Goal: Task Accomplishment & Management: Manage account settings

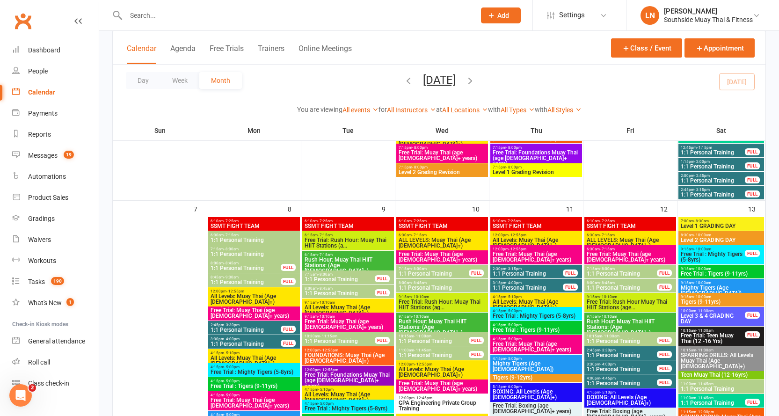
scroll to position [478, 0]
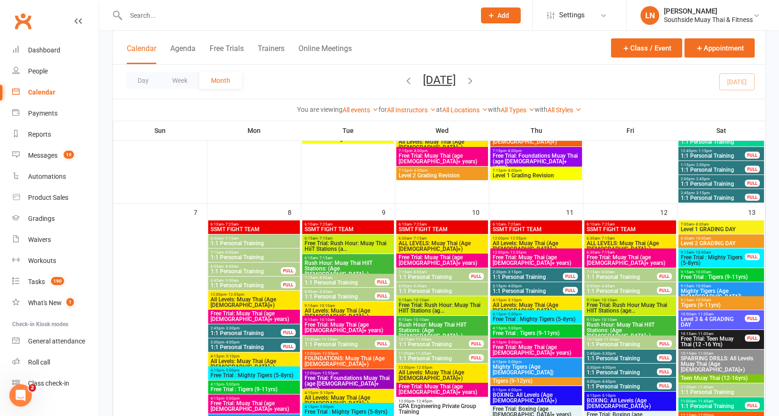
click at [222, 267] on span "8:00am - 8:45am" at bounding box center [245, 266] width 71 height 4
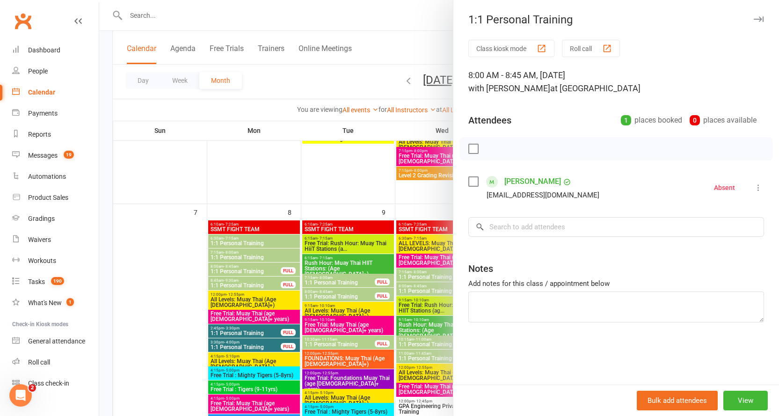
click at [222, 267] on div at bounding box center [438, 208] width 679 height 416
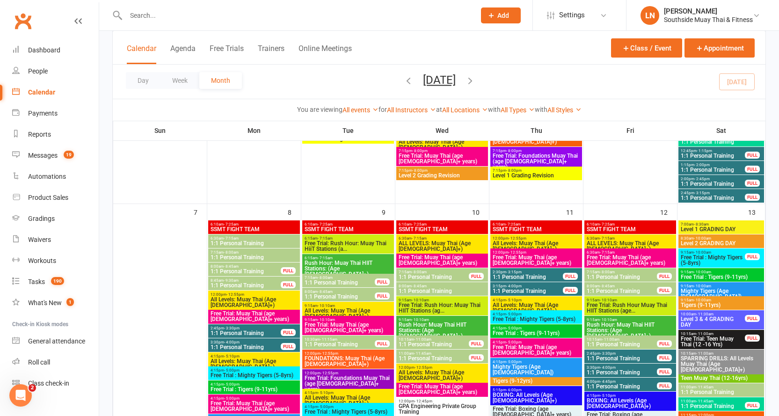
click at [225, 282] on span "- 9:30am" at bounding box center [231, 280] width 15 height 4
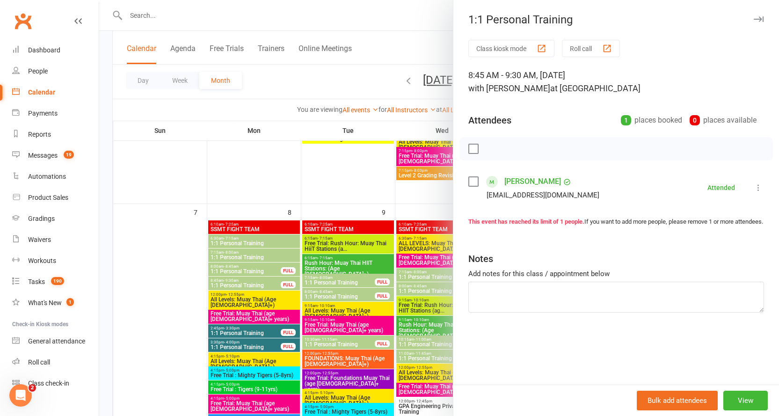
click at [225, 282] on div at bounding box center [438, 208] width 679 height 416
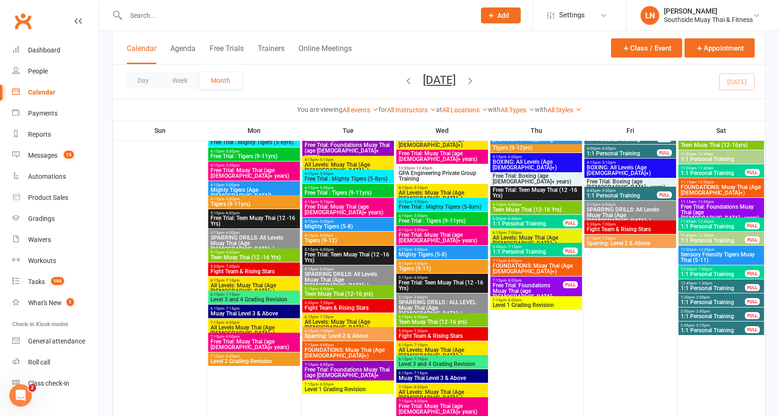
scroll to position [618, 0]
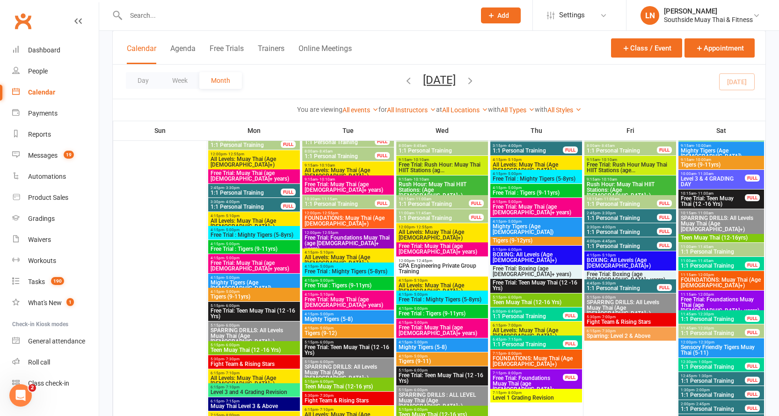
click at [646, 202] on span "1:1 Personal Training" at bounding box center [621, 204] width 71 height 6
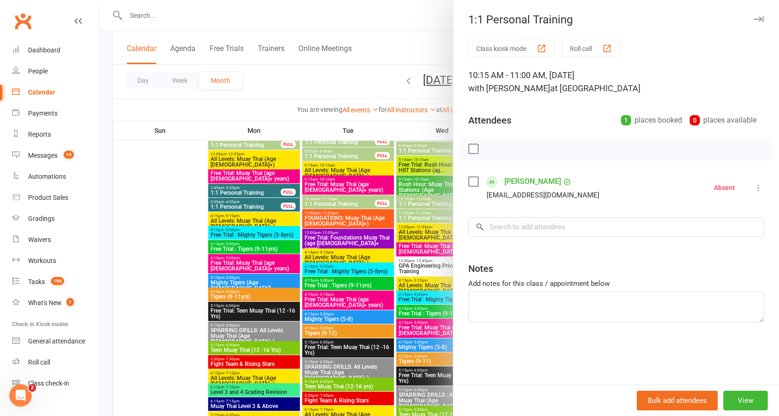
click at [753, 187] on icon at bounding box center [757, 187] width 9 height 9
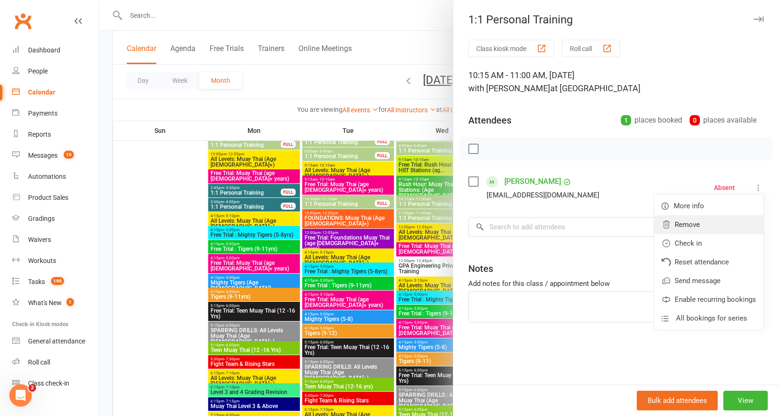
click at [701, 220] on link "Remove" at bounding box center [708, 224] width 109 height 19
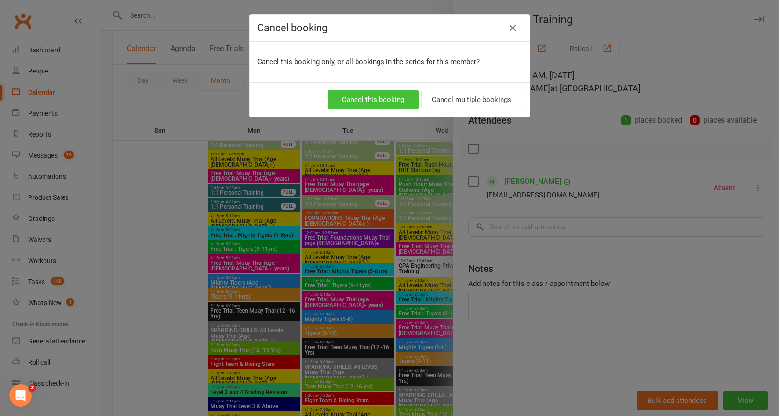
click at [369, 99] on button "Cancel this booking" at bounding box center [372, 100] width 91 height 20
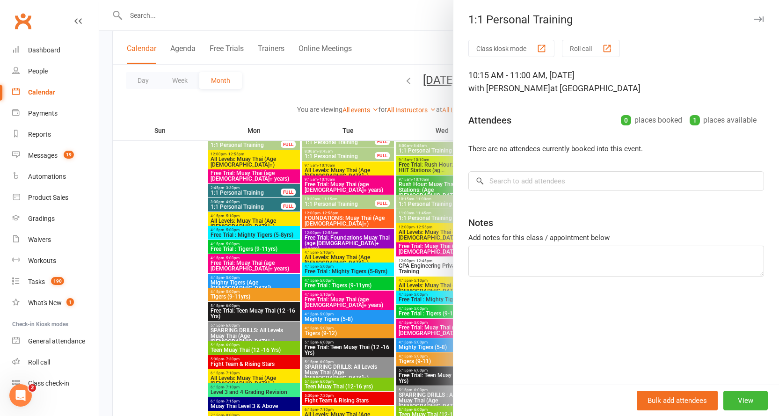
click at [753, 18] on icon "button" at bounding box center [758, 19] width 10 height 6
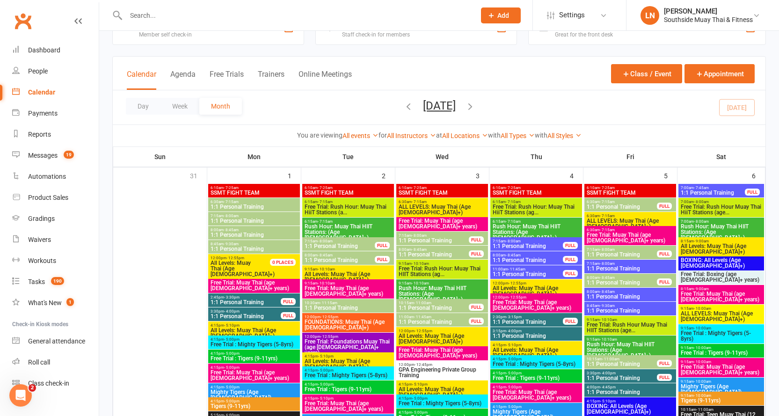
scroll to position [47, 0]
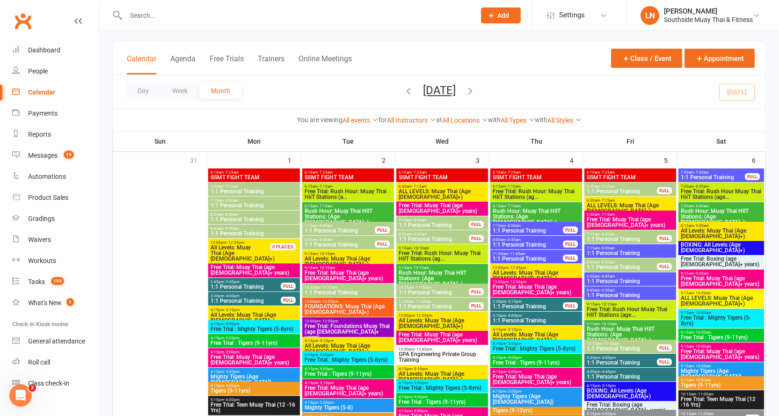
click at [372, 255] on span "9:15am - 10:10am" at bounding box center [348, 254] width 88 height 4
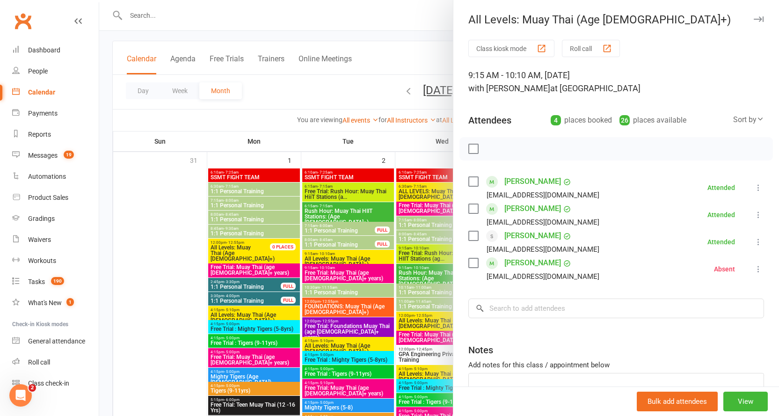
click at [351, 256] on div at bounding box center [438, 208] width 679 height 416
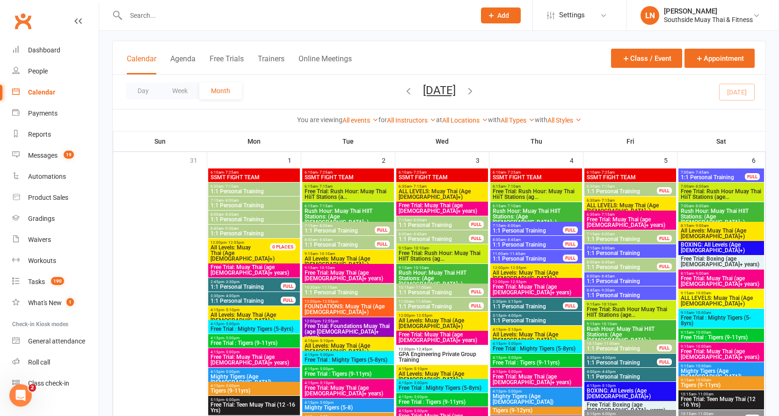
click at [331, 293] on span "1:1 Personal Training" at bounding box center [348, 292] width 88 height 6
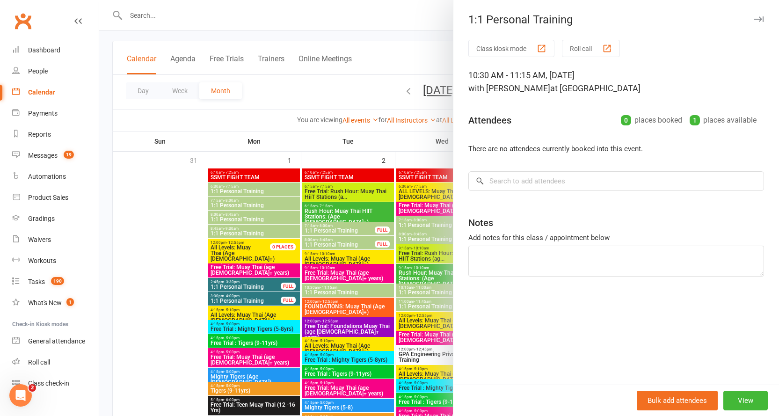
click at [326, 288] on div at bounding box center [438, 208] width 679 height 416
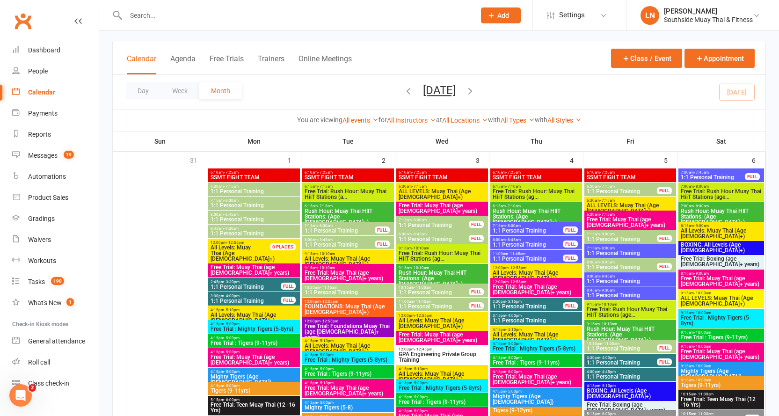
click at [326, 226] on span "- 8:00am" at bounding box center [325, 226] width 15 height 4
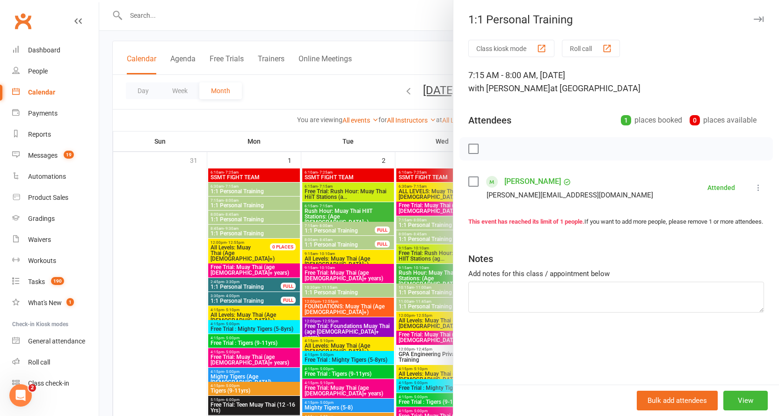
click at [326, 226] on div at bounding box center [438, 208] width 679 height 416
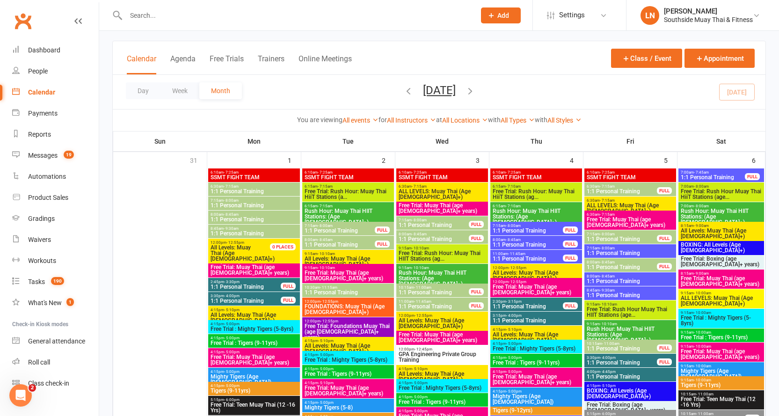
click at [319, 241] on span "- 8:45am" at bounding box center [325, 240] width 15 height 4
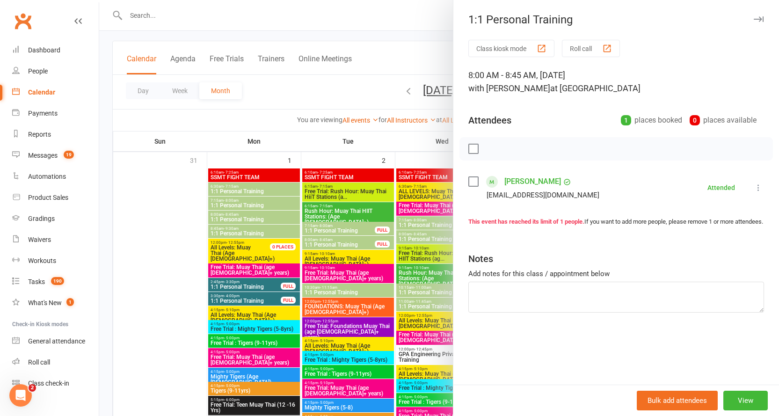
click at [319, 241] on div at bounding box center [438, 208] width 679 height 416
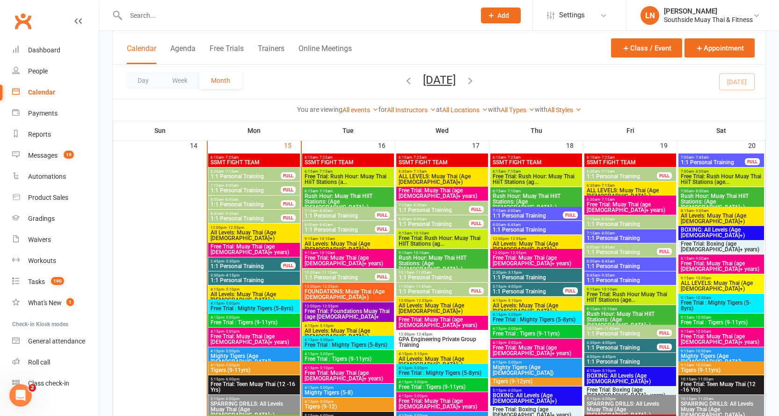
scroll to position [978, 0]
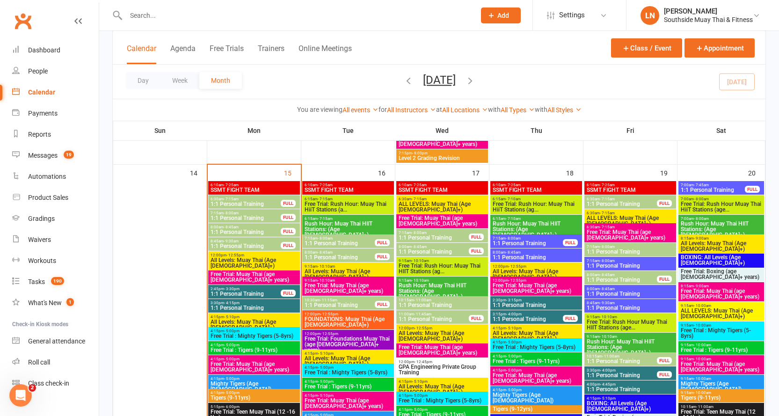
click at [360, 303] on span "1:1 Personal Training" at bounding box center [339, 305] width 71 height 6
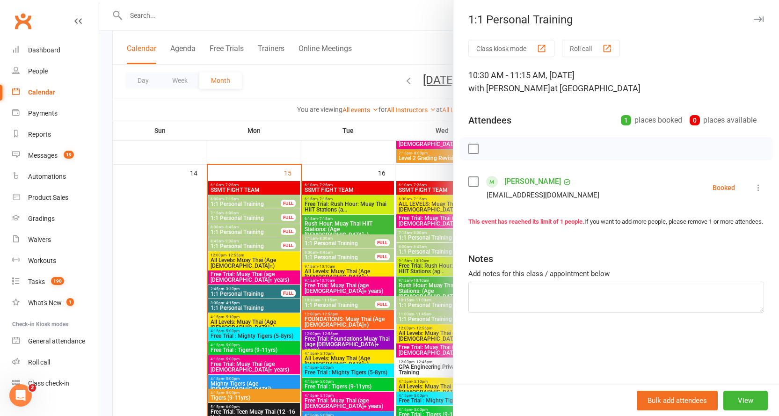
click at [753, 21] on icon "button" at bounding box center [758, 19] width 10 height 6
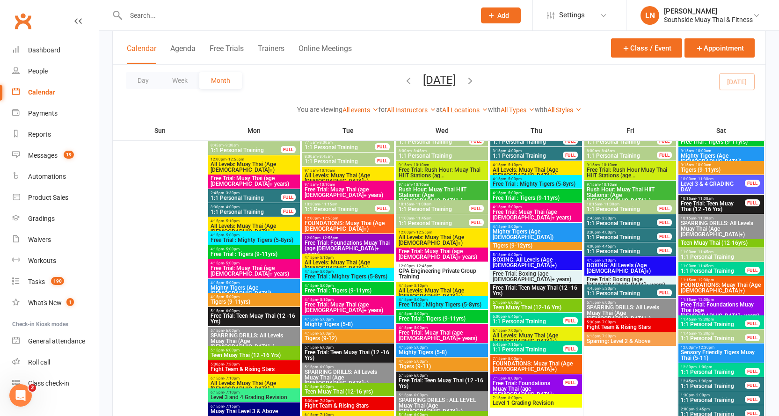
scroll to position [511, 0]
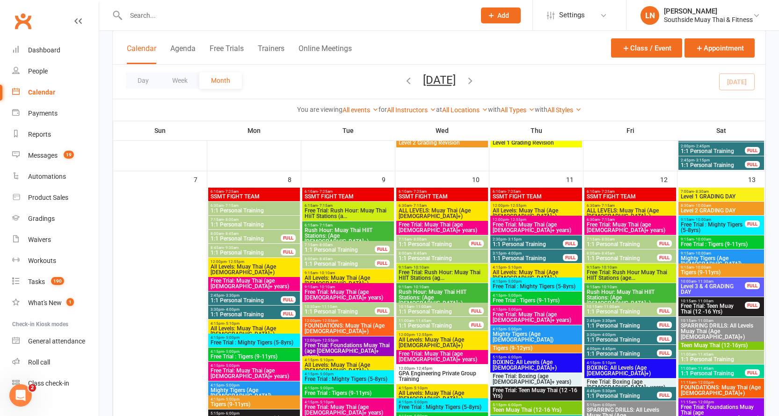
click at [319, 312] on span "1:1 Personal Training" at bounding box center [339, 312] width 71 height 6
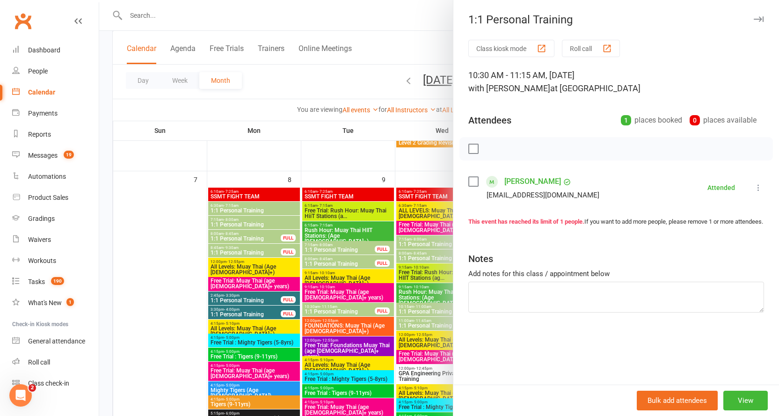
click at [320, 309] on div at bounding box center [438, 208] width 679 height 416
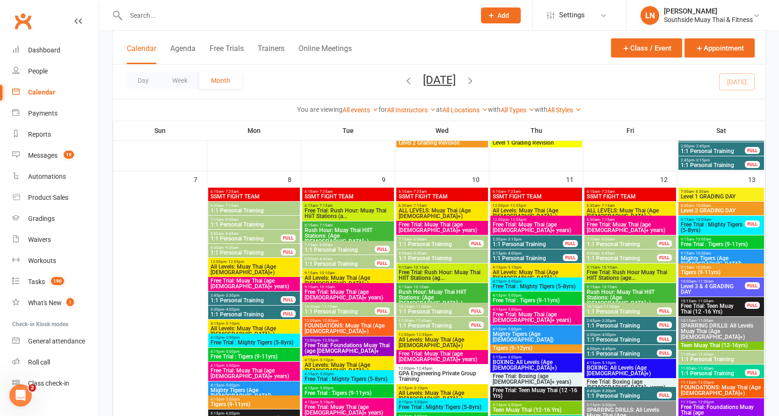
click at [313, 244] on span "7:15am - 8:00am" at bounding box center [339, 245] width 71 height 4
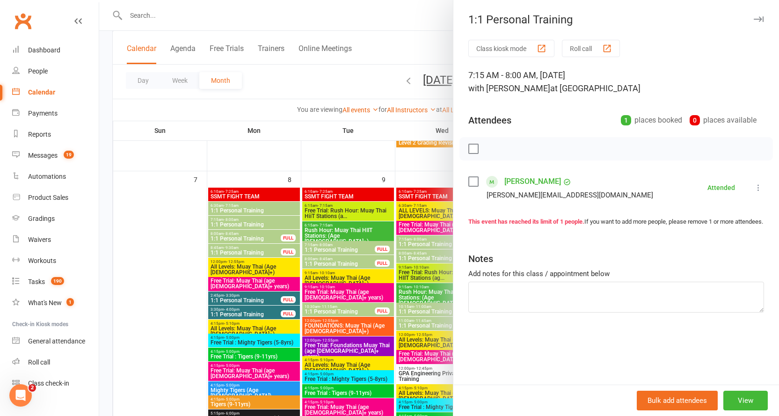
click at [313, 244] on div at bounding box center [438, 208] width 679 height 416
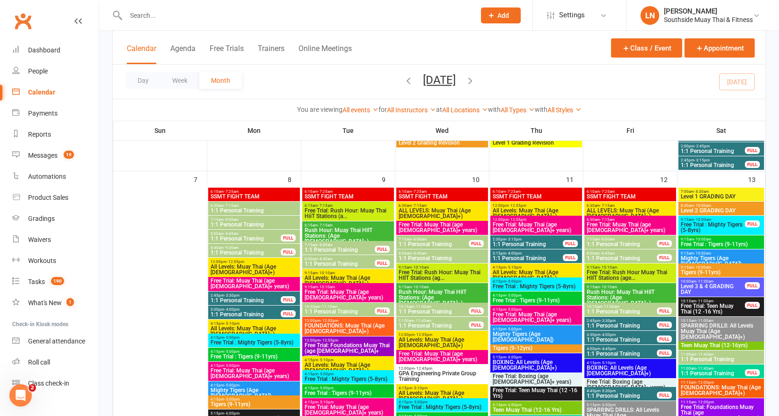
click at [319, 258] on span "- 8:45am" at bounding box center [325, 259] width 15 height 4
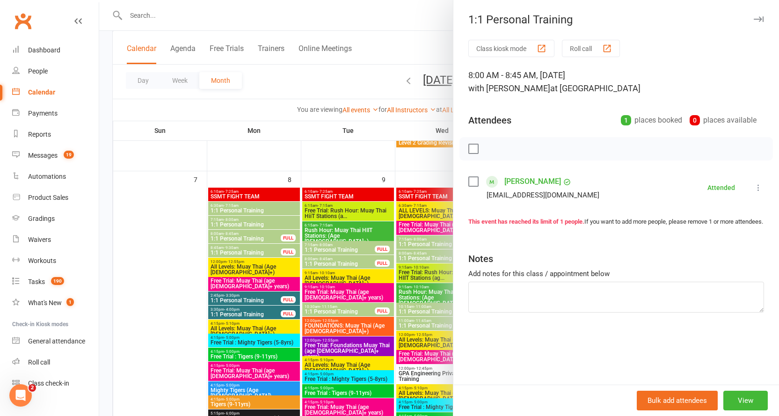
click at [319, 258] on div at bounding box center [438, 208] width 679 height 416
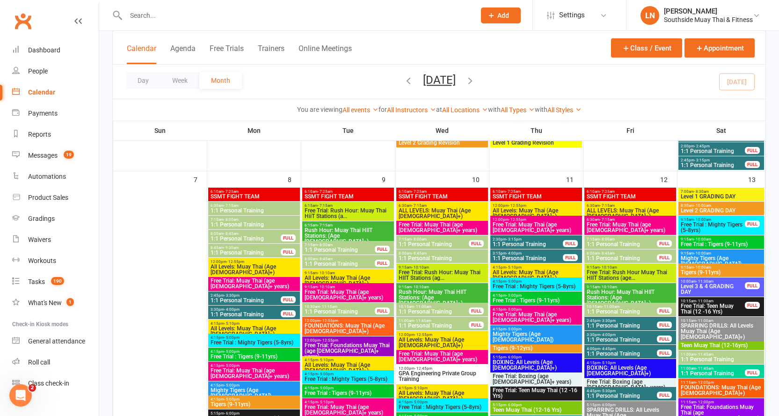
click at [408, 240] on span "7:15am - 8:00am" at bounding box center [433, 239] width 71 height 4
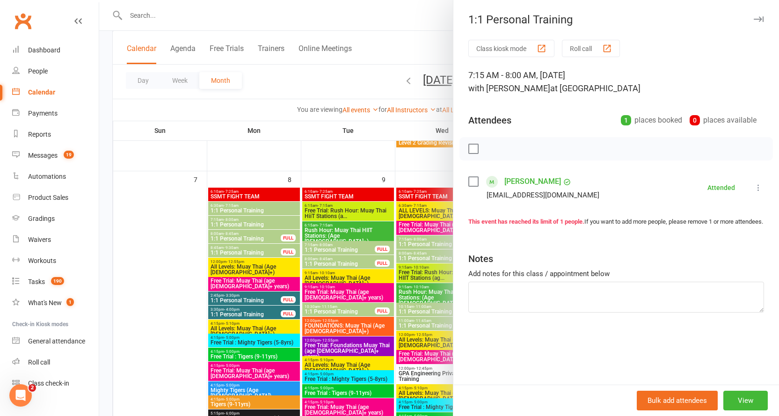
click at [408, 240] on div at bounding box center [438, 208] width 679 height 416
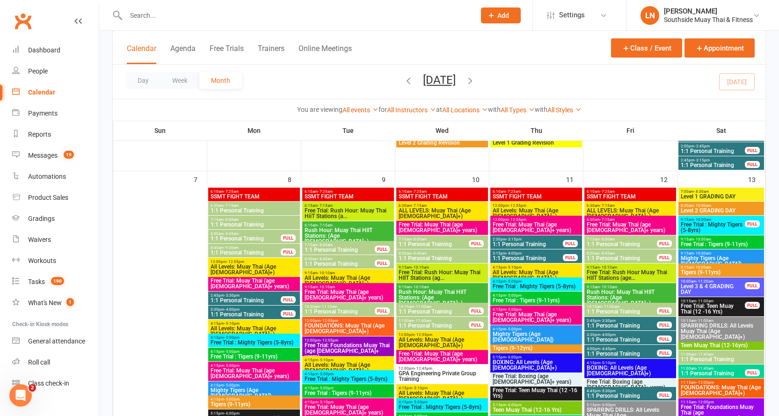
click at [422, 310] on span "1:1 Personal Training" at bounding box center [433, 312] width 71 height 6
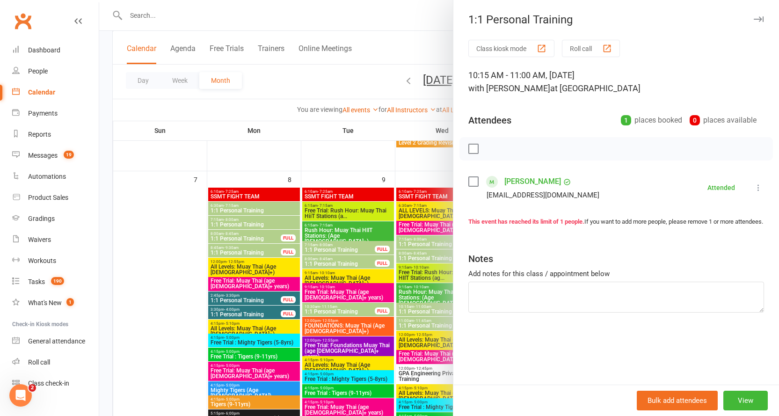
click at [422, 310] on div at bounding box center [438, 208] width 679 height 416
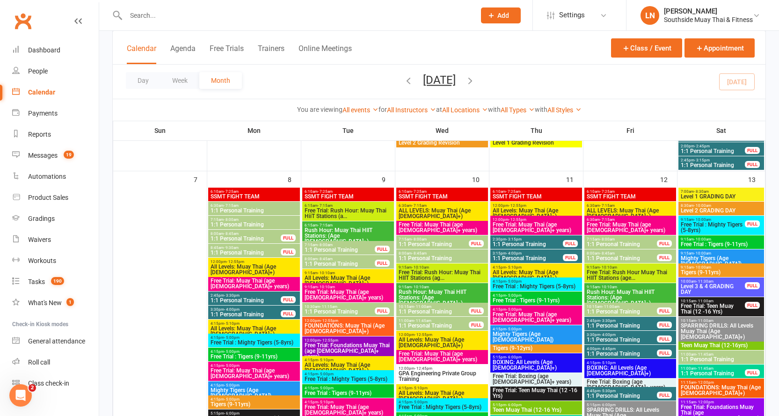
click at [425, 326] on span "1:1 Personal Training" at bounding box center [433, 326] width 71 height 6
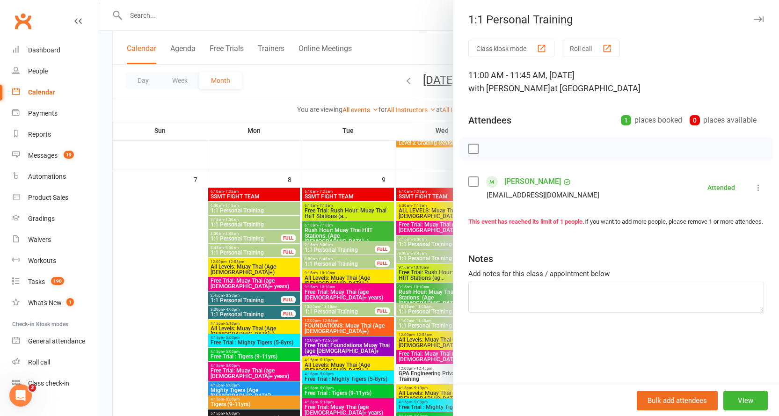
click at [425, 326] on div at bounding box center [438, 208] width 679 height 416
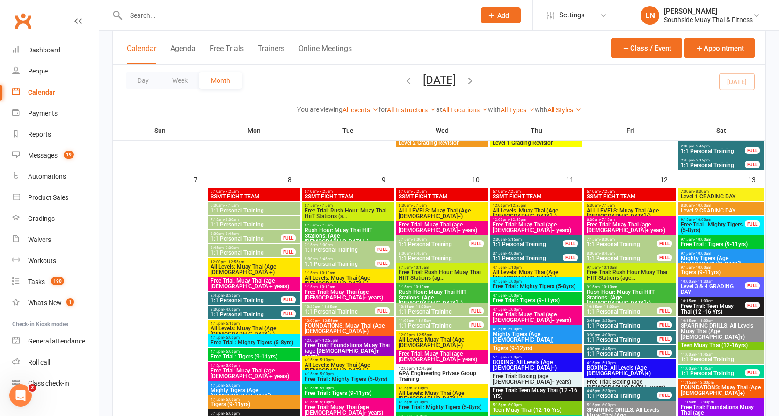
click at [471, 244] on div "FULL" at bounding box center [476, 243] width 15 height 7
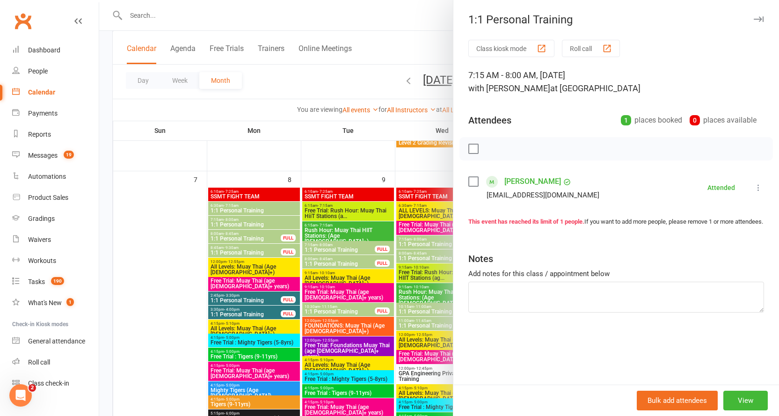
click at [529, 279] on div "Add notes for this class / appointment below" at bounding box center [616, 273] width 296 height 11
click at [754, 18] on icon "button" at bounding box center [758, 19] width 10 height 6
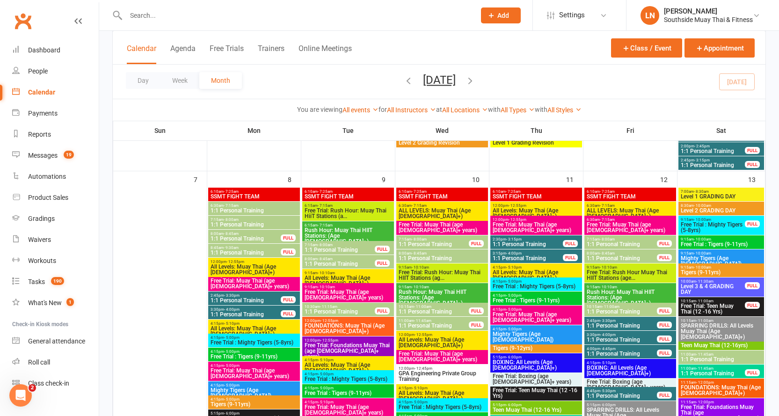
click at [611, 241] on span "1:1 Personal Training" at bounding box center [621, 244] width 71 height 6
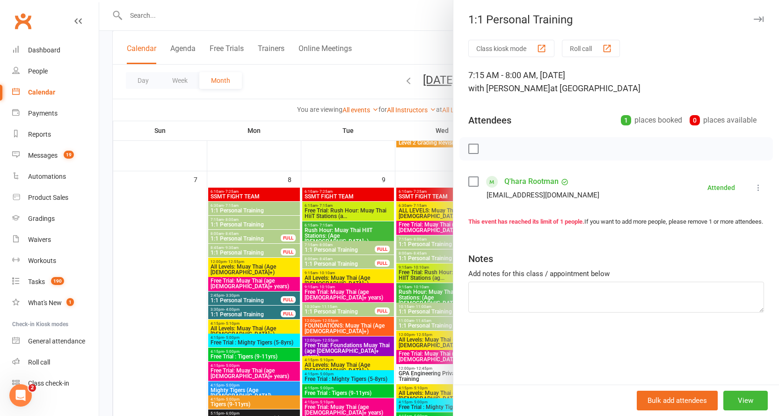
click at [753, 17] on icon "button" at bounding box center [758, 19] width 10 height 6
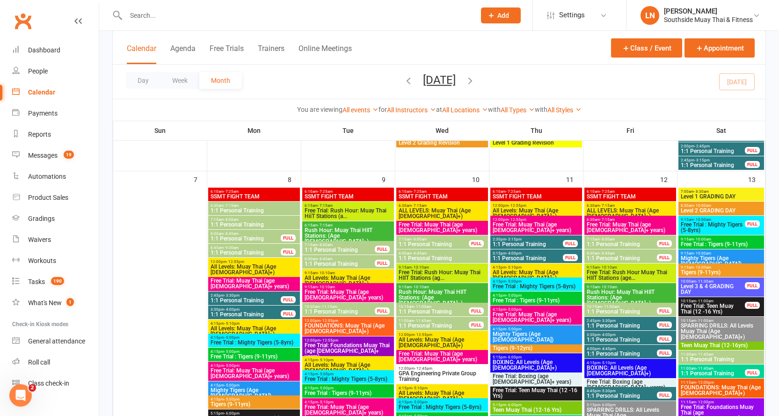
click at [599, 253] on span "- 8:45am" at bounding box center [606, 253] width 15 height 4
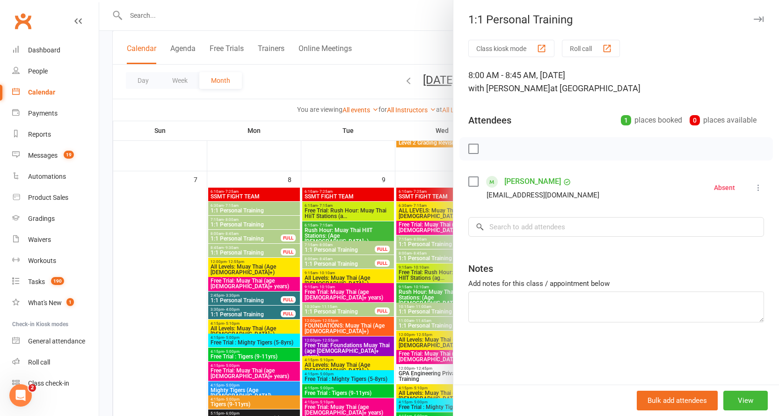
click at [752, 15] on button "button" at bounding box center [757, 19] width 11 height 11
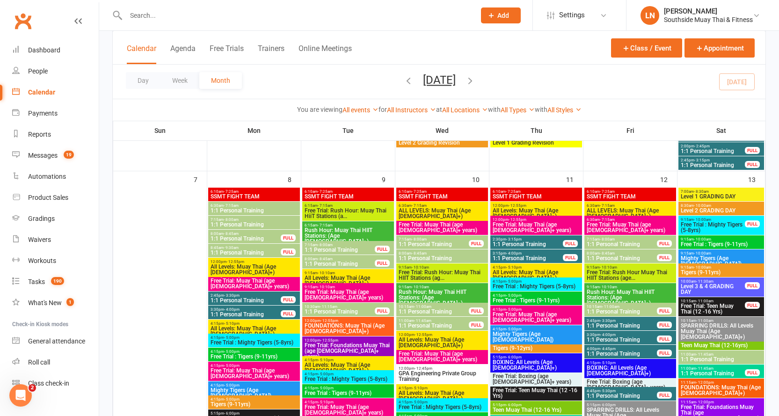
click at [200, 5] on div at bounding box center [290, 15] width 356 height 30
click at [201, 15] on input "text" at bounding box center [296, 15] width 346 height 13
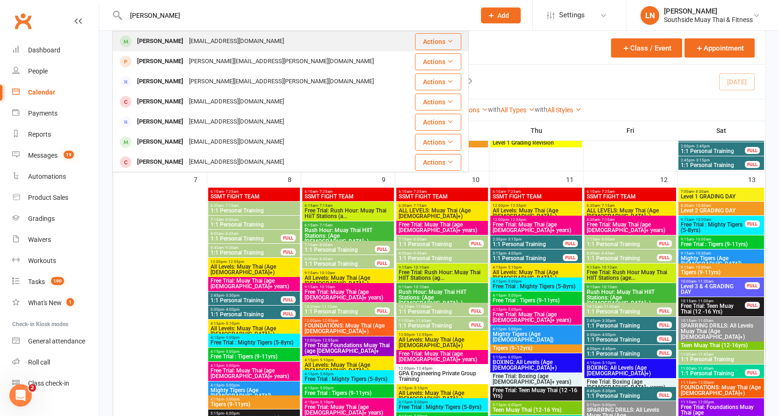
type input "erin har"
click at [213, 38] on div "erinjessicaharvie@gmail.com" at bounding box center [236, 42] width 101 height 14
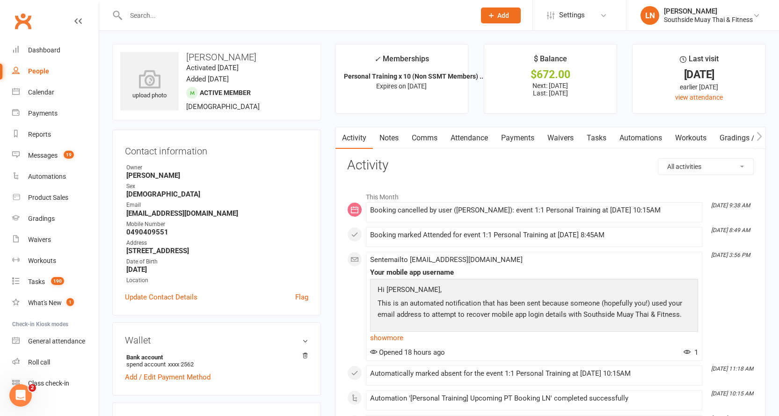
click at [390, 137] on link "Notes" at bounding box center [389, 138] width 32 height 22
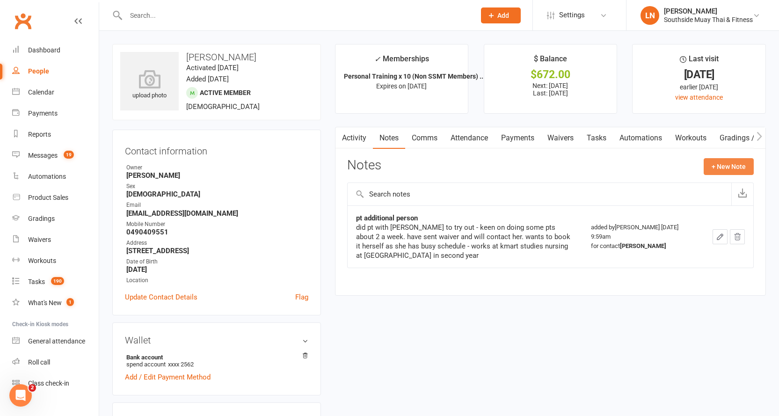
click at [736, 166] on button "+ New Note" at bounding box center [728, 166] width 50 height 17
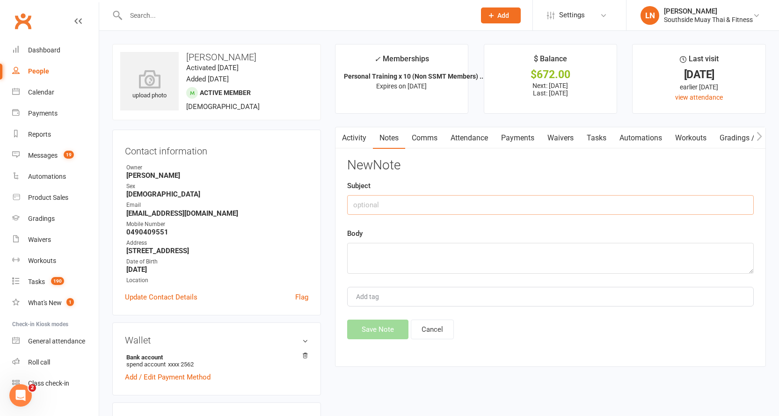
click at [412, 209] on input "text" at bounding box center [550, 205] width 406 height 20
click at [424, 202] on input "pt friday" at bounding box center [550, 205] width 406 height 20
type input "pt friday 12/9"
click at [404, 252] on textarea at bounding box center [550, 258] width 406 height 31
type textarea "f"
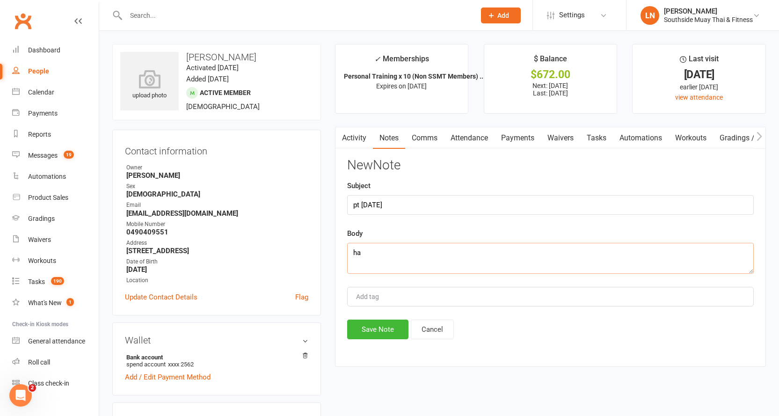
type textarea "h"
type textarea "s"
type textarea "forgot to take pt out - cancelled a couple weeks ago exam/ knee op"
click at [363, 329] on button "Save Note" at bounding box center [377, 329] width 61 height 20
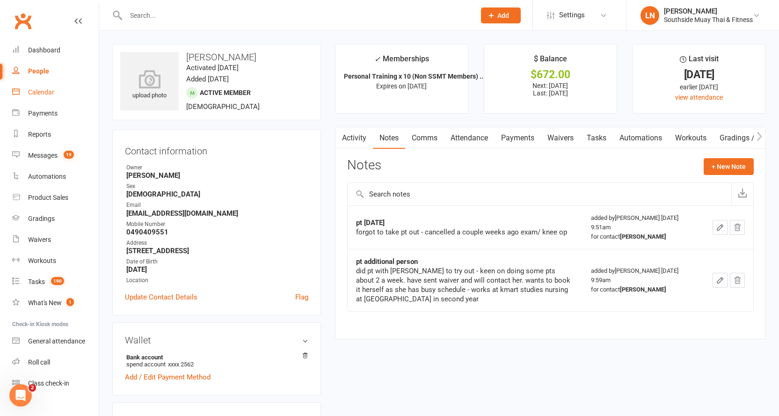
click at [51, 88] on link "Calendar" at bounding box center [55, 92] width 87 height 21
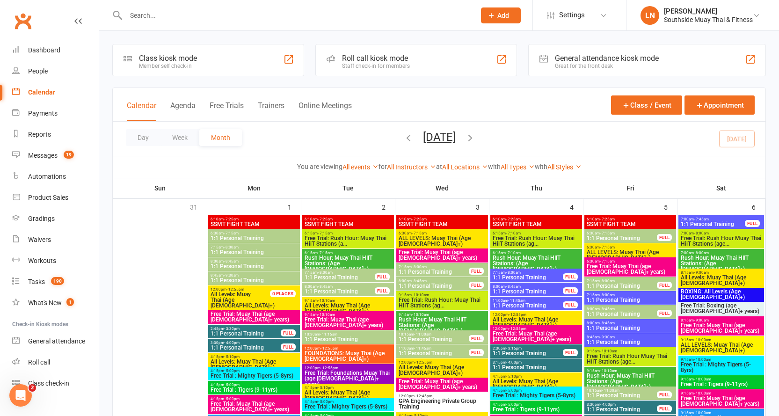
click at [341, 267] on div "6:15am - 7:15am Rush Hour: Muay Thai HIIT Stations: (Age 13+)" at bounding box center [348, 261] width 92 height 25
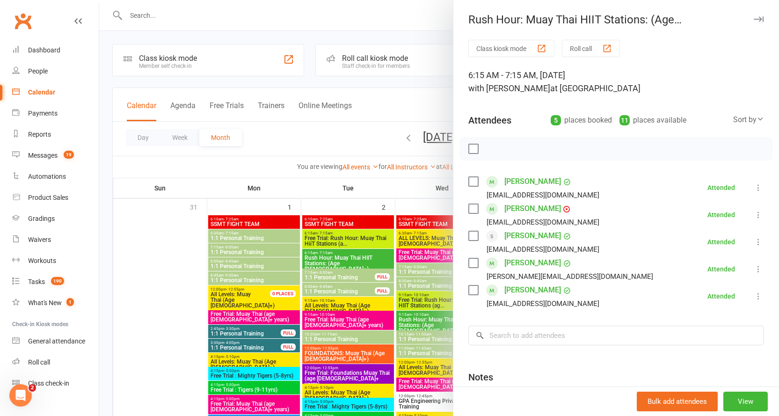
click at [340, 273] on div at bounding box center [438, 208] width 679 height 416
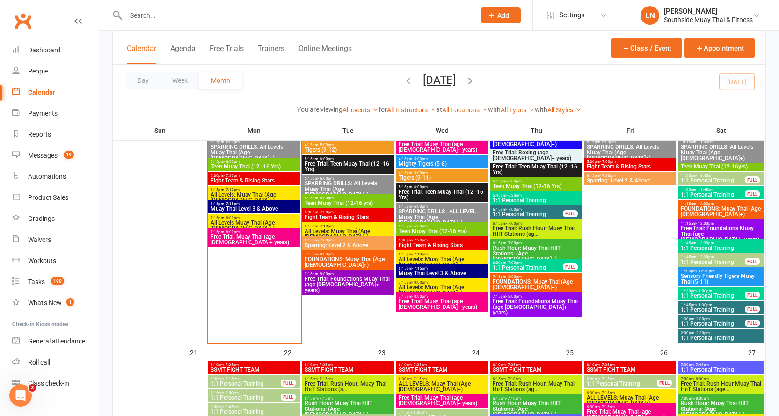
scroll to position [982, 0]
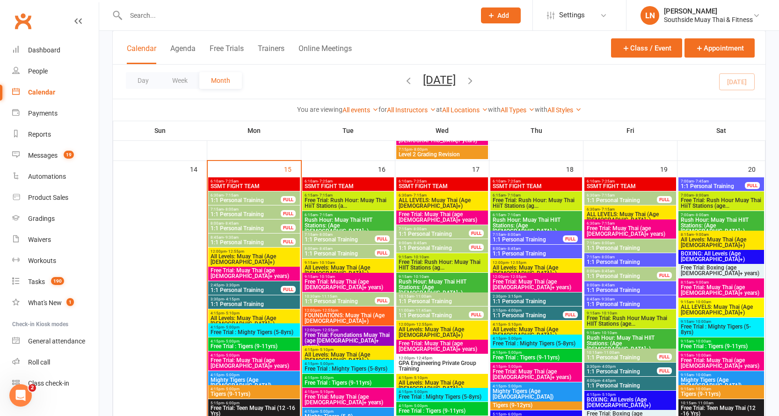
click at [362, 235] on span "7:15am - 8:00am" at bounding box center [339, 234] width 71 height 4
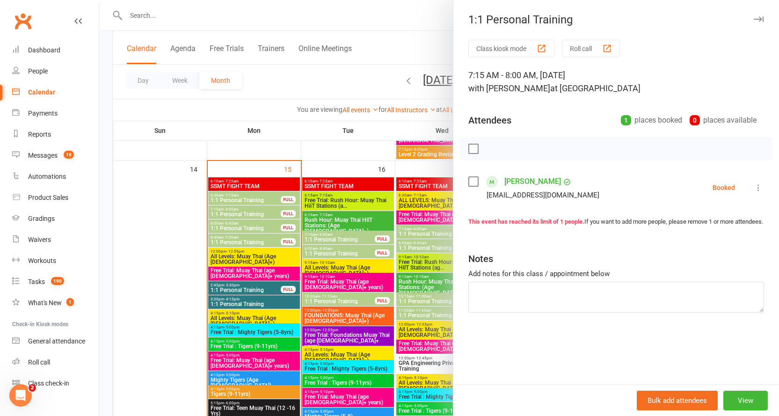
click at [344, 233] on div at bounding box center [438, 208] width 679 height 416
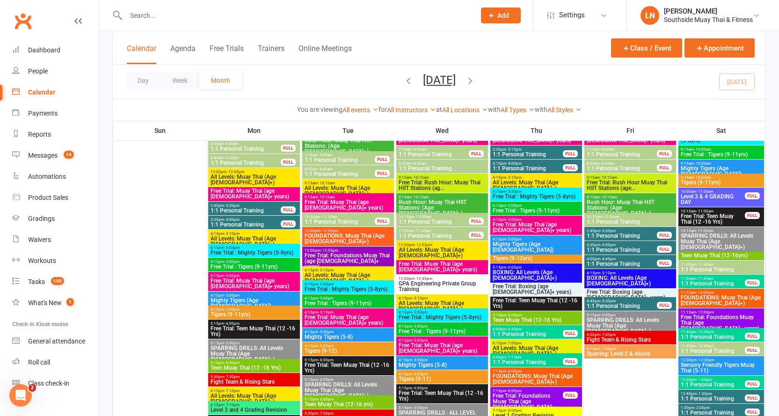
scroll to position [514, 0]
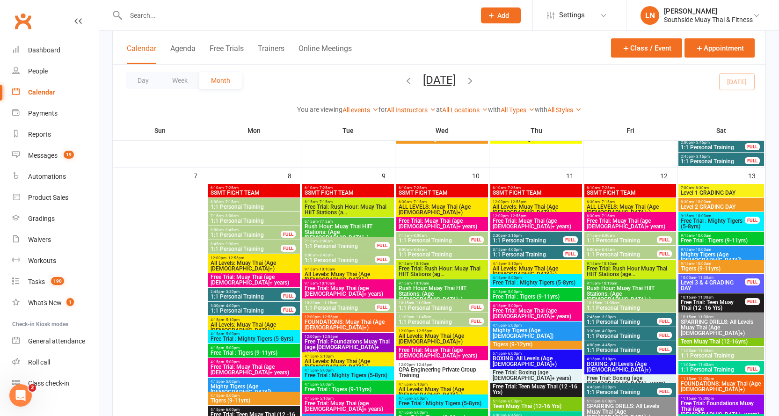
click at [332, 246] on span "1:1 Personal Training" at bounding box center [339, 246] width 71 height 6
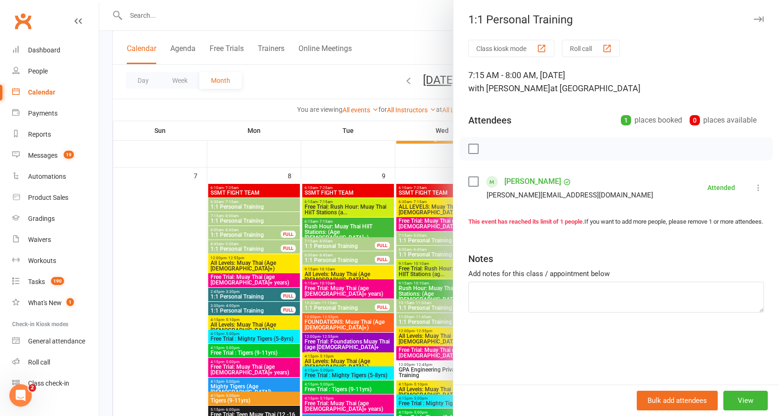
click at [326, 242] on div at bounding box center [438, 208] width 679 height 416
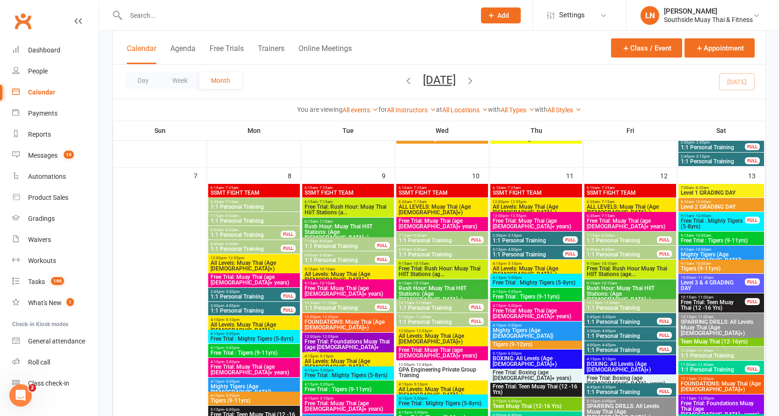
click at [323, 255] on span "- 8:45am" at bounding box center [325, 255] width 15 height 4
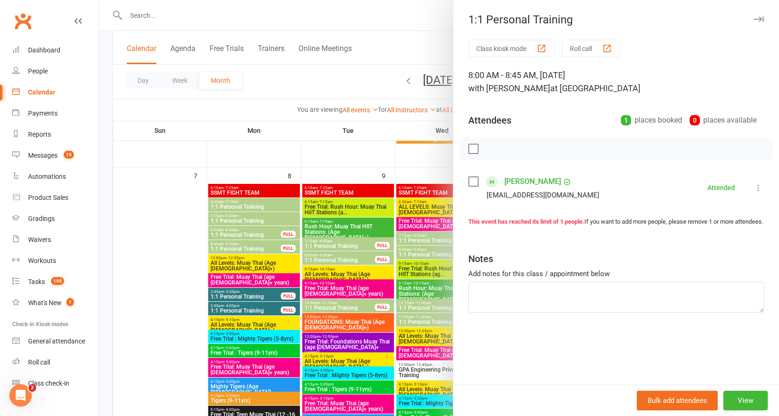
click at [323, 254] on div at bounding box center [438, 208] width 679 height 416
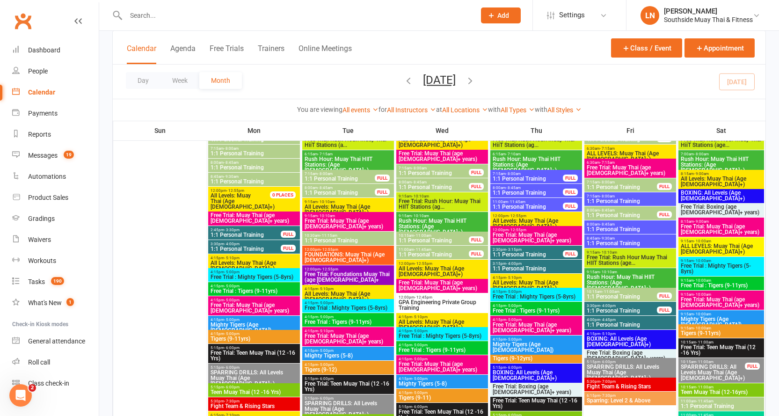
scroll to position [0, 0]
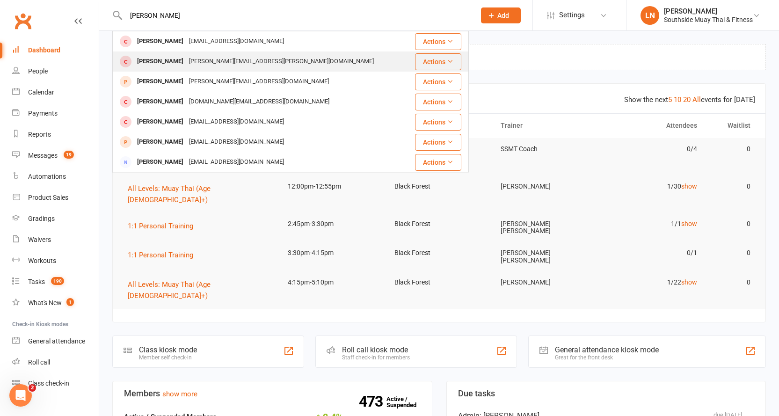
type input "[PERSON_NAME]"
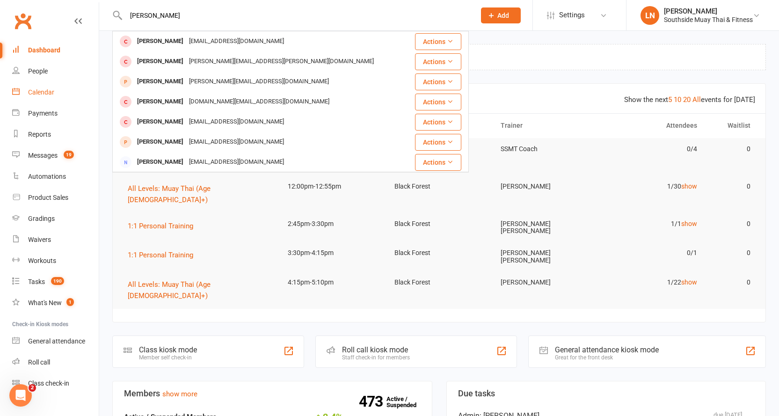
click at [38, 94] on div "Calendar" at bounding box center [41, 91] width 26 height 7
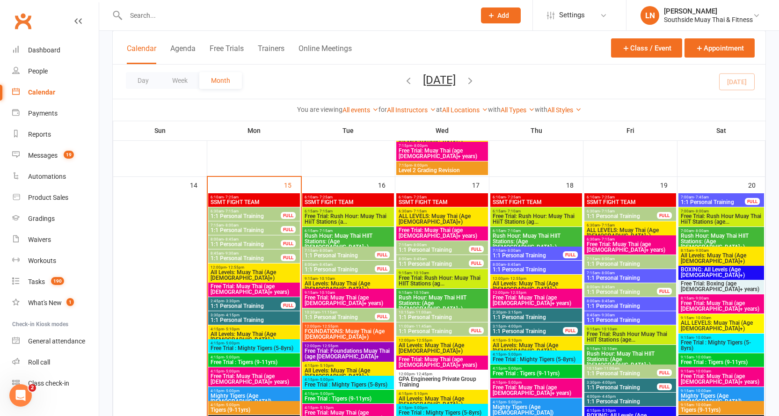
scroll to position [980, 0]
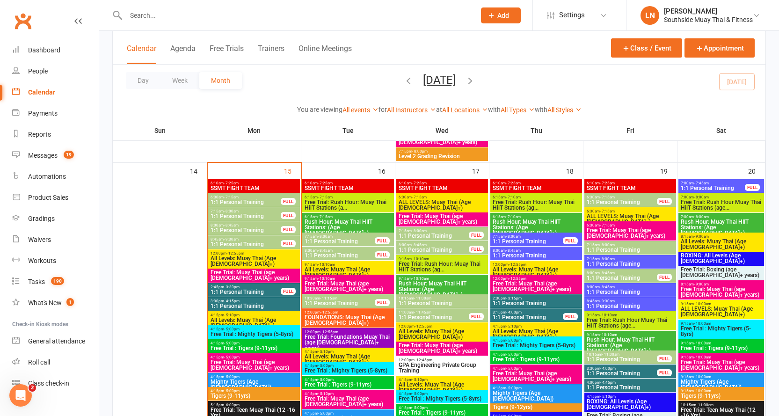
click at [46, 95] on div "Calendar" at bounding box center [41, 91] width 27 height 7
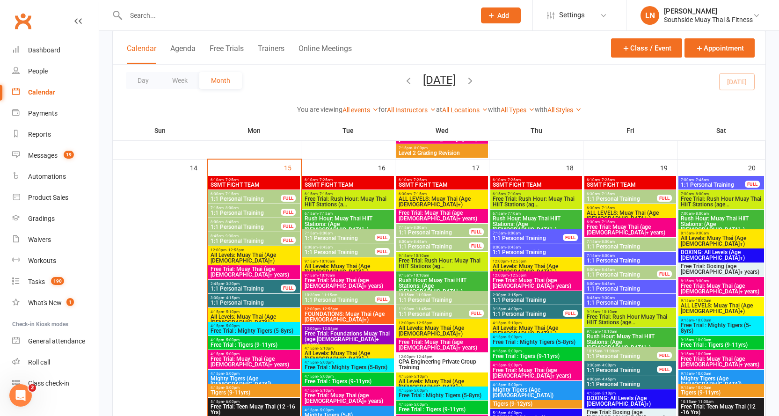
scroll to position [952, 0]
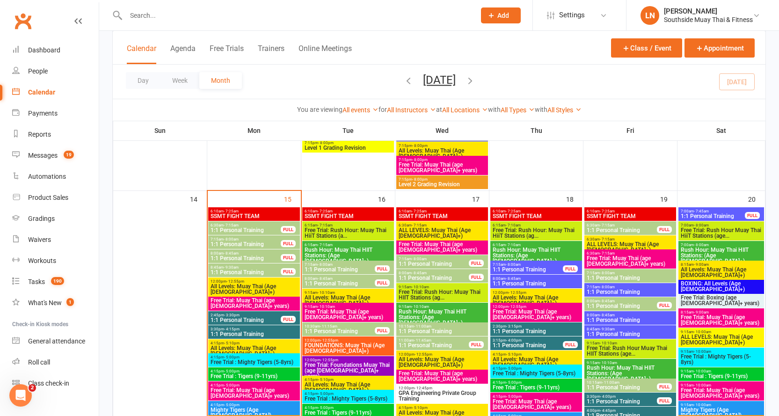
click at [244, 286] on span "All Levels: Muay Thai (Age [DEMOGRAPHIC_DATA]+)" at bounding box center [254, 288] width 88 height 11
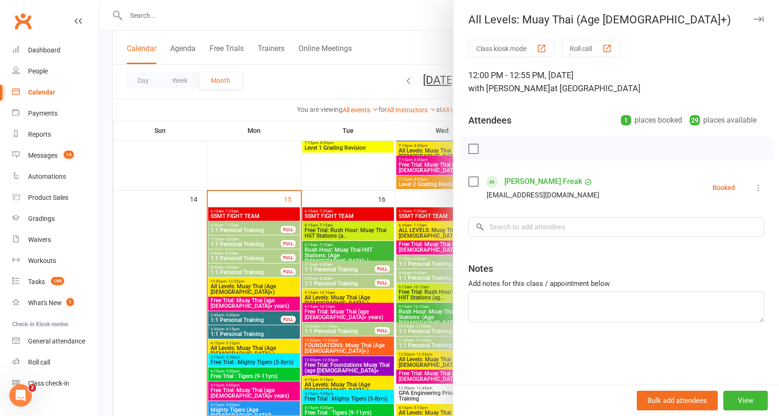
click at [226, 286] on div at bounding box center [438, 208] width 679 height 416
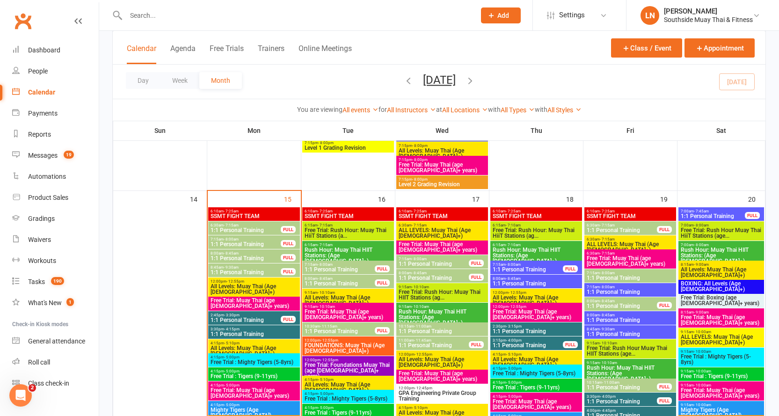
click at [228, 297] on span "Free Trial: Muay Thai (age [DEMOGRAPHIC_DATA]+ years)" at bounding box center [254, 302] width 88 height 11
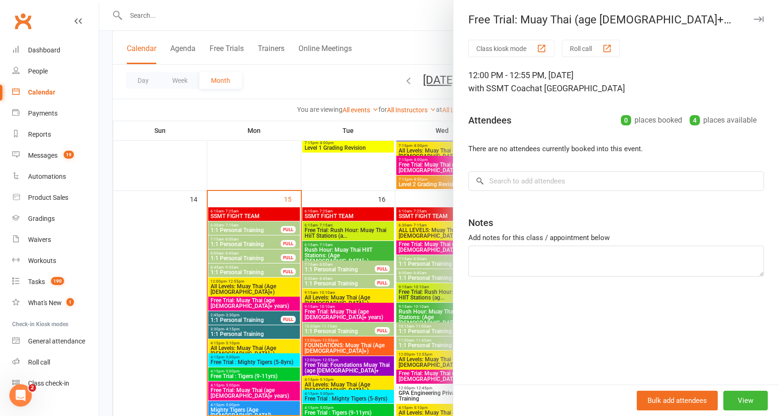
click at [228, 297] on div at bounding box center [438, 208] width 679 height 416
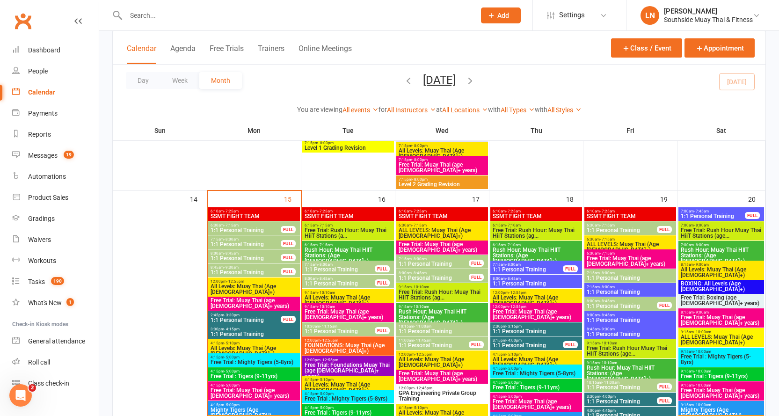
click at [233, 267] on span "- 9:30am" at bounding box center [231, 267] width 15 height 4
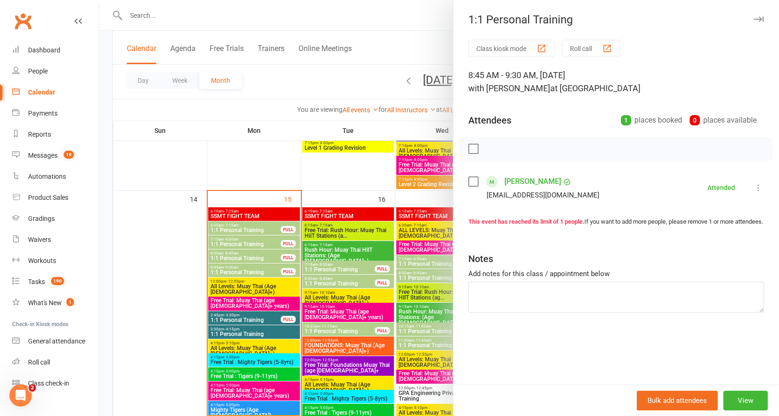
click at [236, 267] on div at bounding box center [438, 208] width 679 height 416
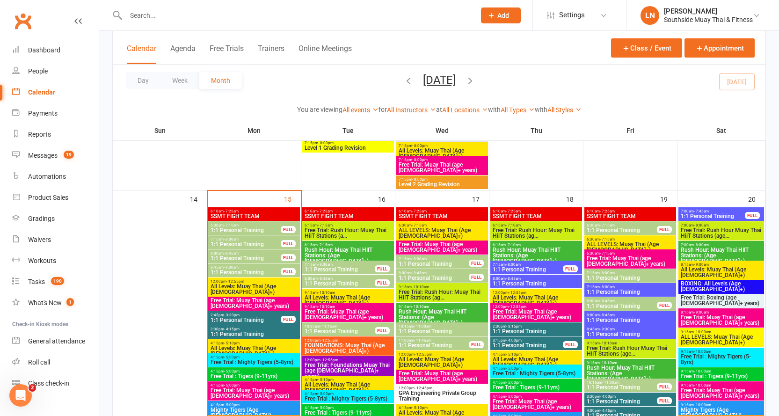
click at [227, 253] on span "- 8:45am" at bounding box center [231, 253] width 15 height 4
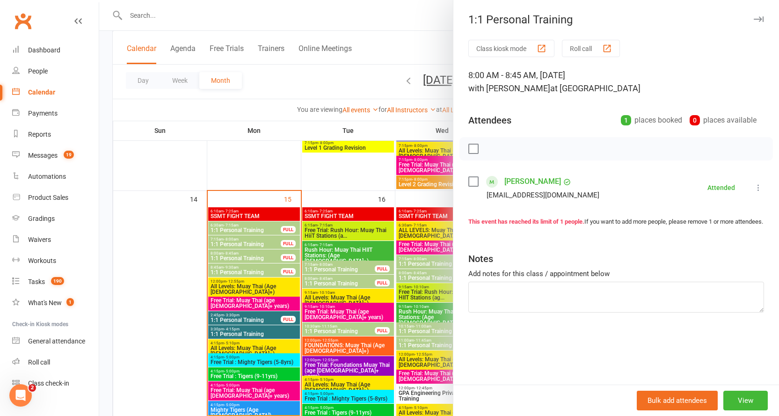
click at [227, 253] on div at bounding box center [438, 208] width 679 height 416
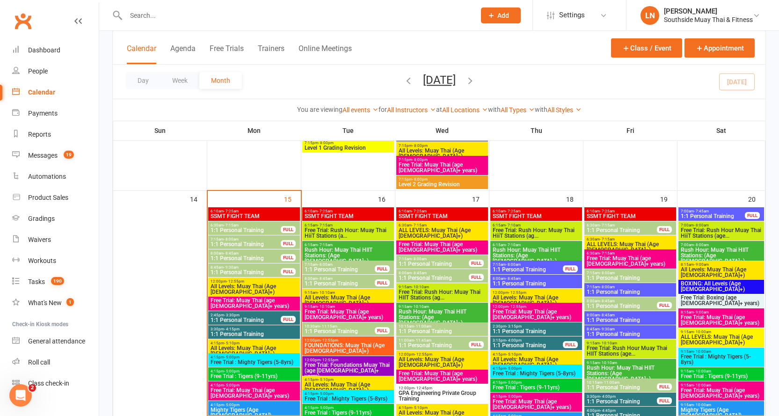
click at [229, 242] on span "1:1 Personal Training" at bounding box center [245, 244] width 71 height 6
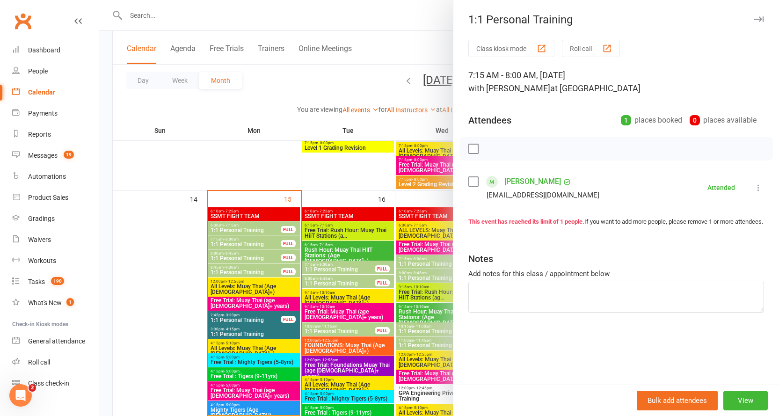
click at [229, 242] on div at bounding box center [438, 208] width 679 height 416
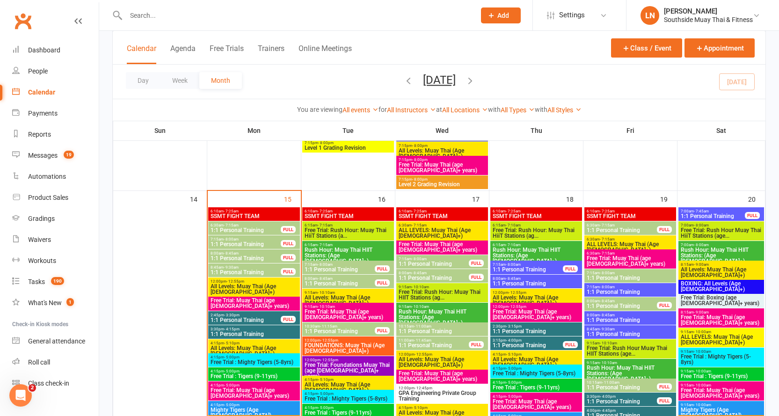
click at [227, 230] on span "1:1 Personal Training" at bounding box center [245, 230] width 71 height 6
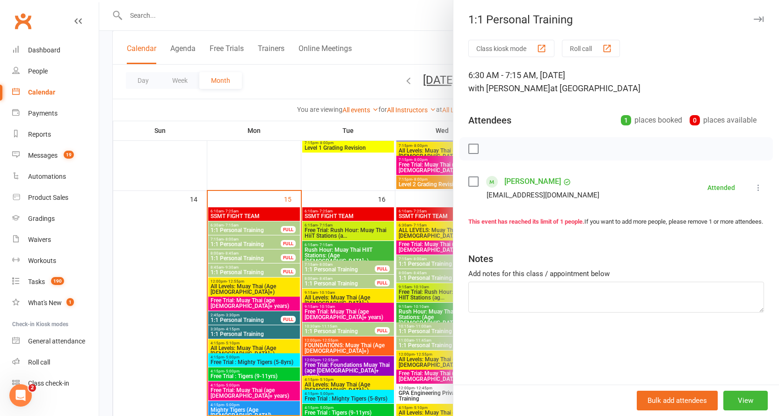
click at [227, 230] on div at bounding box center [438, 208] width 679 height 416
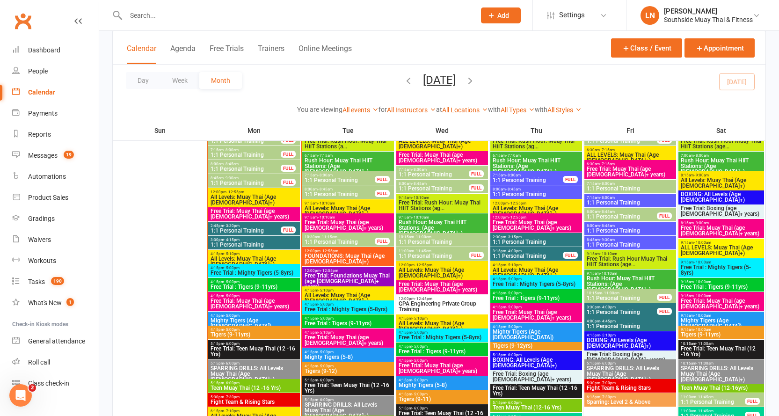
scroll to position [1167, 0]
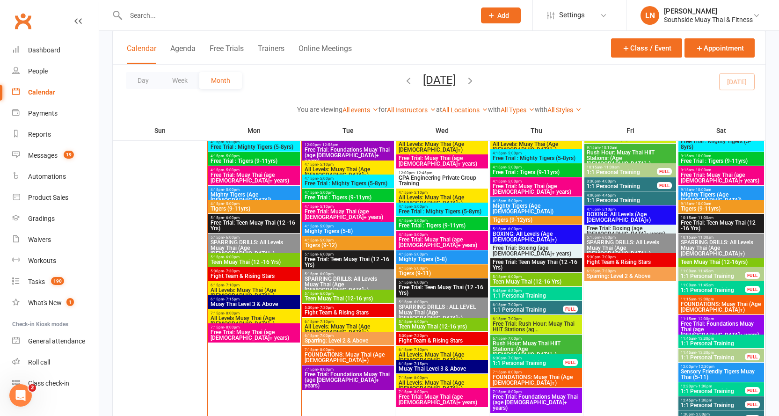
click at [713, 357] on span "1:1 Personal Training" at bounding box center [712, 357] width 65 height 6
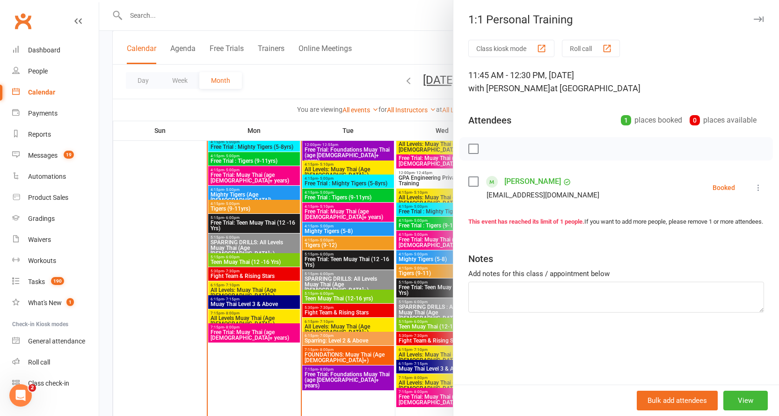
click at [753, 16] on icon "button" at bounding box center [758, 19] width 10 height 6
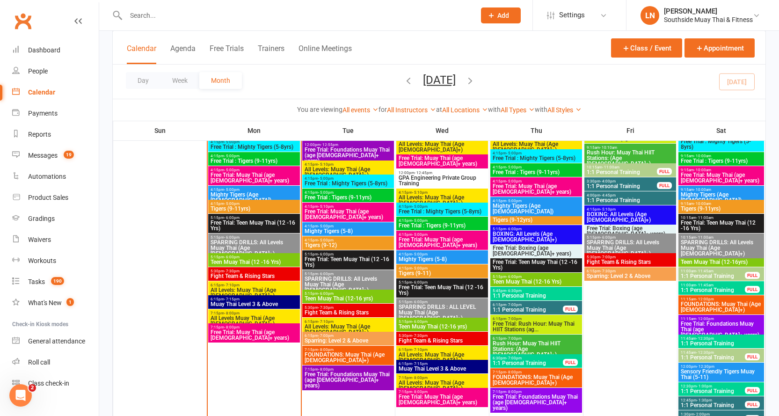
click at [151, 15] on input "text" at bounding box center [296, 15] width 346 height 13
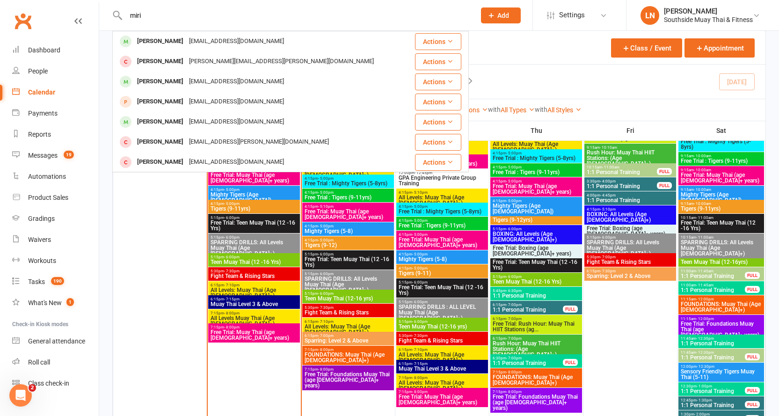
type input "miri"
click at [203, 41] on div "[EMAIL_ADDRESS][DOMAIN_NAME]" at bounding box center [236, 42] width 101 height 14
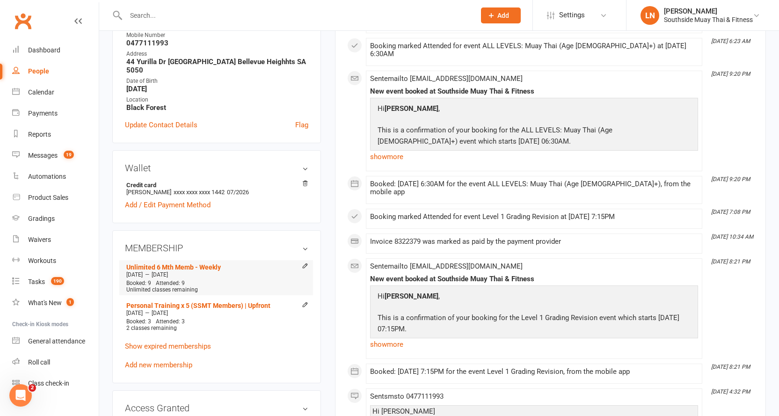
scroll to position [191, 0]
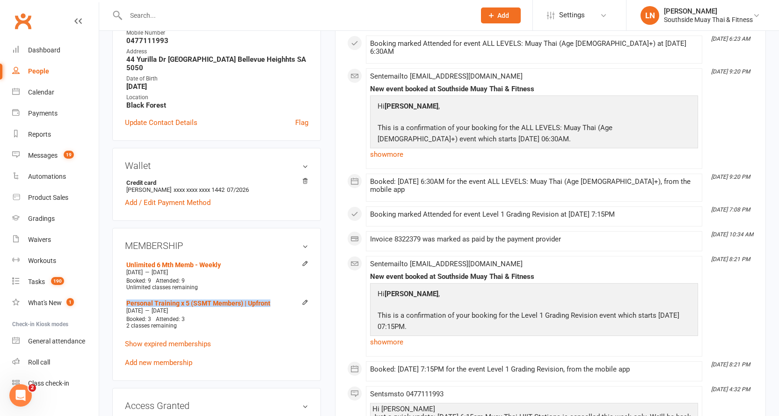
drag, startPoint x: 274, startPoint y: 292, endPoint x: 123, endPoint y: 295, distance: 150.1
click at [123, 295] on div "MEMBERSHIP Unlimited 6 Mth Memb - Weekly Sep 2 2025 — Mar 1 2026 Booked: 9 Atte…" at bounding box center [216, 304] width 209 height 153
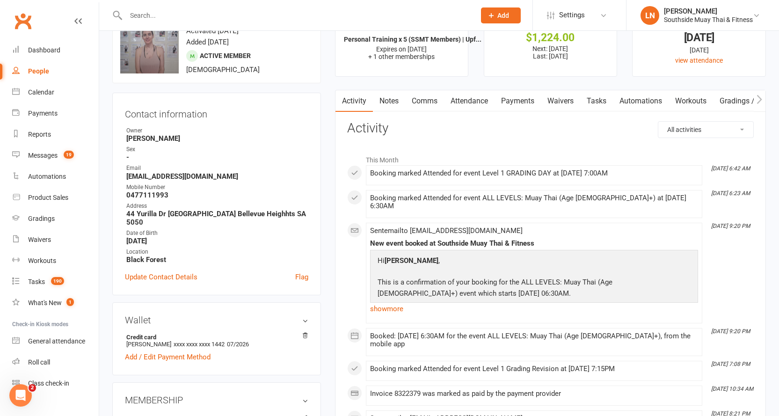
scroll to position [0, 0]
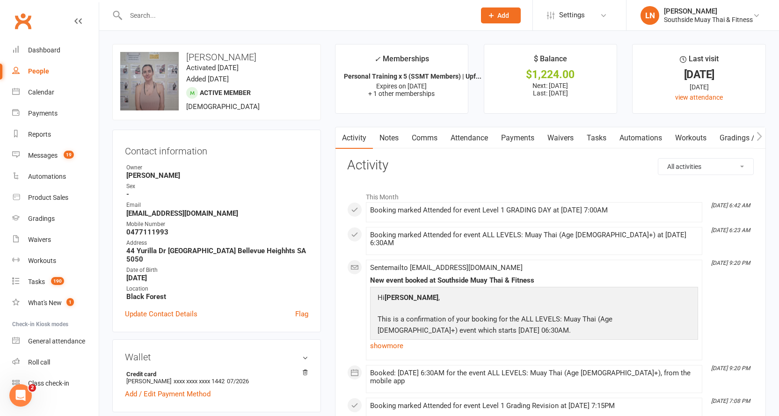
click at [176, 16] on input "text" at bounding box center [296, 15] width 346 height 13
click at [386, 142] on link "Notes" at bounding box center [389, 138] width 32 height 22
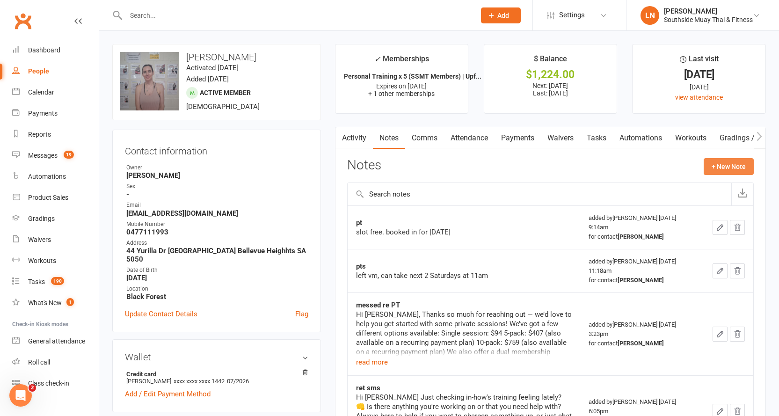
click at [739, 163] on button "+ New Note" at bounding box center [728, 166] width 50 height 17
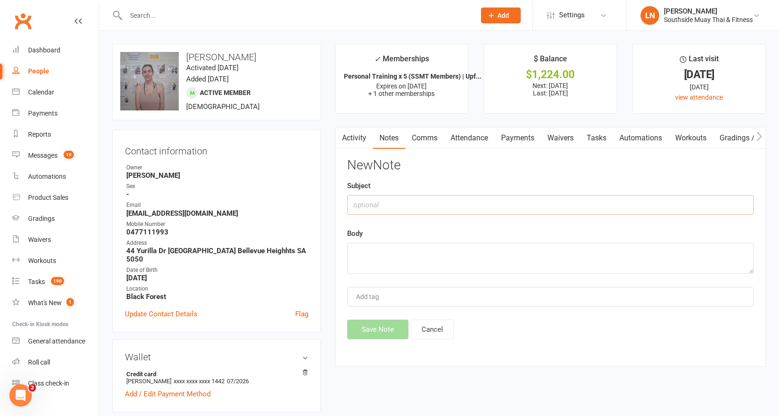
click at [382, 213] on input "text" at bounding box center [550, 205] width 406 height 20
type input "pt"
click at [510, 263] on textarea at bounding box center [550, 258] width 406 height 31
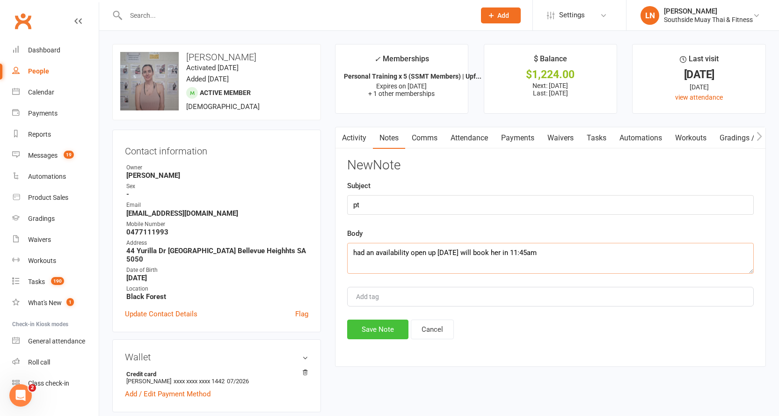
type textarea "had an availability open up [DATE] will book her in 11:45am"
click at [386, 321] on button "Save Note" at bounding box center [377, 329] width 61 height 20
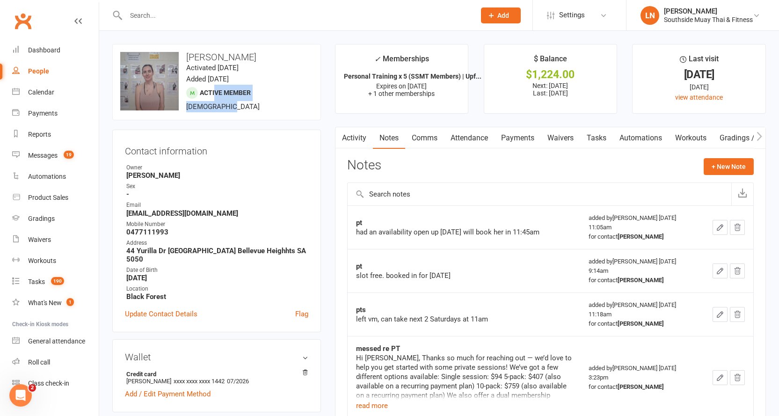
drag, startPoint x: 226, startPoint y: 107, endPoint x: 216, endPoint y: 93, distance: 17.4
click at [216, 93] on div "upload photo change photo Miriam Lynn Activated 18 March, 2025 Added 17 March, …" at bounding box center [216, 82] width 209 height 76
click at [295, 99] on div "upload photo change photo Miriam Lynn Activated 18 March, 2025 Added 17 March, …" at bounding box center [216, 82] width 209 height 76
click at [409, 193] on input "text" at bounding box center [538, 194] width 383 height 22
click at [483, 136] on link "Attendance" at bounding box center [469, 138] width 51 height 22
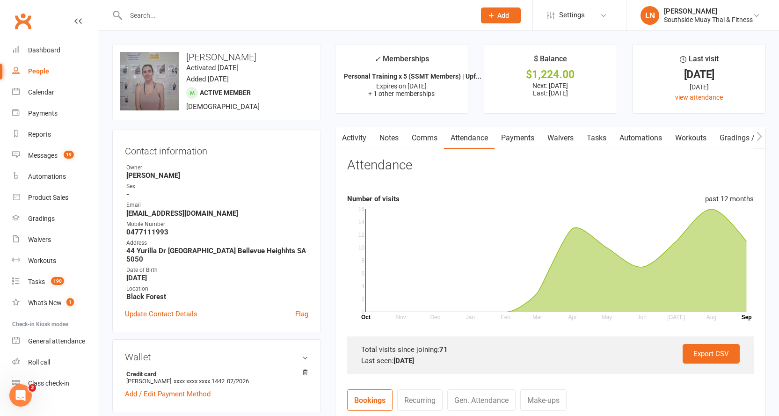
scroll to position [207, 0]
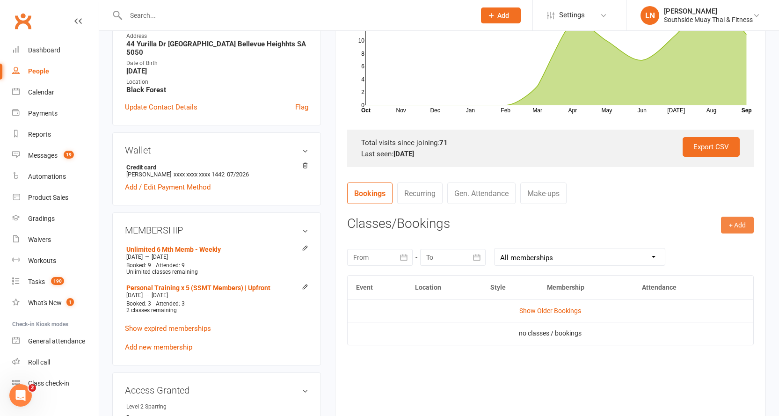
click at [743, 219] on button "+ Add" at bounding box center [737, 225] width 33 height 17
drag, startPoint x: 721, startPoint y: 248, endPoint x: 701, endPoint y: 249, distance: 19.6
click at [721, 249] on link "Book Event" at bounding box center [706, 246] width 93 height 19
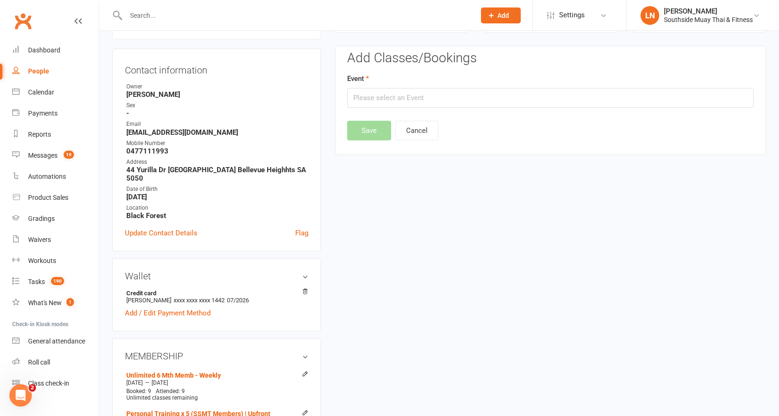
scroll to position [80, 0]
drag, startPoint x: 426, startPoint y: 127, endPoint x: 325, endPoint y: 77, distance: 113.1
click at [427, 127] on button "Cancel" at bounding box center [416, 132] width 43 height 20
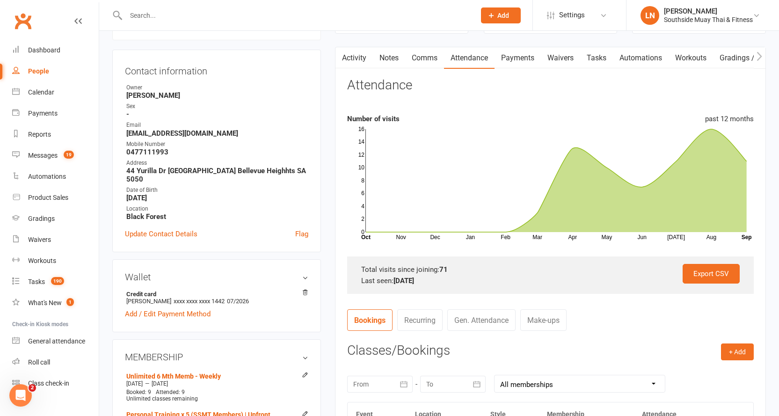
click at [165, 54] on div "Contact information Owner Kendal Harvey Sex - Email mcandrem@gmail.com Mobile N…" at bounding box center [216, 151] width 209 height 202
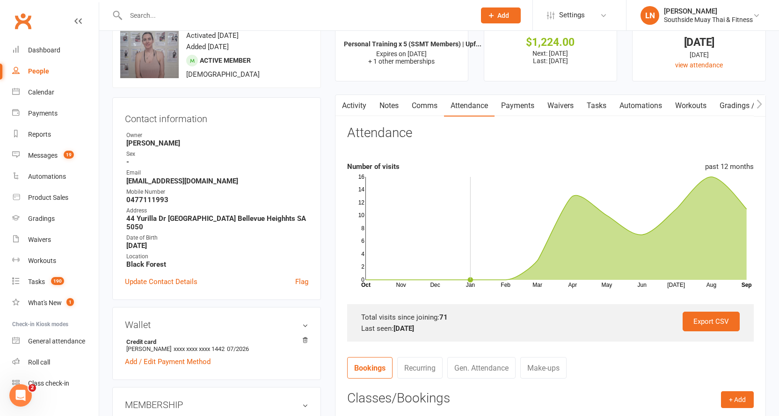
scroll to position [0, 0]
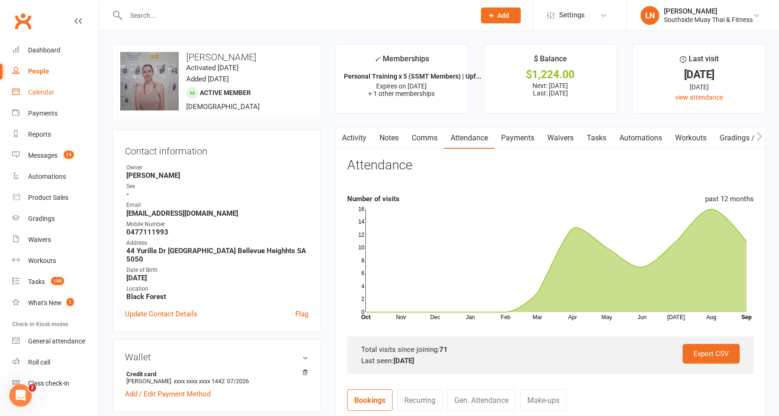
click at [63, 94] on link "Calendar" at bounding box center [55, 92] width 87 height 21
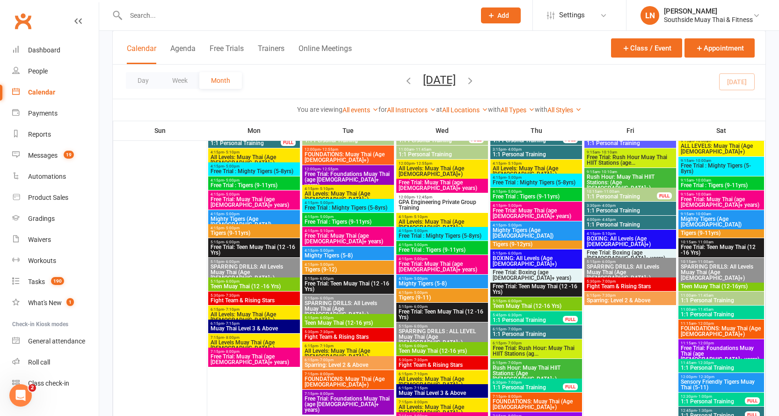
scroll to position [1610, 0]
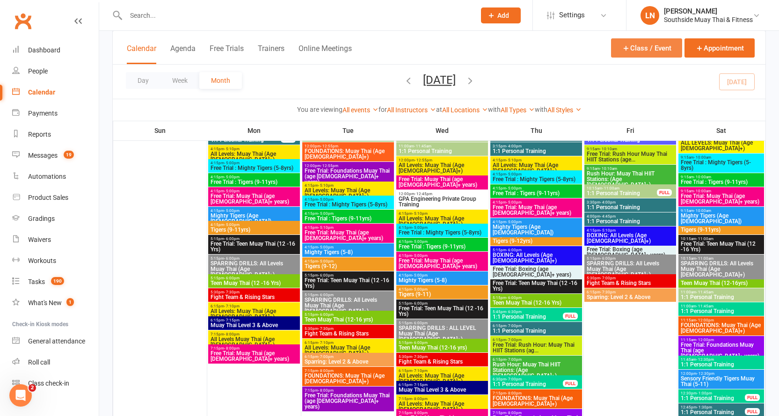
click at [665, 49] on button "Class / Event" at bounding box center [646, 47] width 71 height 19
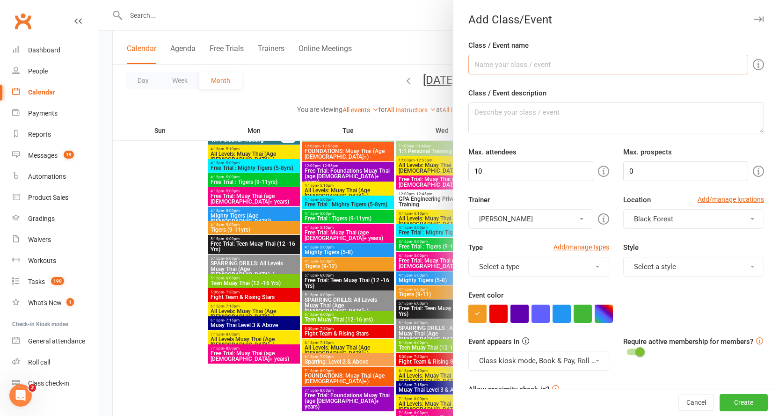
click at [542, 67] on input "Class / Event name" at bounding box center [608, 65] width 280 height 20
type input "1:1 Personal Training"
click at [535, 114] on textarea "Class / Event description" at bounding box center [616, 117] width 296 height 31
drag, startPoint x: 535, startPoint y: 173, endPoint x: 472, endPoint y: 171, distance: 63.2
click at [473, 173] on input "10" at bounding box center [530, 171] width 125 height 20
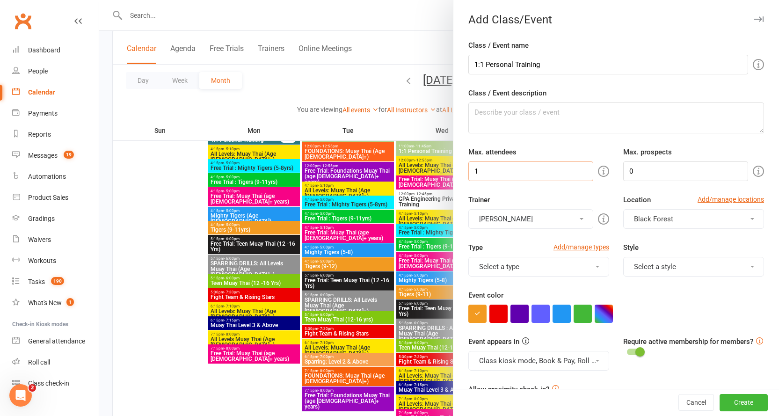
type input "1"
click at [646, 168] on input "0" at bounding box center [685, 171] width 125 height 20
click at [540, 212] on button "[PERSON_NAME]" at bounding box center [530, 219] width 125 height 20
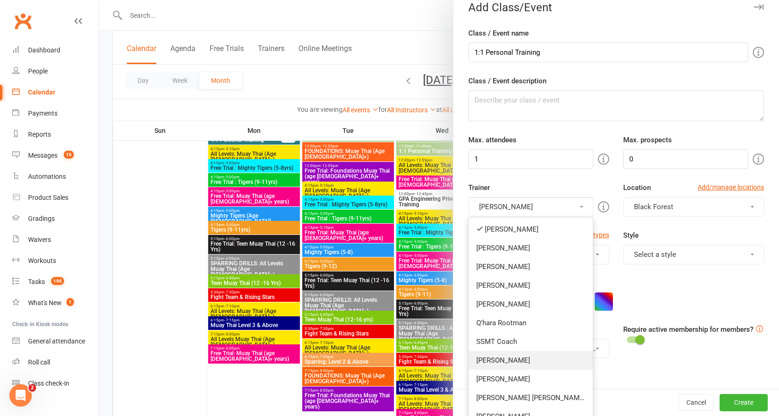
scroll to position [47, 0]
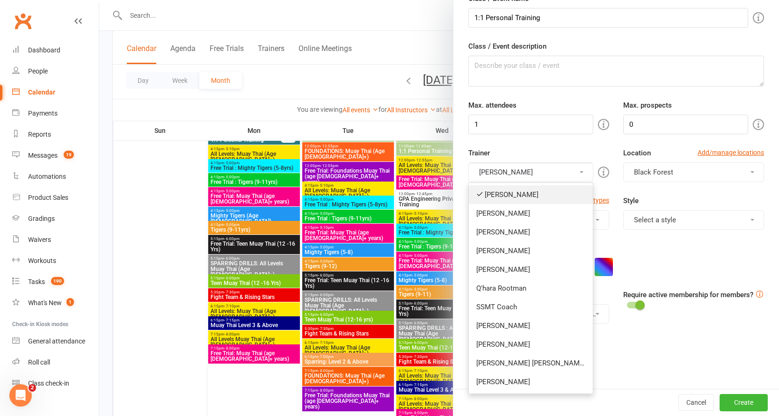
click at [523, 189] on link "[PERSON_NAME]" at bounding box center [531, 194] width 124 height 19
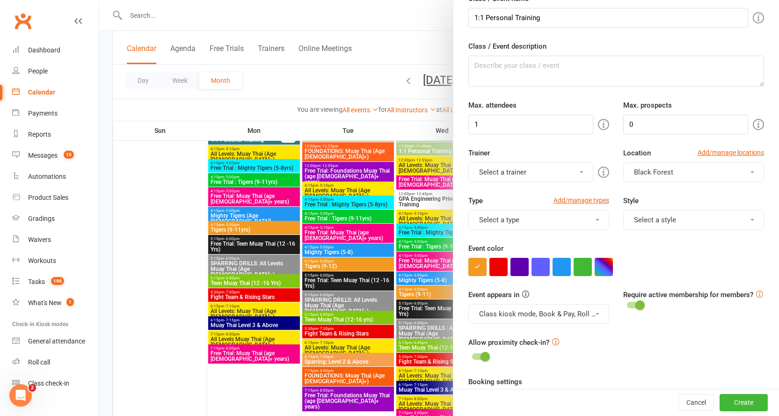
click at [539, 172] on button "Select a trainer" at bounding box center [530, 172] width 125 height 20
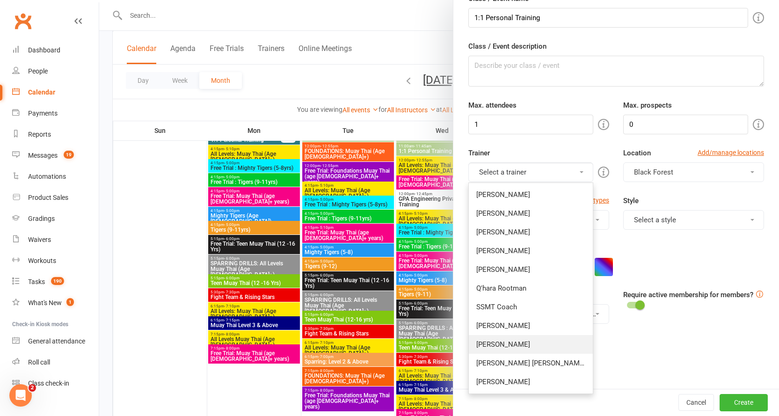
click at [520, 344] on link "[PERSON_NAME]" at bounding box center [531, 344] width 124 height 19
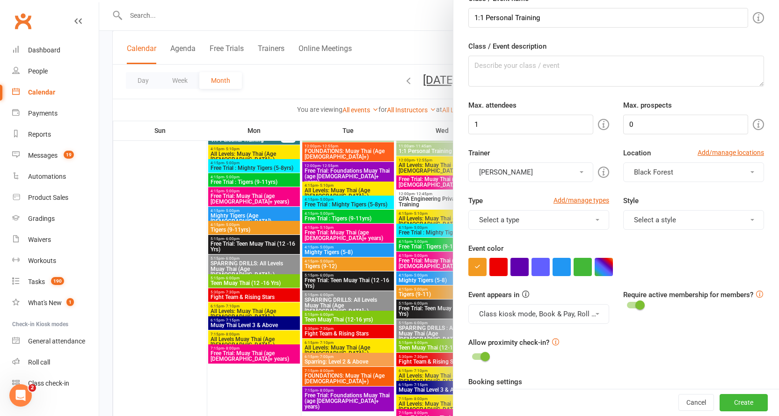
click at [550, 225] on button "Select a type" at bounding box center [538, 220] width 141 height 20
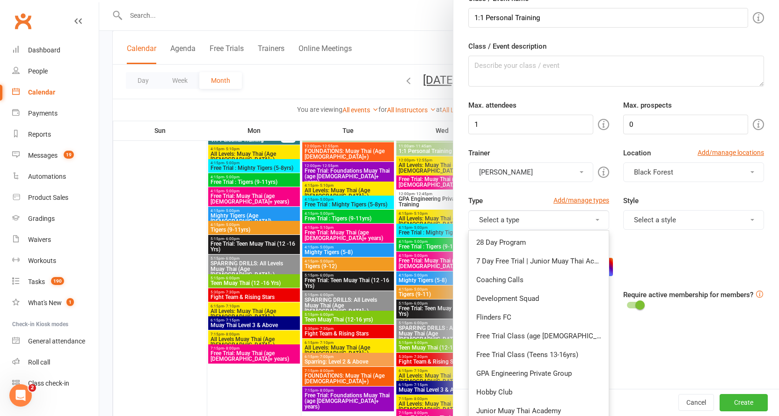
click at [524, 187] on div "Trainer Lucy Nemeth Freya Tierney Barry Saunders Verity Hawke Kar Wong Florin P…" at bounding box center [616, 171] width 310 height 48
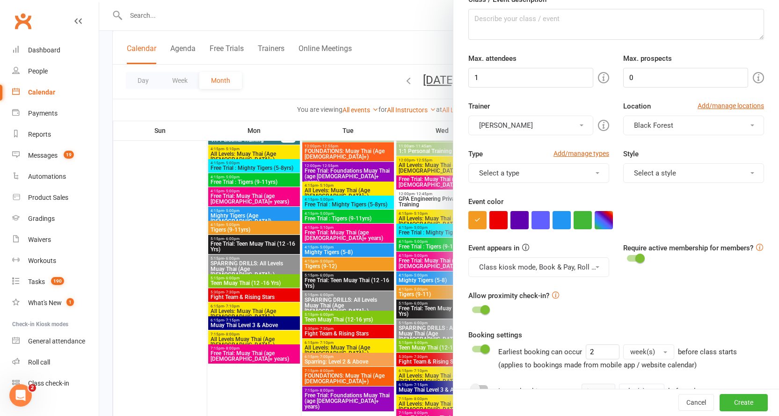
click at [534, 168] on button "Select a type" at bounding box center [538, 173] width 141 height 20
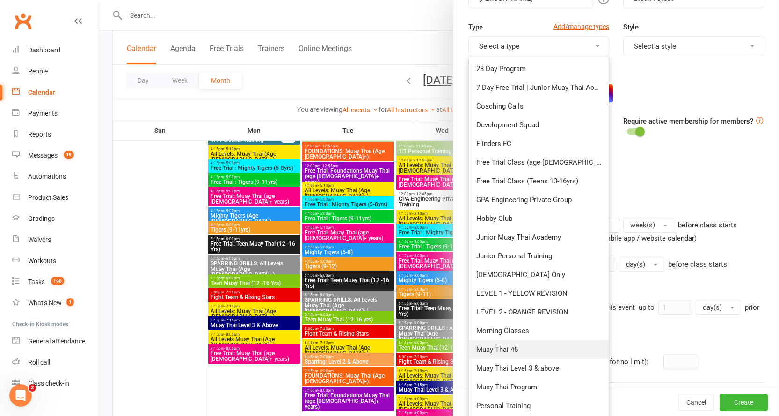
scroll to position [281, 0]
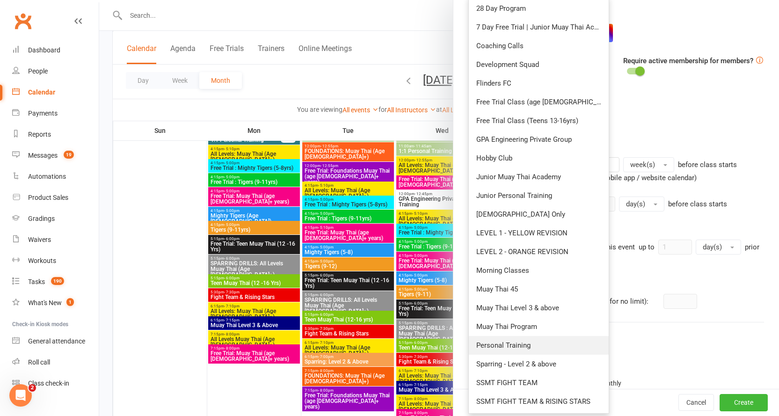
click at [540, 345] on link "Personal Training" at bounding box center [539, 345] width 140 height 19
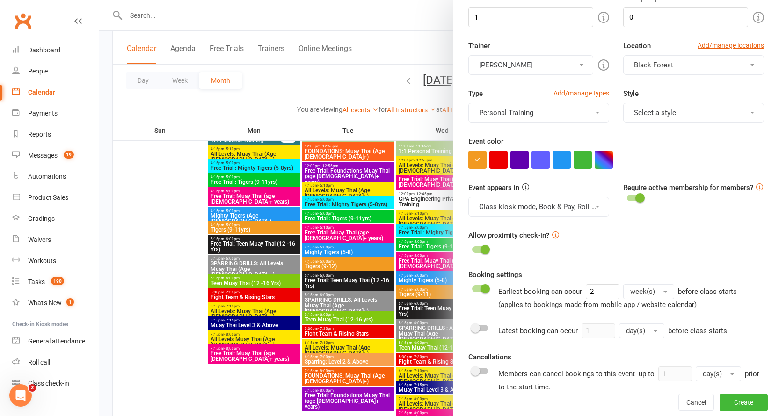
scroll to position [140, 0]
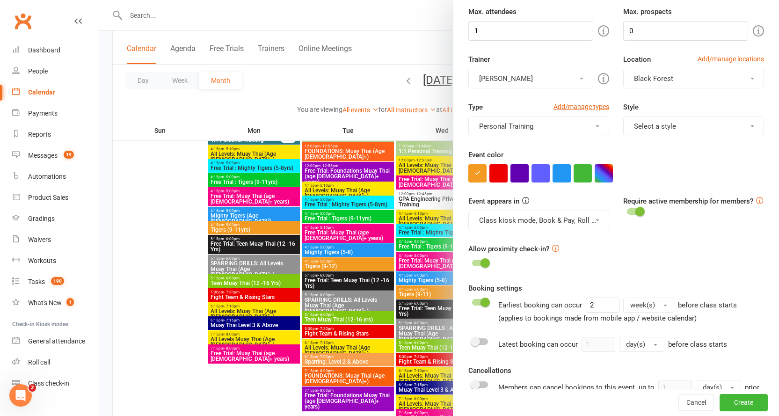
click at [688, 126] on button "Select a style" at bounding box center [693, 126] width 141 height 20
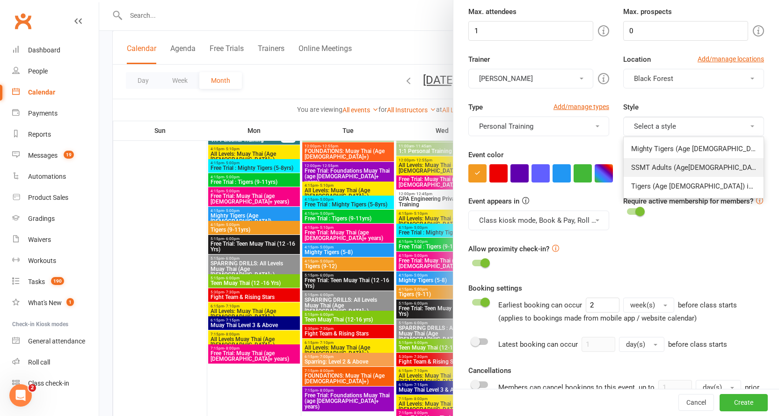
click at [692, 166] on link "SSMT Adults (Age[DEMOGRAPHIC_DATA]+) Muay Thai in affiliation with Muay Thai [G…" at bounding box center [693, 167] width 140 height 19
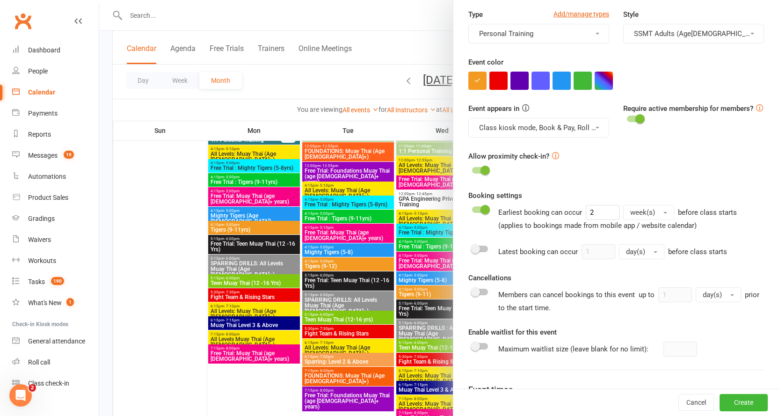
scroll to position [234, 0]
drag, startPoint x: 589, startPoint y: 210, endPoint x: 580, endPoint y: 213, distance: 8.9
click at [585, 213] on input "2" at bounding box center [602, 211] width 34 height 15
type input "4"
click at [693, 190] on div "Booking settings Earliest booking can occur 4 week(s) before class starts (appl…" at bounding box center [616, 209] width 296 height 41
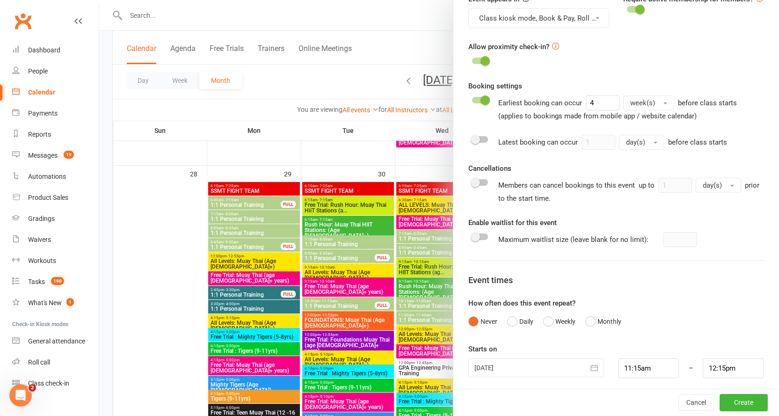
scroll to position [347, 0]
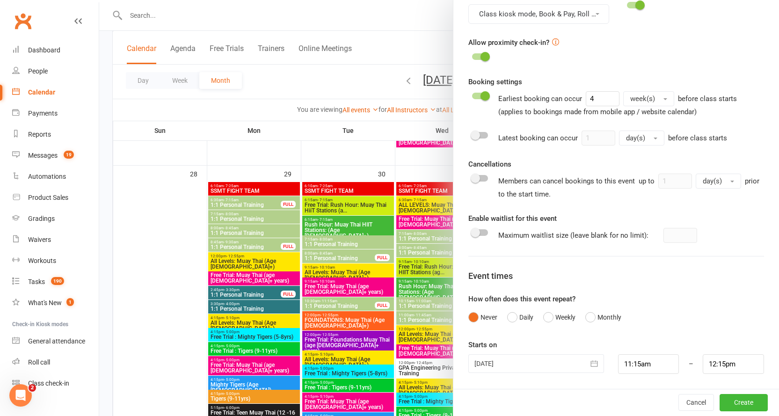
click at [493, 359] on div at bounding box center [536, 363] width 136 height 19
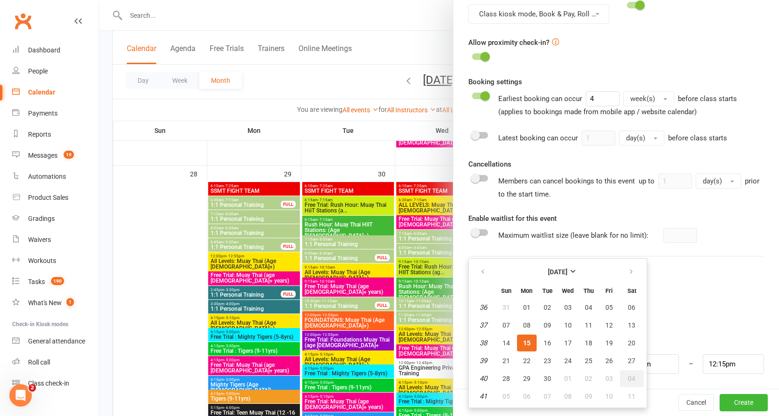
click at [628, 381] on span "04" at bounding box center [631, 378] width 7 height 7
type input "04 Oct 2025"
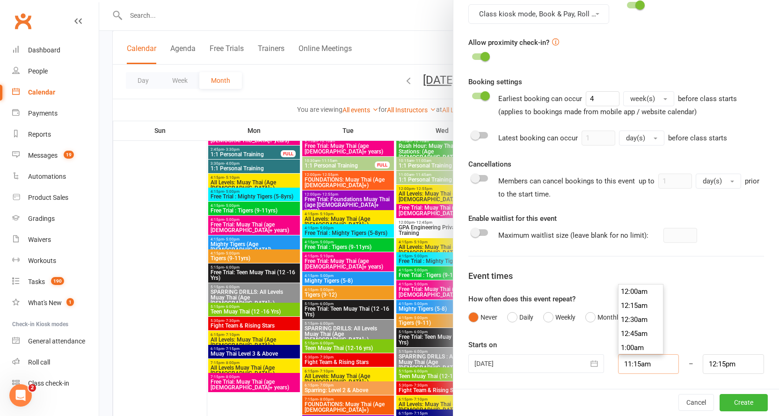
scroll to position [617, 0]
drag, startPoint x: 652, startPoint y: 365, endPoint x: 603, endPoint y: 375, distance: 50.2
click at [603, 375] on div "Class / Event name 1:1 Personal Training Class / Event description Max. attende…" at bounding box center [615, 40] width 325 height 695
type input "1"
type input "2:00am"
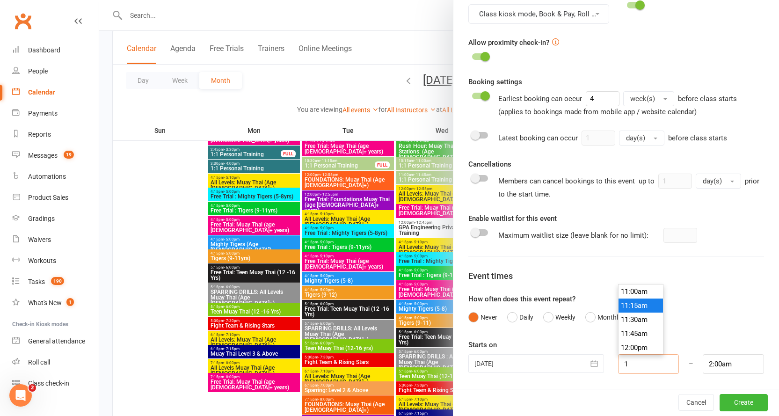
type input "11"
type input "12:00pm"
type input "11:00am"
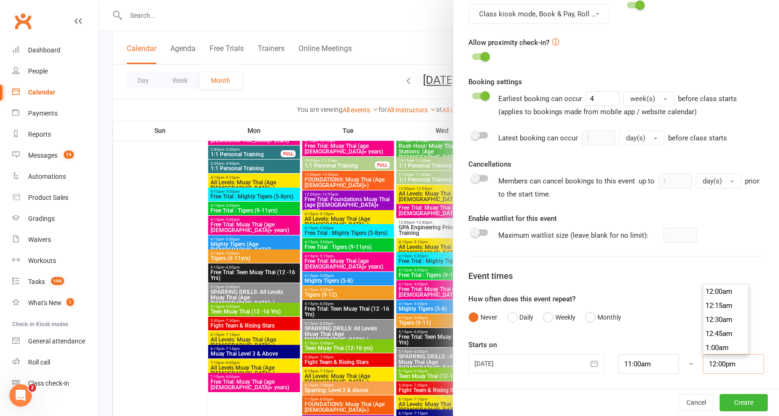
click at [733, 361] on input "12:00pm" at bounding box center [732, 364] width 61 height 20
drag, startPoint x: 732, startPoint y: 366, endPoint x: 689, endPoint y: 371, distance: 43.4
click at [695, 371] on div "12:00pm 12:00am 12:15am 12:30am 12:45am 1:00am 1:15am 1:30am 1:45am 2:00am 2:15…" at bounding box center [732, 364] width 75 height 20
click at [640, 282] on div "Event times" at bounding box center [616, 276] width 296 height 14
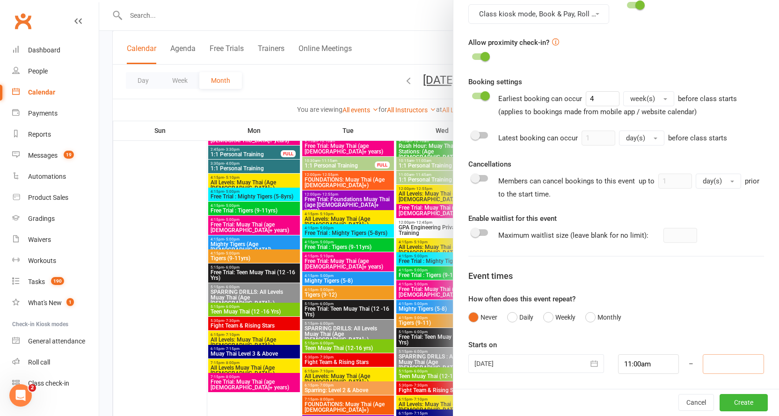
scroll to position [0, 0]
click at [713, 373] on input at bounding box center [732, 364] width 61 height 20
type input "11:45am"
click at [615, 299] on div "How often does this event repeat? Never Daily Weekly Monthly" at bounding box center [616, 309] width 296 height 33
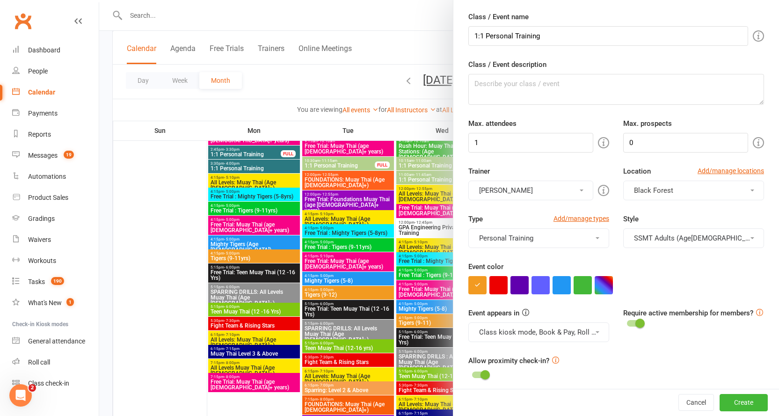
scroll to position [0, 0]
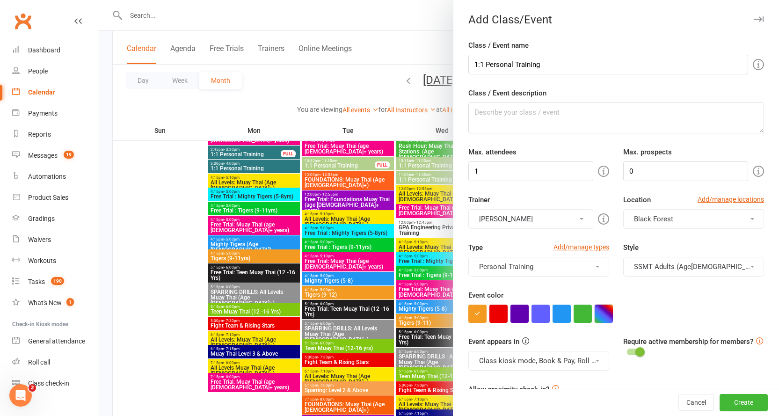
click at [597, 315] on button "button" at bounding box center [603, 313] width 18 height 18
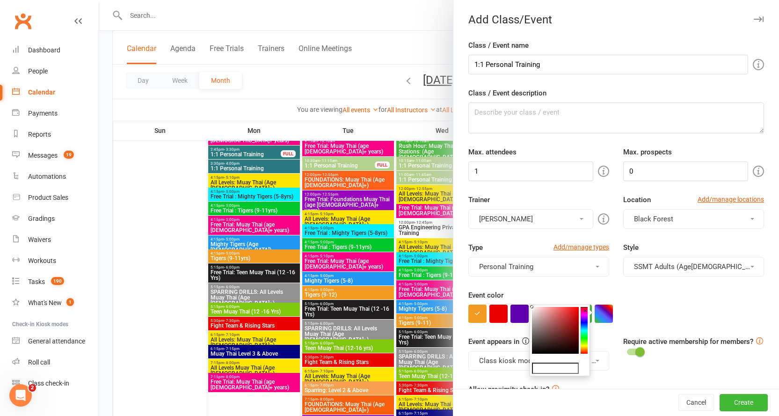
click at [551, 369] on input "text" at bounding box center [555, 367] width 47 height 11
paste input "#b3d08c"
type input "#b3d08c"
click at [664, 297] on div "Event color" at bounding box center [616, 305] width 296 height 33
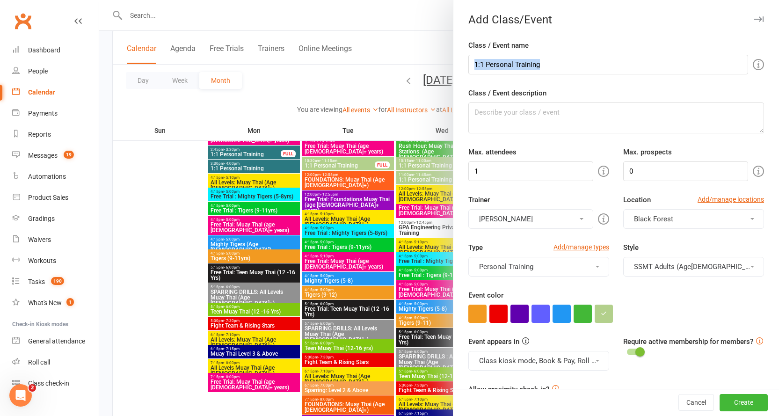
drag, startPoint x: 763, startPoint y: 42, endPoint x: 765, endPoint y: 72, distance: 30.5
click at [764, 72] on div "Class / Event name 1:1 Personal Training Class / Event description Max. attende…" at bounding box center [615, 387] width 325 height 695
click at [759, 83] on div "Class / Event name 1:1 Personal Training Class / Event description Max. attende…" at bounding box center [615, 387] width 325 height 695
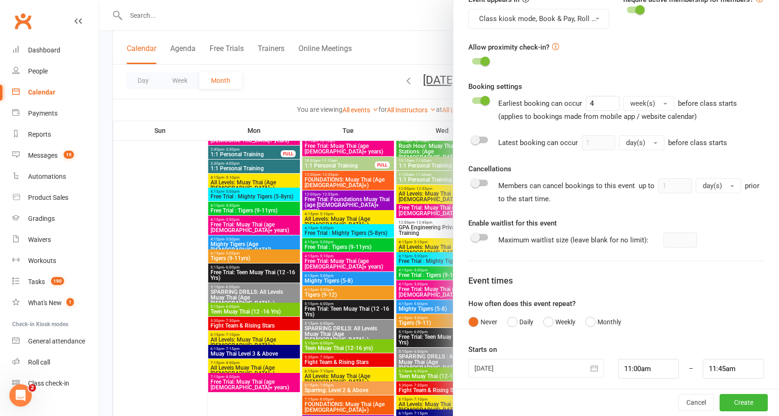
scroll to position [347, 0]
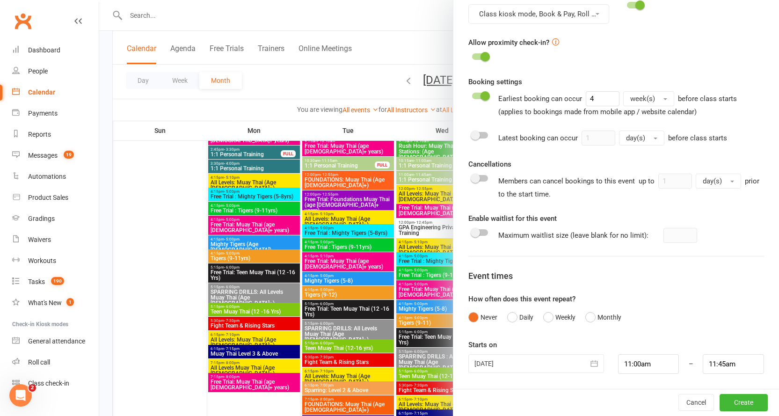
drag, startPoint x: 530, startPoint y: 363, endPoint x: 490, endPoint y: 365, distance: 39.8
click at [490, 365] on div at bounding box center [536, 363] width 136 height 19
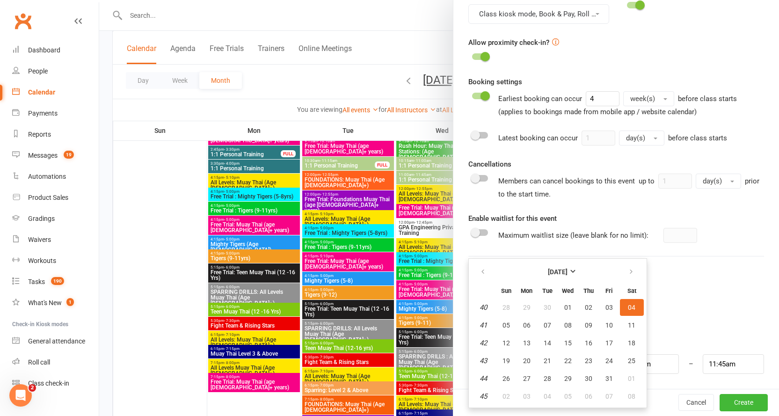
click at [490, 365] on td "43" at bounding box center [483, 360] width 24 height 17
click at [474, 268] on button "button" at bounding box center [483, 271] width 20 height 17
click at [628, 359] on span "27" at bounding box center [631, 360] width 7 height 7
type input "27 Sep 2025"
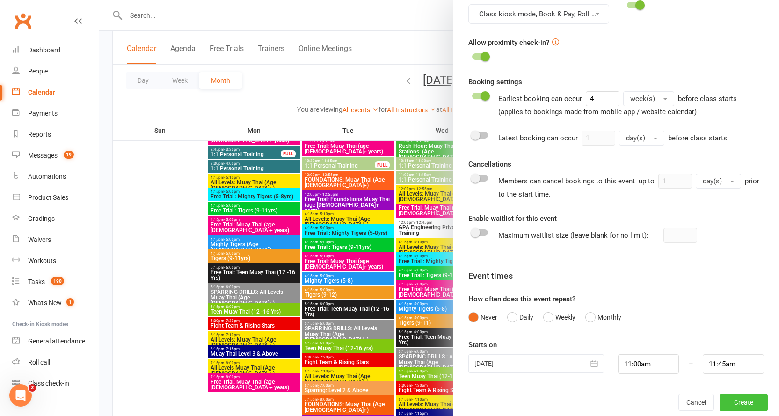
click at [732, 401] on button "Create" at bounding box center [743, 402] width 48 height 17
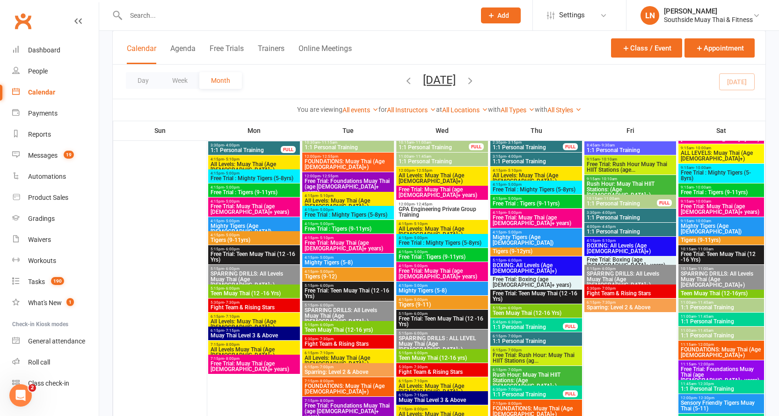
scroll to position [1607, 0]
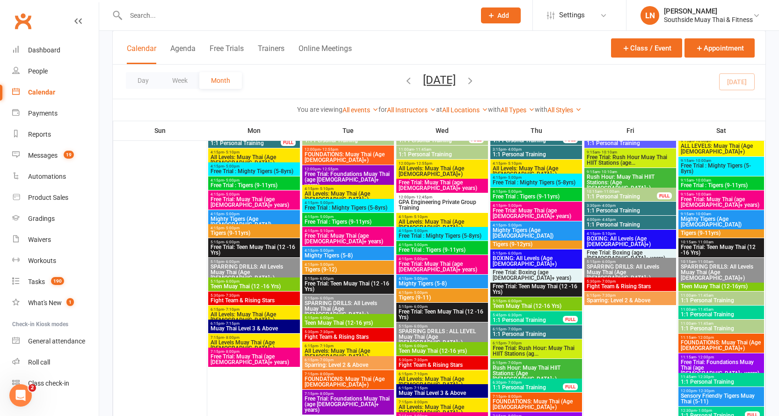
click at [715, 325] on span "11:00am - 11:45am" at bounding box center [721, 323] width 82 height 4
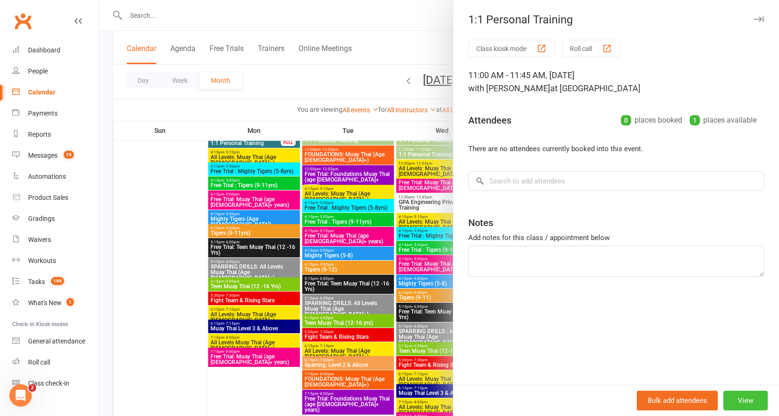
click at [743, 402] on button "View" at bounding box center [745, 400] width 44 height 20
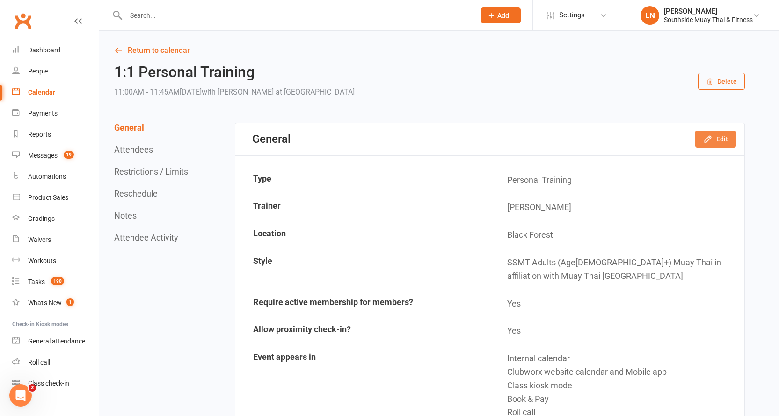
click at [725, 136] on button "Edit" at bounding box center [715, 138] width 41 height 17
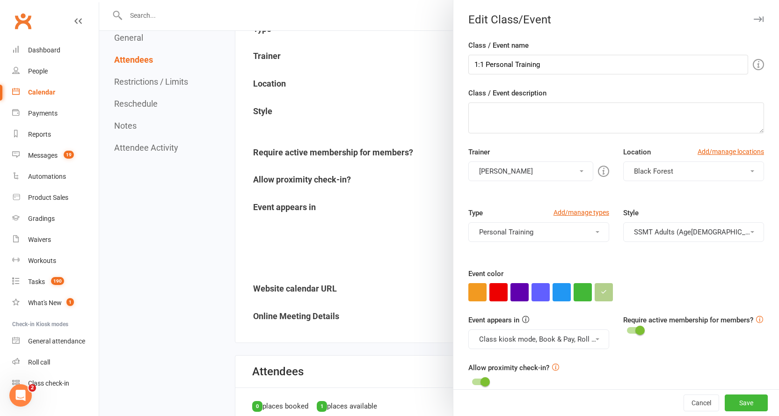
scroll to position [140, 0]
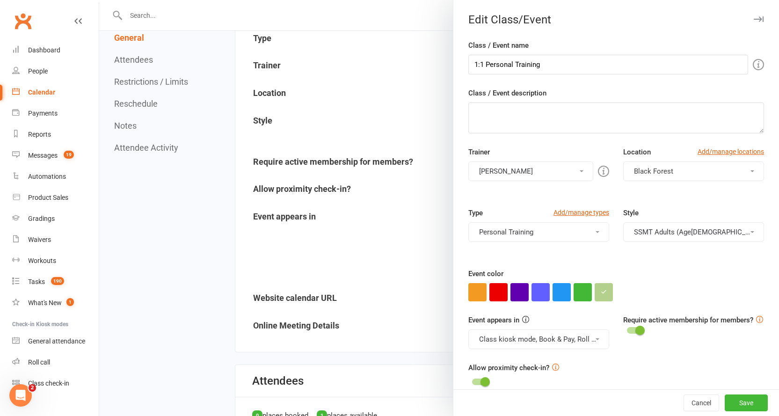
click at [752, 14] on button "button" at bounding box center [757, 19] width 11 height 11
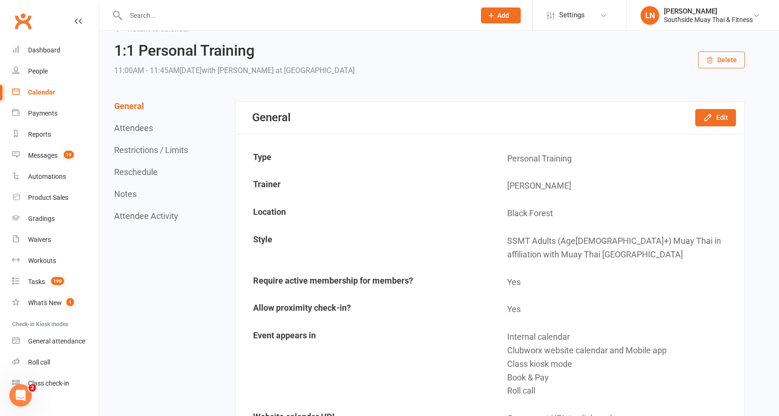
scroll to position [0, 0]
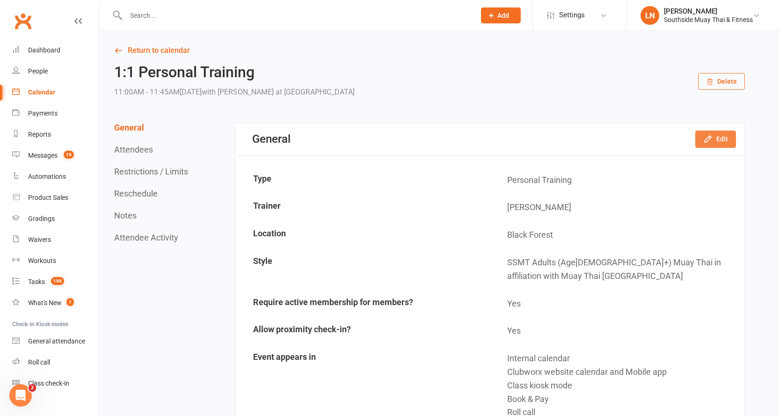
click at [710, 138] on icon "button" at bounding box center [707, 139] width 6 height 6
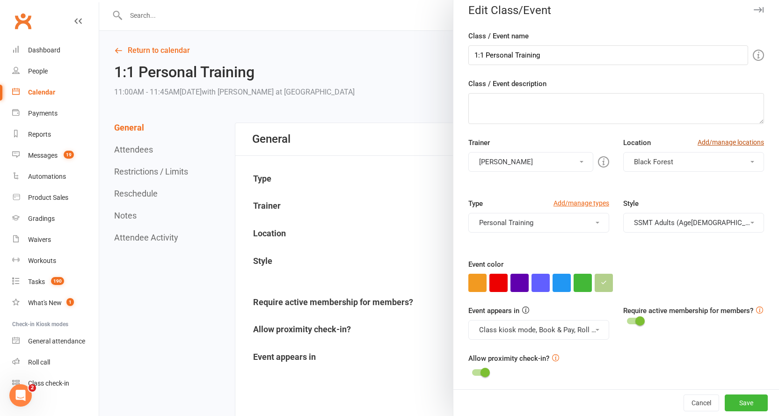
scroll to position [12, 0]
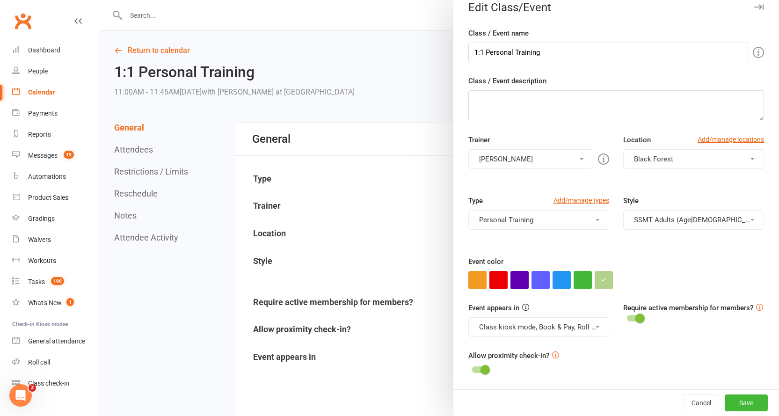
click at [753, 4] on icon "button" at bounding box center [758, 7] width 10 height 6
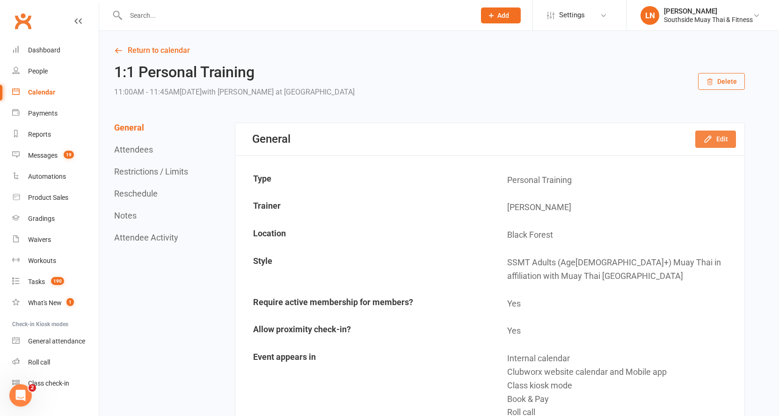
click at [720, 139] on button "Edit" at bounding box center [715, 138] width 41 height 17
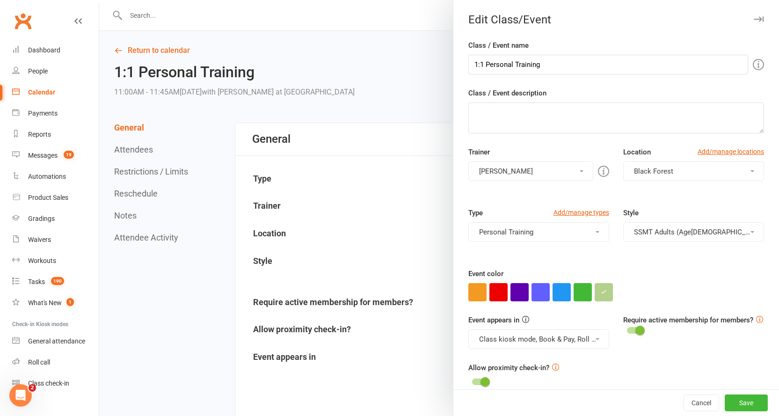
drag, startPoint x: 748, startPoint y: 19, endPoint x: 763, endPoint y: 30, distance: 18.8
click at [753, 20] on icon "button" at bounding box center [758, 19] width 10 height 6
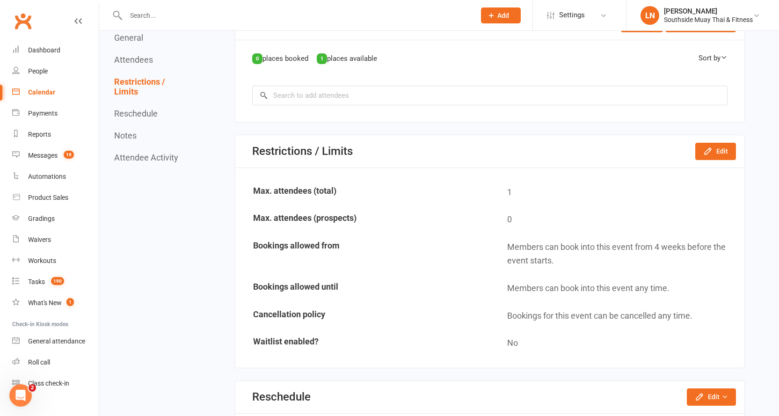
scroll to position [499, 0]
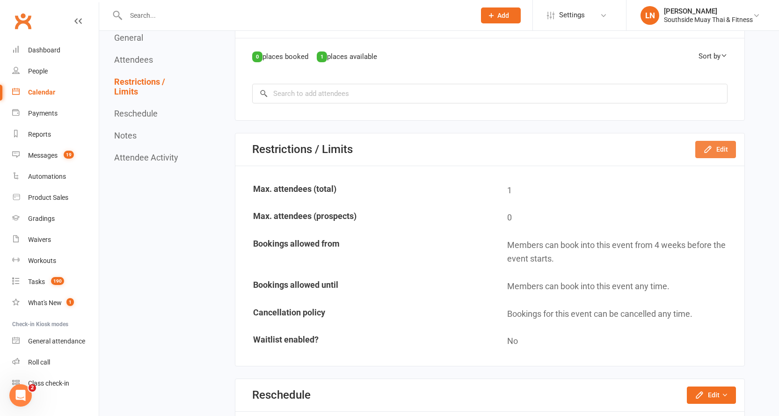
click at [715, 150] on button "Edit" at bounding box center [715, 149] width 41 height 17
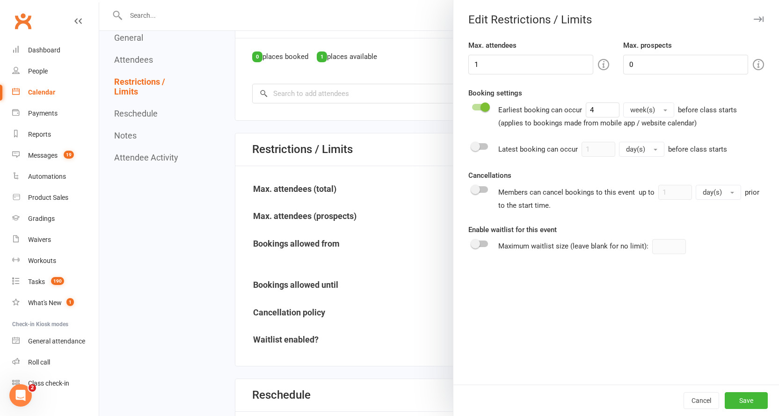
click at [753, 21] on icon "button" at bounding box center [758, 19] width 10 height 6
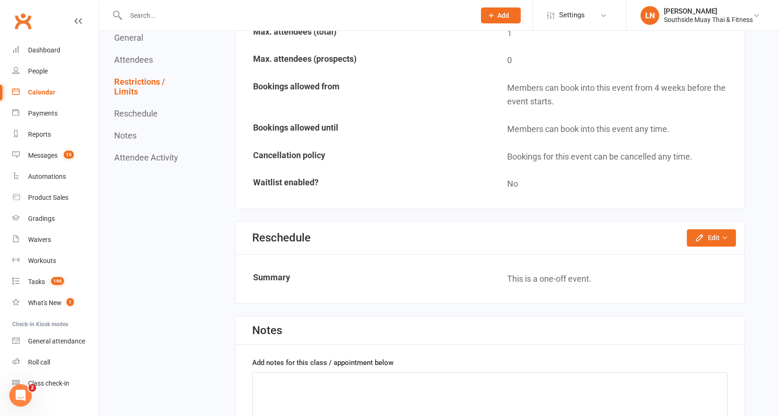
scroll to position [686, 0]
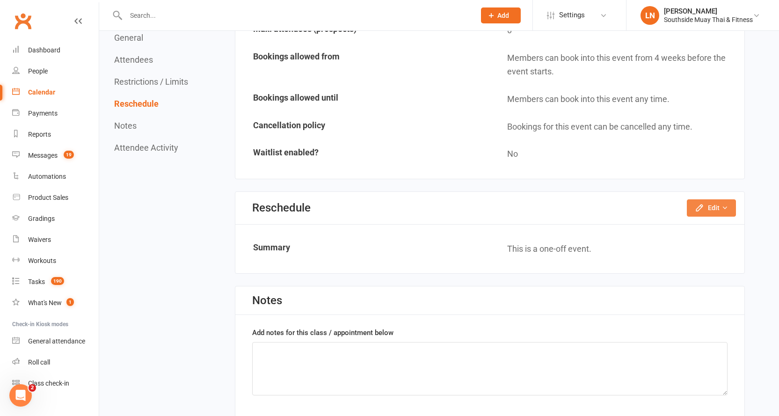
click at [711, 211] on button "Edit" at bounding box center [710, 207] width 49 height 17
click at [702, 229] on link "Reschedule this event only" at bounding box center [686, 229] width 98 height 19
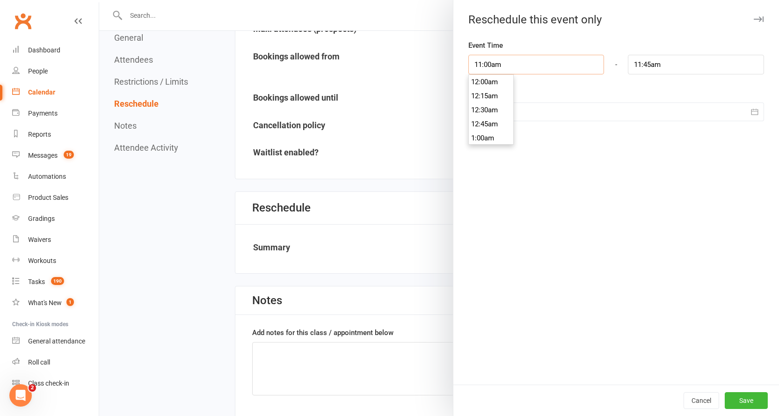
drag, startPoint x: 515, startPoint y: 63, endPoint x: 444, endPoint y: 58, distance: 71.2
click at [444, 0] on div "Reschedule this event only Event Time 11:00am 12:00am 12:15am 12:30am 12:45am 1…" at bounding box center [438, 0] width 679 height 0
type input "1"
type input "1:45am"
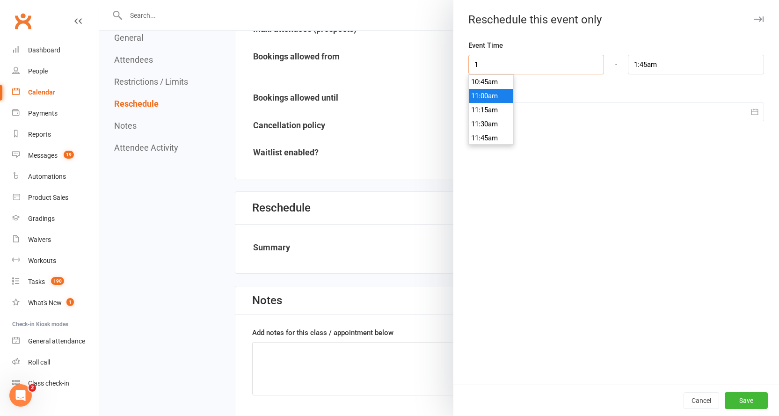
type input "11"
type input "11:45am"
type input "11:4"
type input "12:06pm"
type input "11:45"
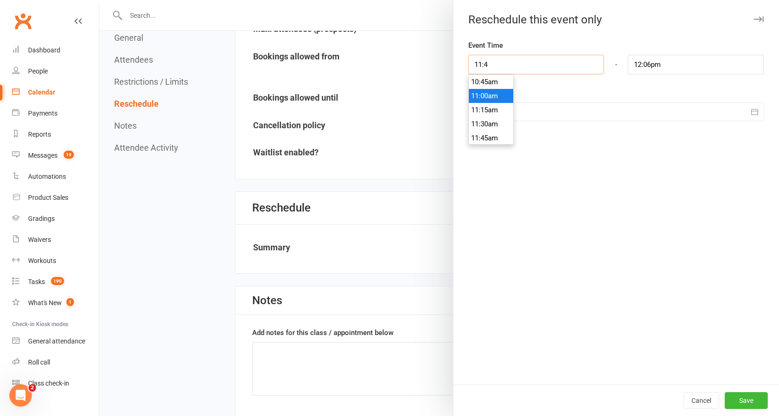
type input "12:30pm"
type input "11:45am"
drag, startPoint x: 473, startPoint y: 96, endPoint x: 619, endPoint y: 71, distance: 148.1
click at [474, 96] on li "11:45am" at bounding box center [491, 96] width 45 height 14
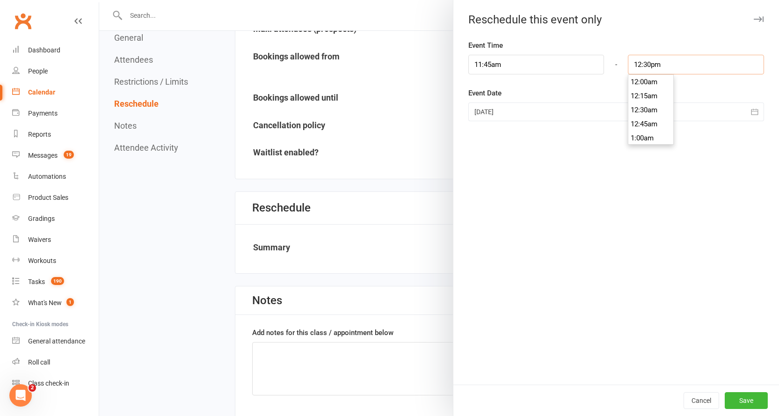
drag, startPoint x: 611, startPoint y: 61, endPoint x: 551, endPoint y: 62, distance: 59.9
click at [551, 62] on div "11:45am 12:00am 12:15am 12:30am 12:45am 1:00am 1:15am 1:30am 1:45am 2:00am 2:15…" at bounding box center [616, 65] width 310 height 20
drag, startPoint x: 739, startPoint y: 122, endPoint x: 735, endPoint y: 108, distance: 13.9
click at [738, 119] on div "Event Time 11:45am 12:00am 12:15am 12:30am 12:45am 1:00am 1:15am 1:30am 1:45am …" at bounding box center [615, 212] width 325 height 345
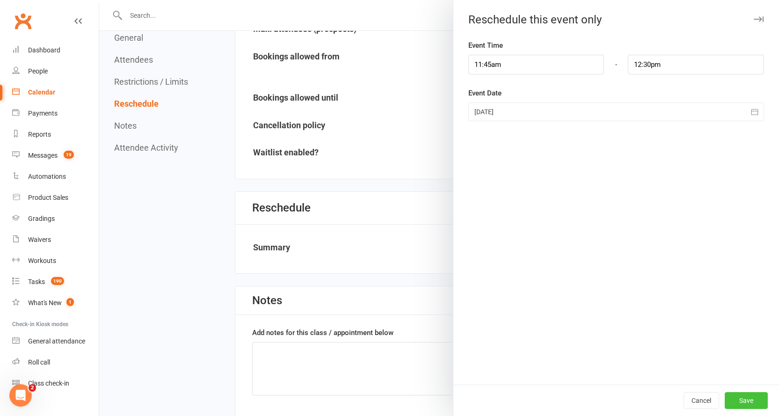
click at [740, 399] on button "Save" at bounding box center [745, 400] width 43 height 17
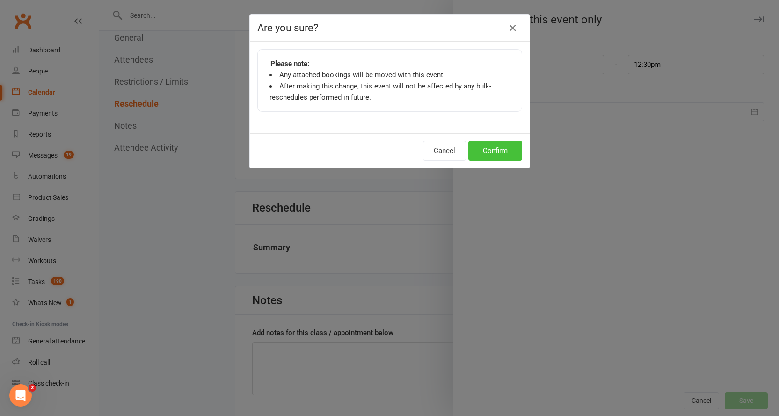
click at [494, 148] on button "Confirm" at bounding box center [495, 151] width 54 height 20
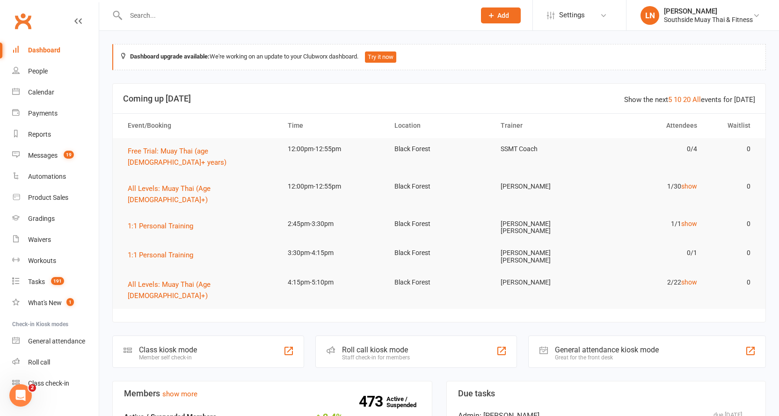
click at [164, 10] on input "text" at bounding box center [296, 15] width 346 height 13
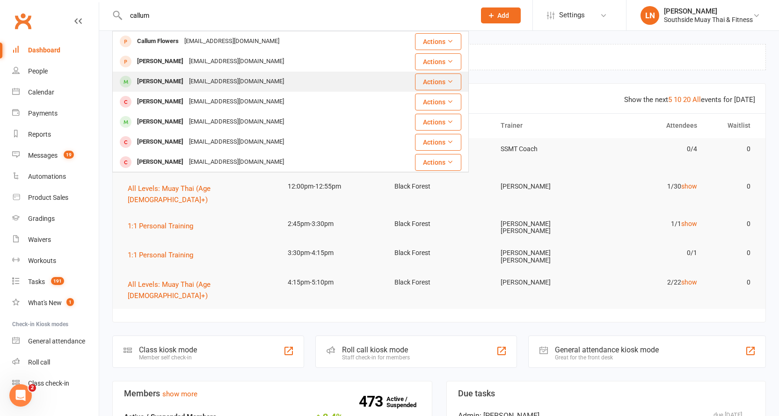
type input "callum"
click at [187, 81] on div "[EMAIL_ADDRESS][DOMAIN_NAME]" at bounding box center [236, 82] width 101 height 14
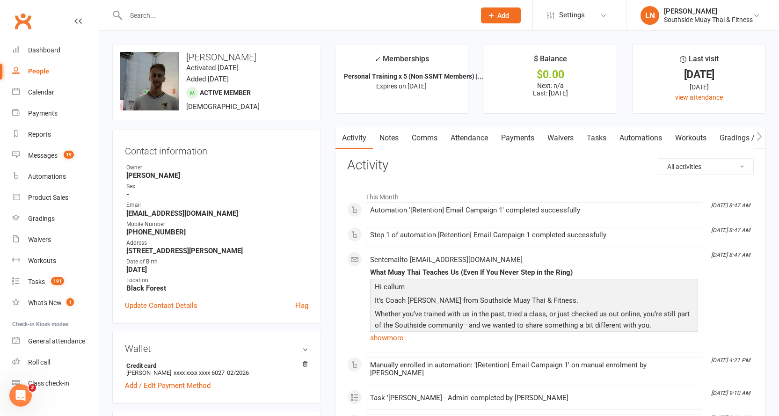
click at [490, 140] on link "Attendance" at bounding box center [469, 138] width 51 height 22
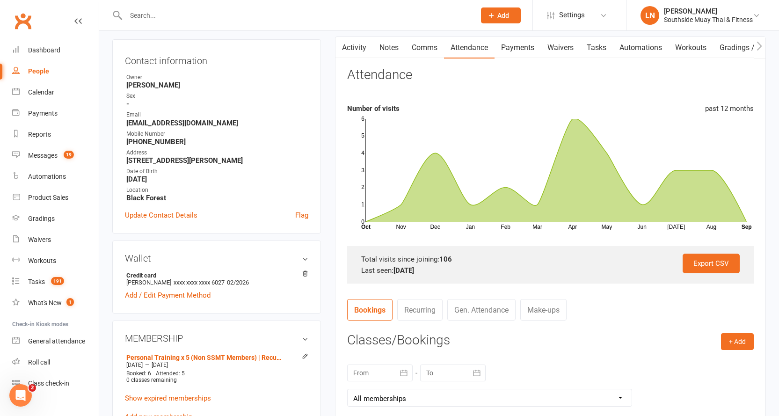
scroll to position [219, 0]
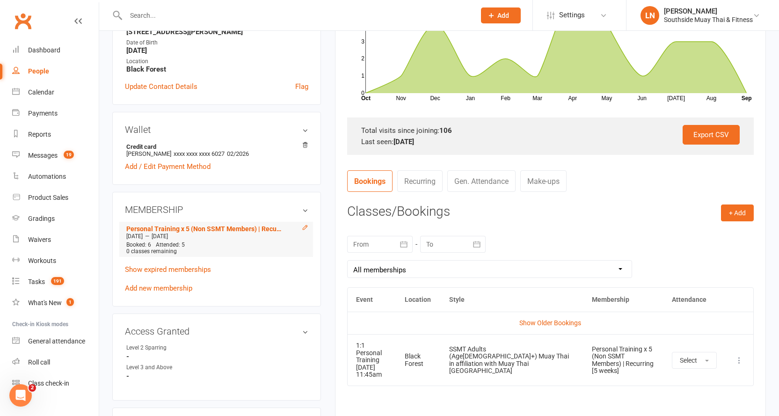
click at [304, 226] on icon at bounding box center [305, 227] width 7 height 7
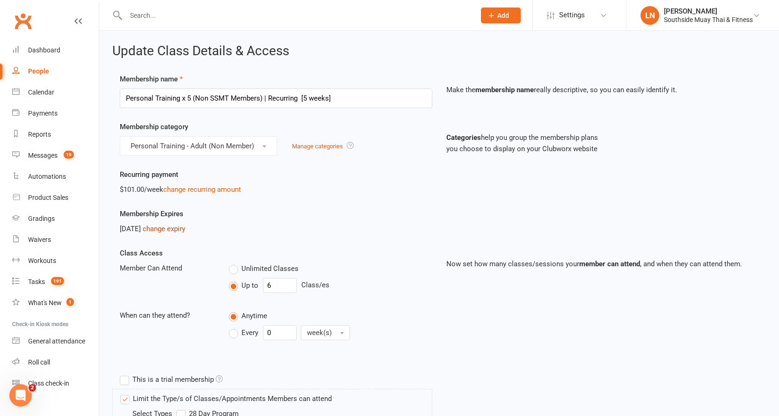
click at [185, 230] on link "change expiry" at bounding box center [164, 228] width 43 height 8
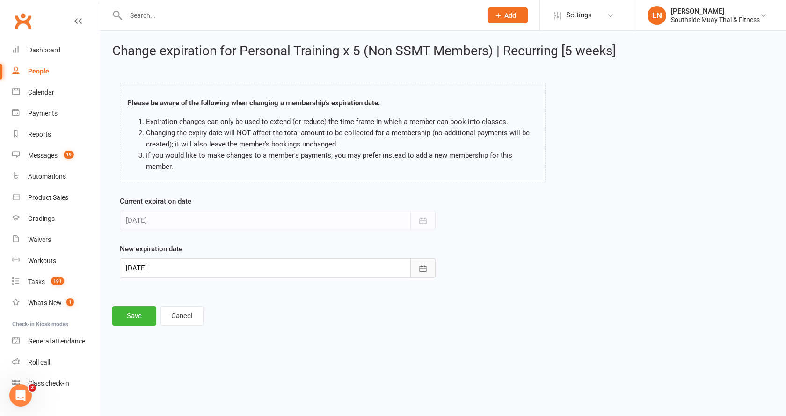
click at [424, 265] on icon "button" at bounding box center [422, 268] width 9 height 9
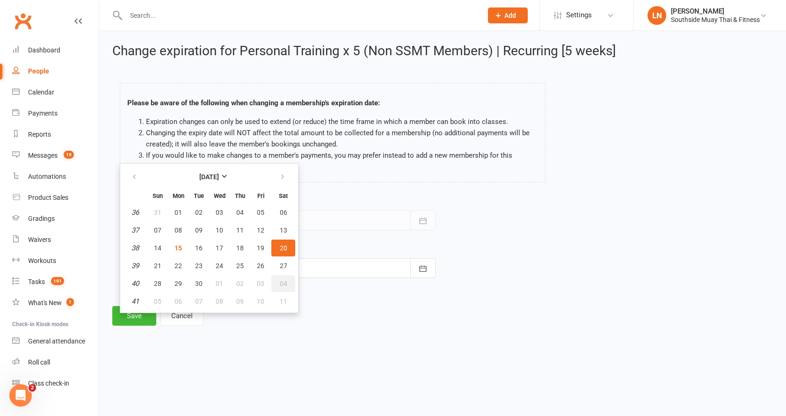
click at [283, 282] on span "04" at bounding box center [283, 283] width 7 height 7
type input "04 Oct 2025"
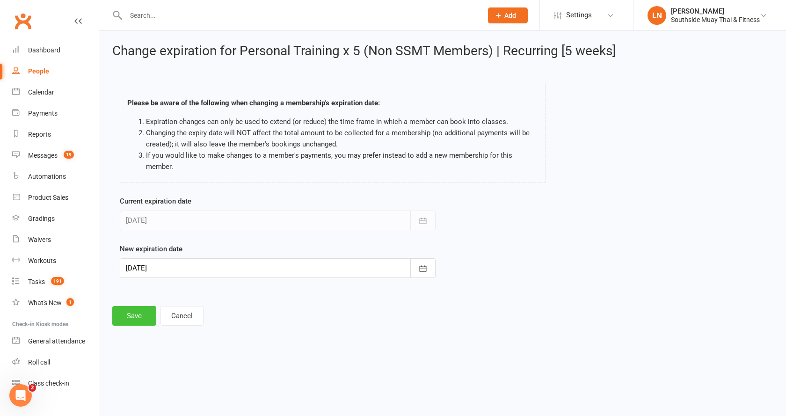
click at [136, 313] on button "Save" at bounding box center [134, 316] width 44 height 20
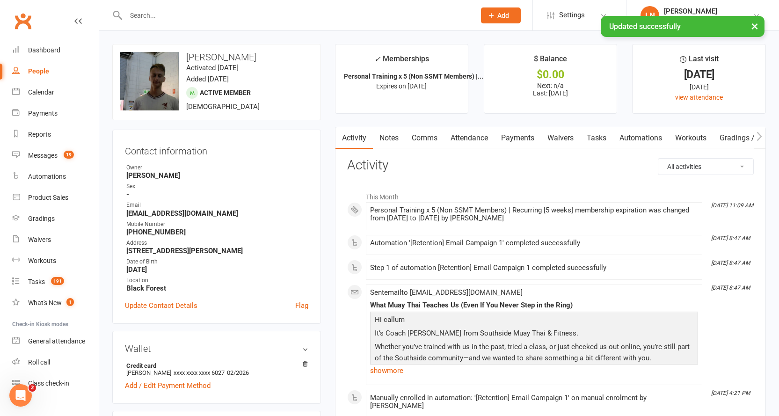
click at [396, 137] on link "Notes" at bounding box center [389, 138] width 32 height 22
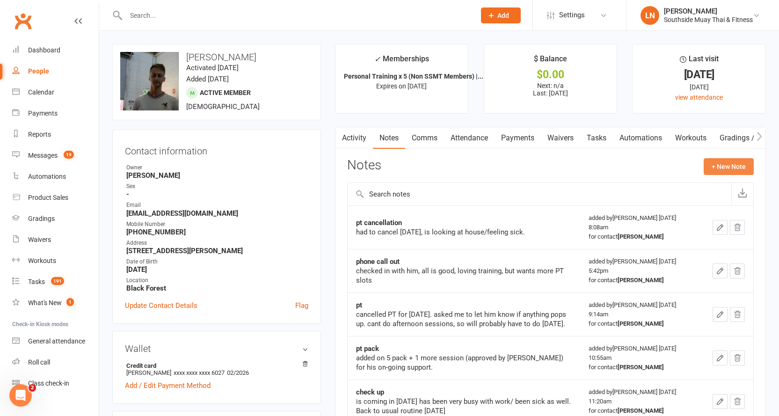
click at [745, 165] on button "+ New Note" at bounding box center [728, 166] width 50 height 17
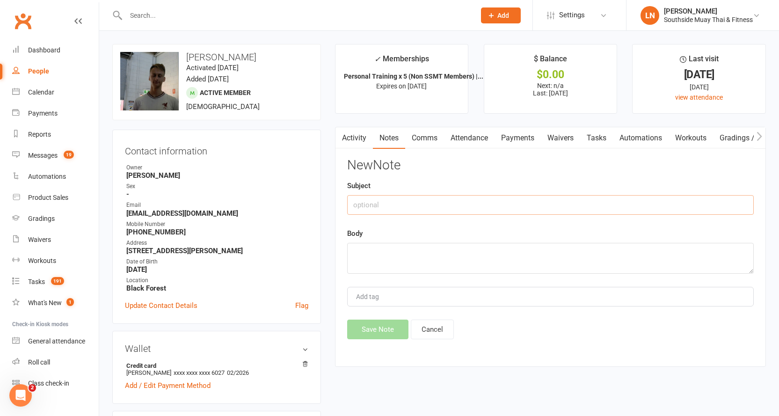
click at [401, 204] on input "text" at bounding box center [550, 205] width 406 height 20
drag, startPoint x: 384, startPoint y: 208, endPoint x: 397, endPoint y: 208, distance: 13.6
click at [397, 208] on input "text" at bounding box center [550, 205] width 406 height 20
click at [388, 204] on input "text" at bounding box center [550, 205] width 406 height 20
click at [377, 201] on input "text" at bounding box center [550, 205] width 406 height 20
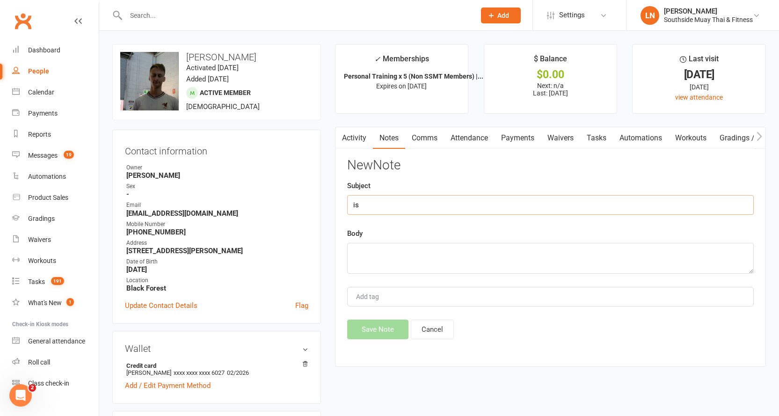
type input "i"
type input "pt"
click at [382, 258] on textarea at bounding box center [550, 258] width 406 height 31
click at [469, 265] on textarea "is moving houses will be in on the" at bounding box center [550, 258] width 406 height 31
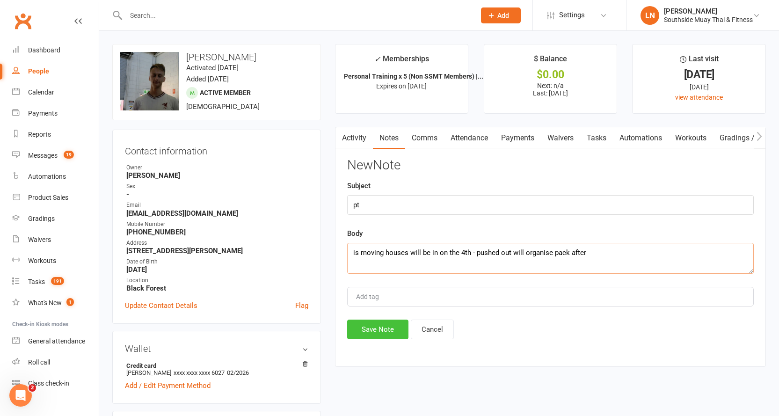
type textarea "is moving houses will be in on the 4th - pushed out will organise pack after"
click at [382, 325] on button "Save Note" at bounding box center [377, 329] width 61 height 20
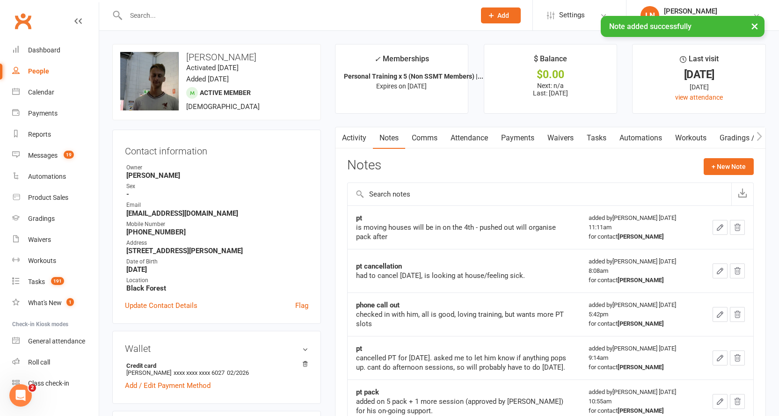
drag, startPoint x: 475, startPoint y: 136, endPoint x: 490, endPoint y: 133, distance: 15.2
click at [476, 136] on link "Attendance" at bounding box center [469, 138] width 51 height 22
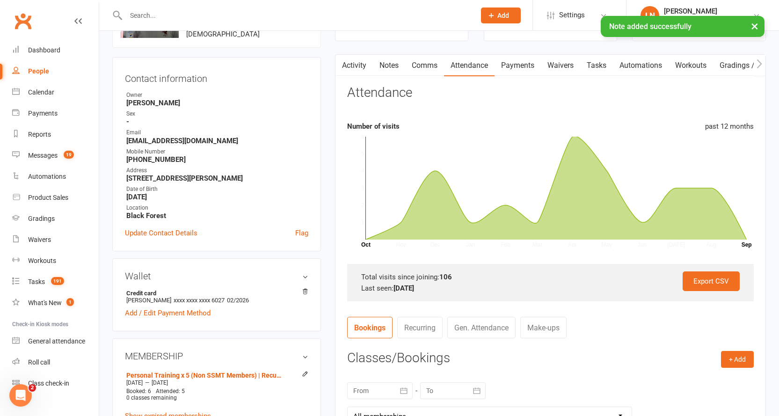
scroll to position [140, 0]
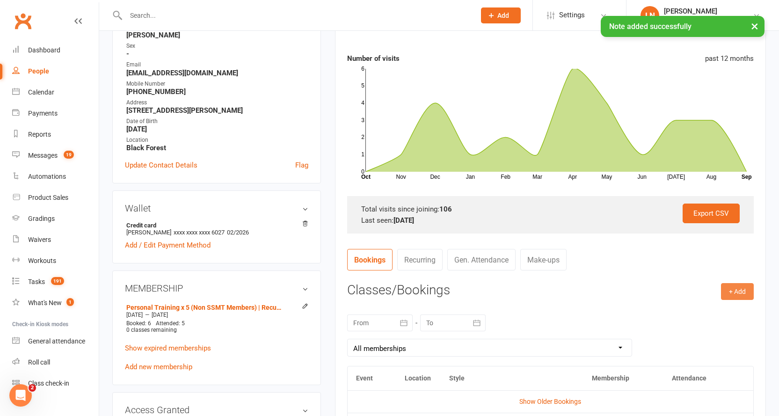
click at [737, 288] on button "+ Add" at bounding box center [737, 291] width 33 height 17
drag, startPoint x: 677, startPoint y: 316, endPoint x: 708, endPoint y: 276, distance: 50.6
click at [677, 316] on link "Book Event" at bounding box center [706, 312] width 93 height 19
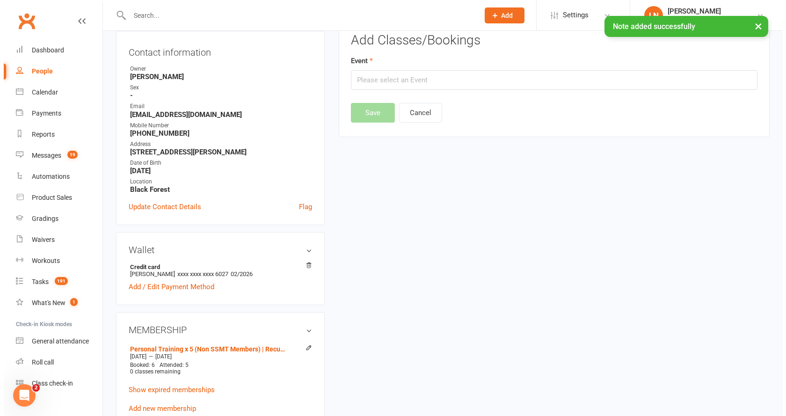
scroll to position [80, 0]
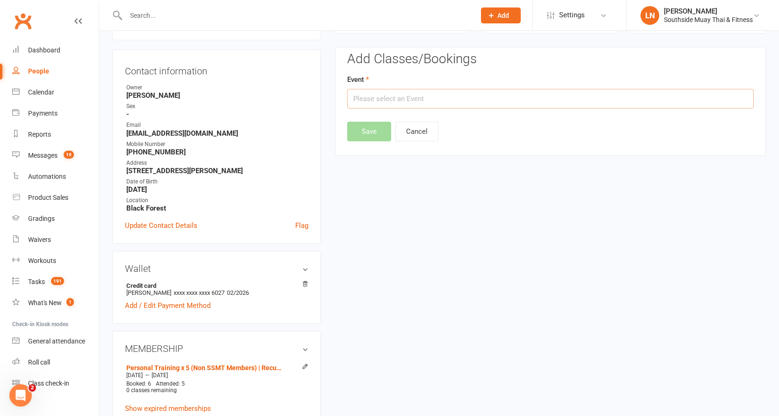
click at [430, 102] on input "text" at bounding box center [550, 99] width 406 height 20
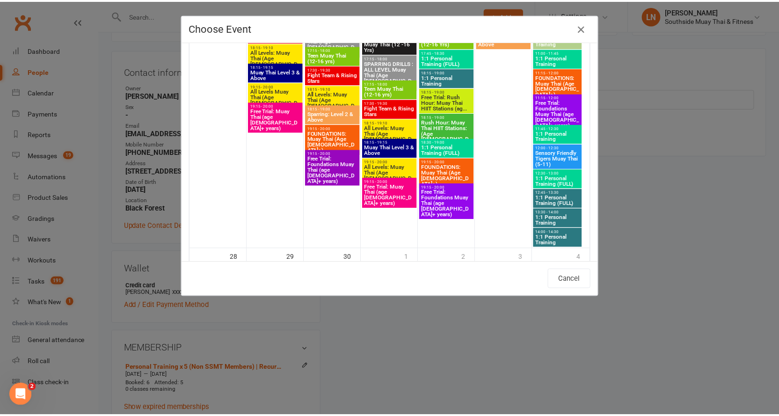
scroll to position [2347, 0]
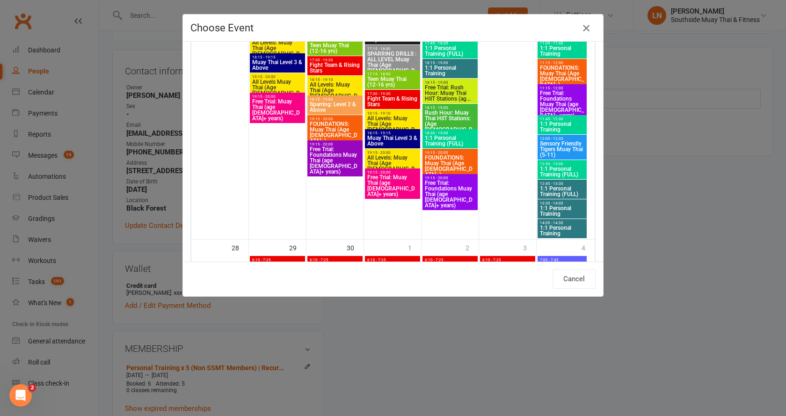
click at [580, 28] on icon "button" at bounding box center [585, 27] width 11 height 11
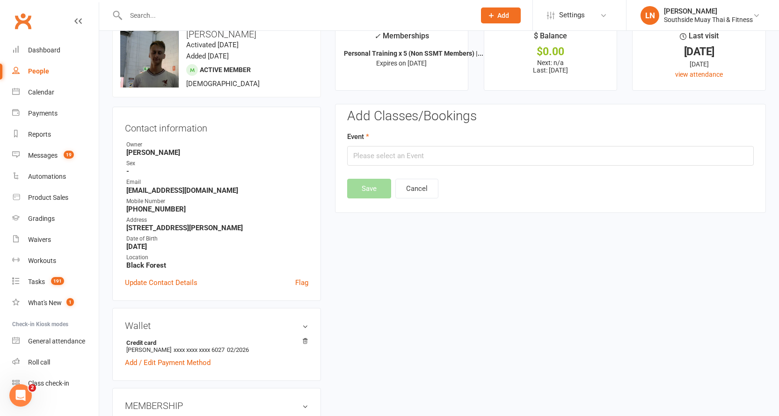
scroll to position [0, 0]
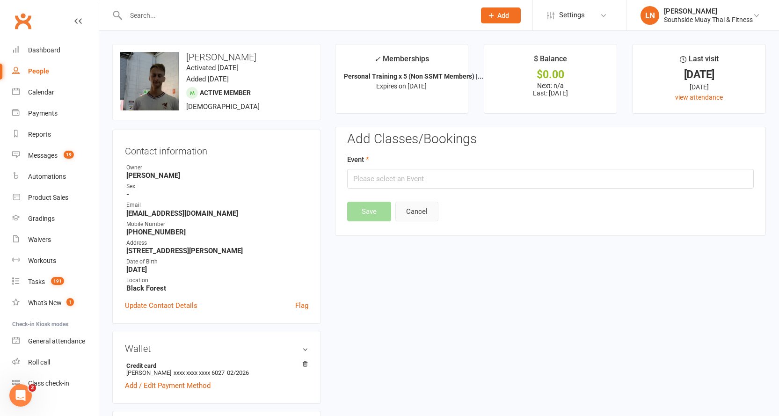
click at [424, 206] on button "Cancel" at bounding box center [416, 212] width 43 height 20
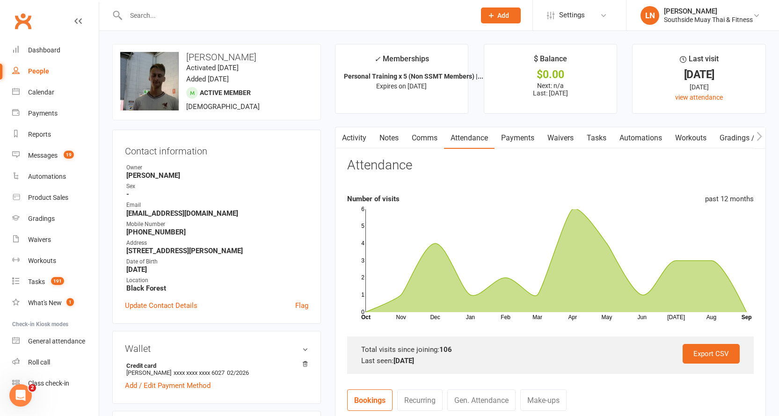
click at [363, 134] on link "Activity" at bounding box center [353, 138] width 37 height 22
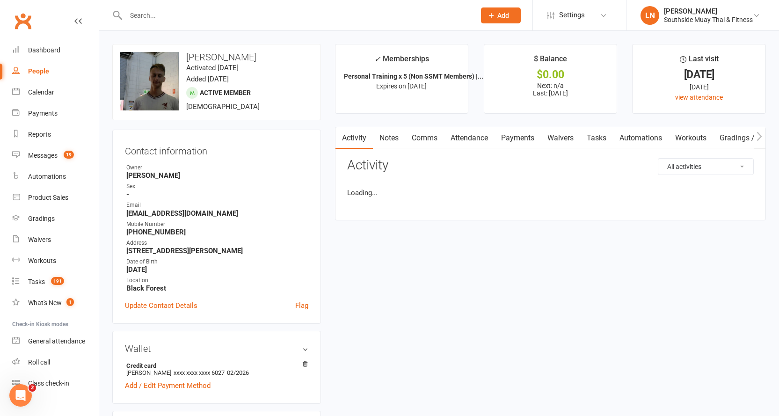
click at [392, 137] on link "Notes" at bounding box center [389, 138] width 32 height 22
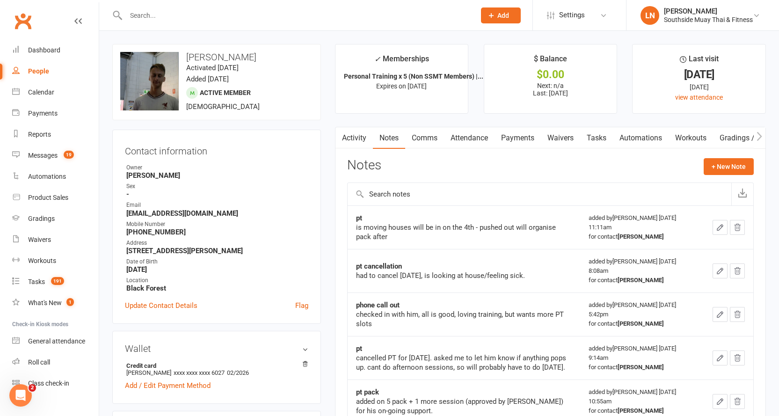
click at [723, 225] on icon "button" at bounding box center [719, 227] width 8 height 8
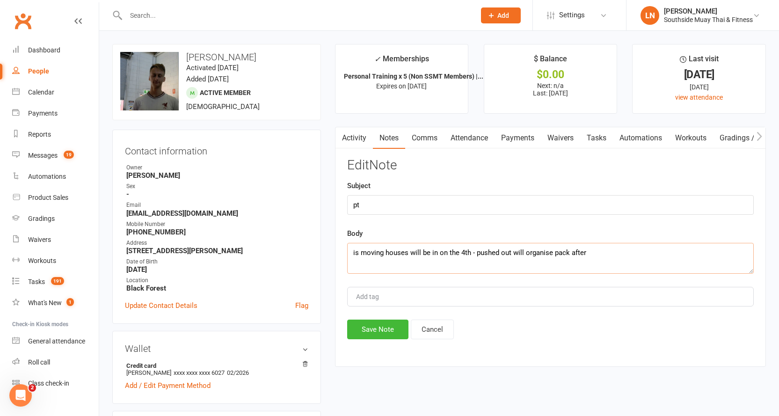
click at [465, 252] on textarea "is moving houses will be in on the 4th - pushed out will organise pack after" at bounding box center [550, 258] width 406 height 31
click at [460, 253] on textarea "is moving houses will be in on the 4th - pushed out will organise pack after" at bounding box center [550, 258] width 406 height 31
click at [462, 253] on textarea "is moving houses will be in on the 4th - pushed out will organise pack after" at bounding box center [550, 258] width 406 height 31
type textarea "is moving houses will be in on the 27th - pushed out will organise pack after"
click at [371, 328] on button "Save Note" at bounding box center [377, 329] width 61 height 20
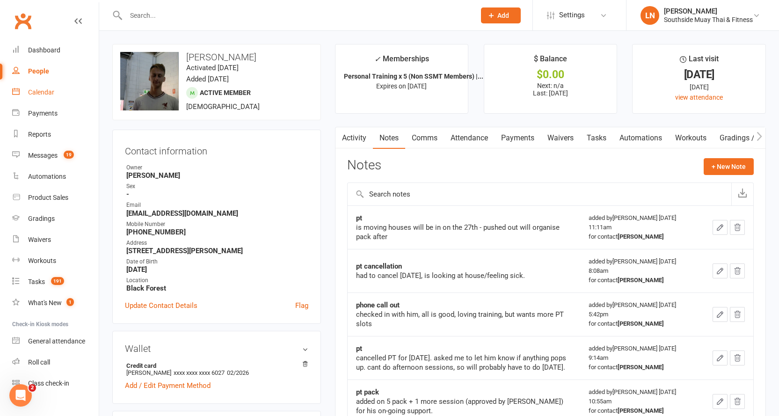
drag, startPoint x: 51, startPoint y: 89, endPoint x: 52, endPoint y: 62, distance: 27.2
click at [50, 89] on div "Calendar" at bounding box center [41, 91] width 26 height 7
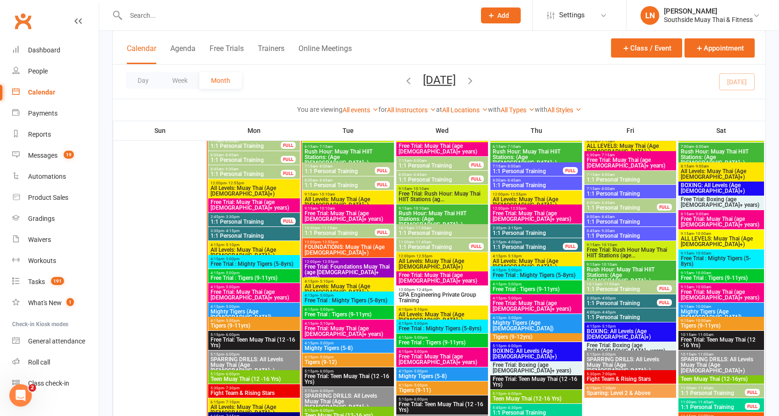
scroll to position [1075, 0]
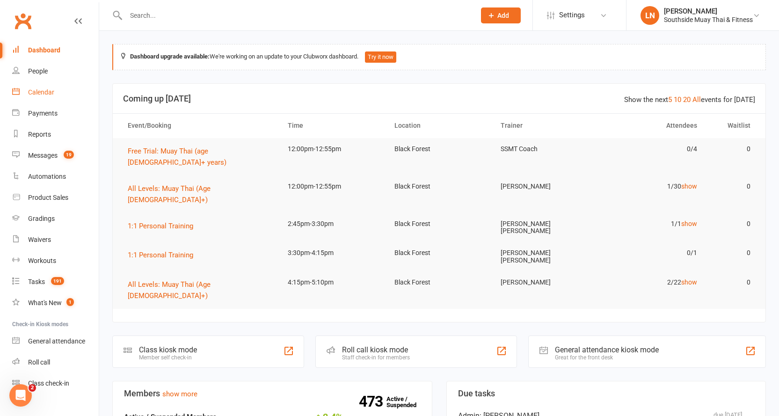
click at [50, 88] on link "Calendar" at bounding box center [55, 92] width 87 height 21
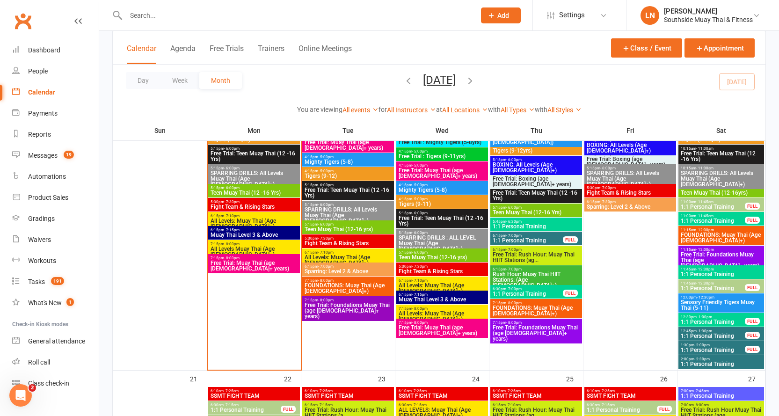
scroll to position [1167, 0]
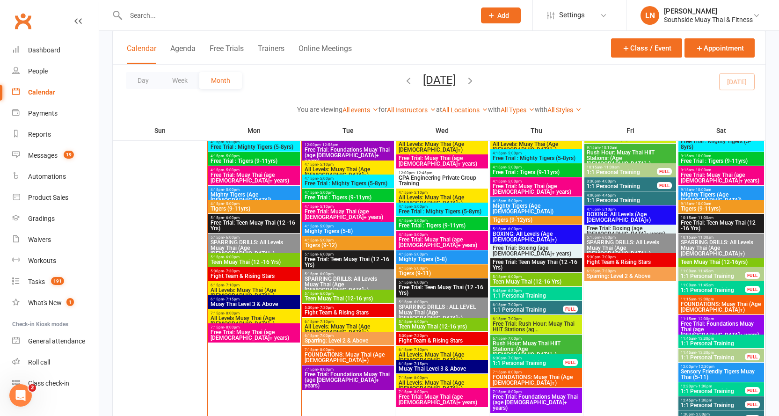
click at [712, 353] on span "- 12:30pm" at bounding box center [705, 352] width 18 height 4
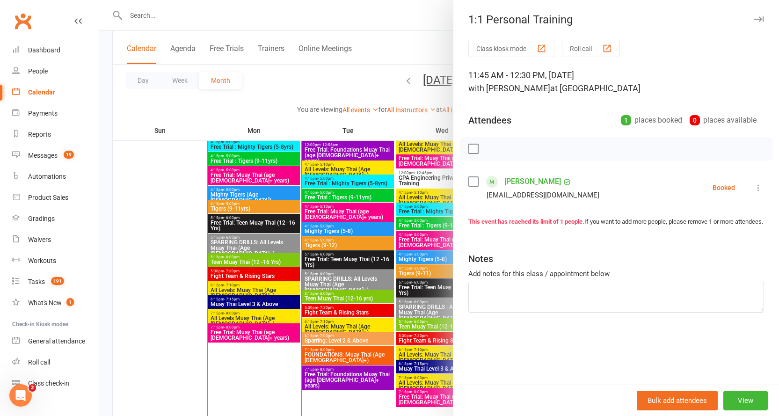
click at [752, 193] on button at bounding box center [757, 187] width 11 height 11
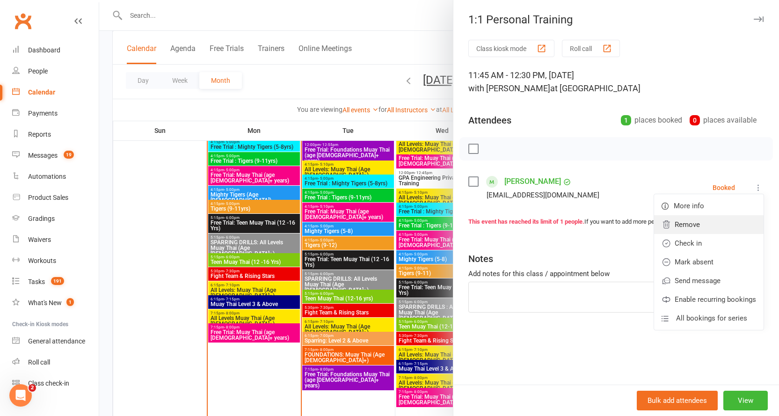
click at [708, 225] on link "Remove" at bounding box center [708, 224] width 109 height 19
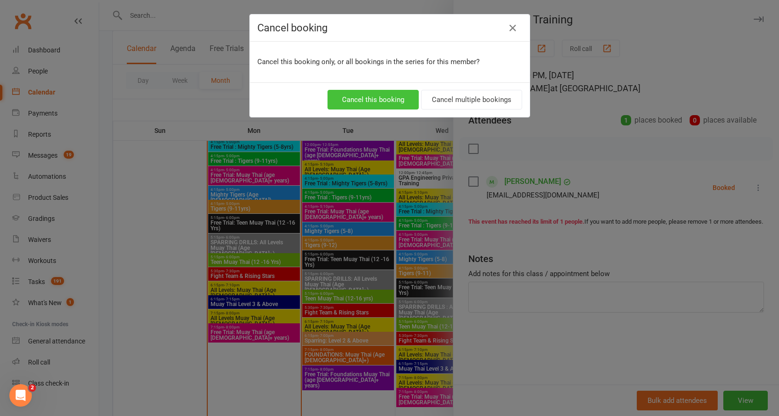
click at [353, 97] on button "Cancel this booking" at bounding box center [372, 100] width 91 height 20
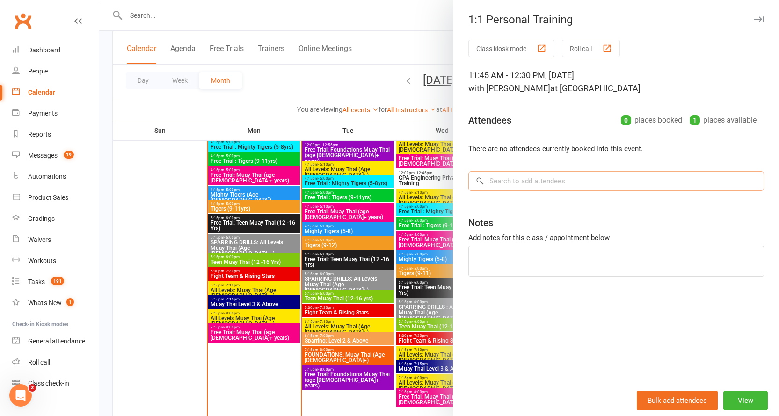
click at [577, 178] on input "search" at bounding box center [616, 181] width 296 height 20
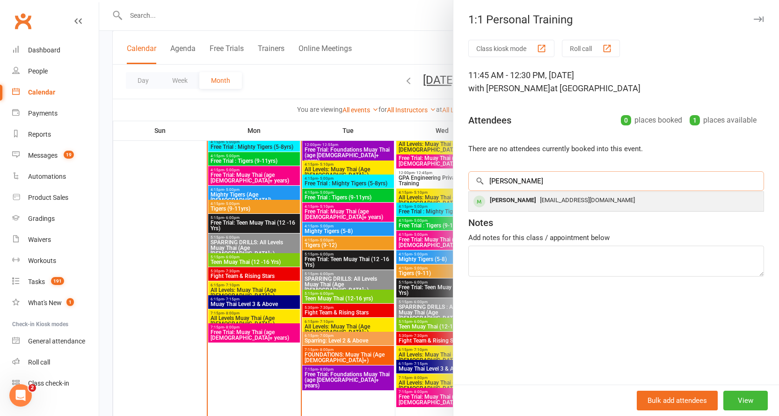
type input "miriam"
click at [606, 202] on div "mcandrem@gmail.com" at bounding box center [615, 201] width 287 height 14
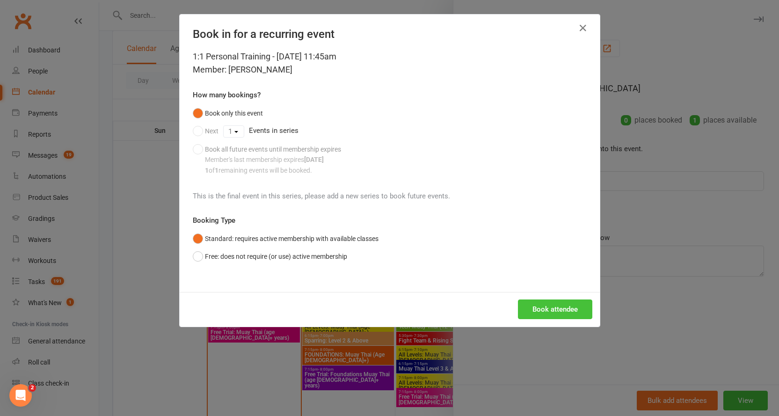
click at [552, 308] on button "Book attendee" at bounding box center [555, 309] width 74 height 20
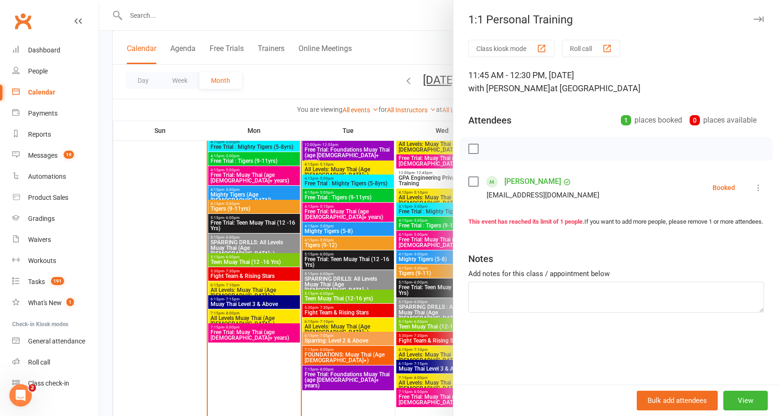
click at [755, 19] on icon "button" at bounding box center [758, 19] width 10 height 6
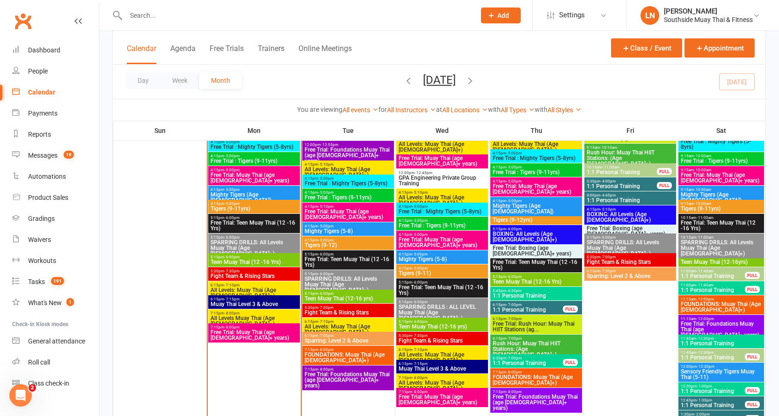
click at [721, 353] on span "11:45am - 12:30pm" at bounding box center [712, 352] width 65 height 4
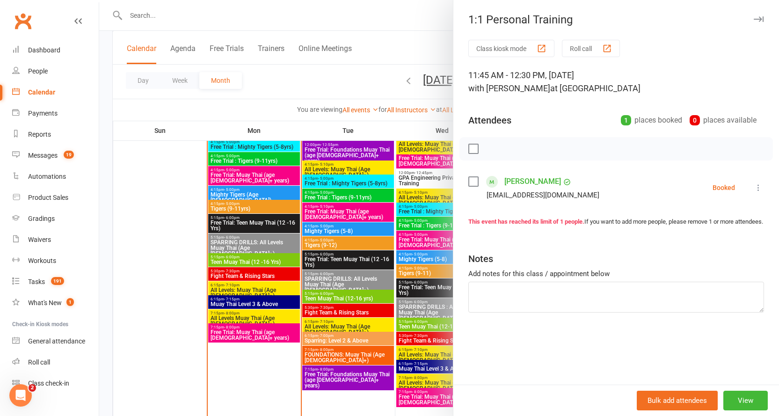
click at [752, 16] on button "button" at bounding box center [757, 19] width 11 height 11
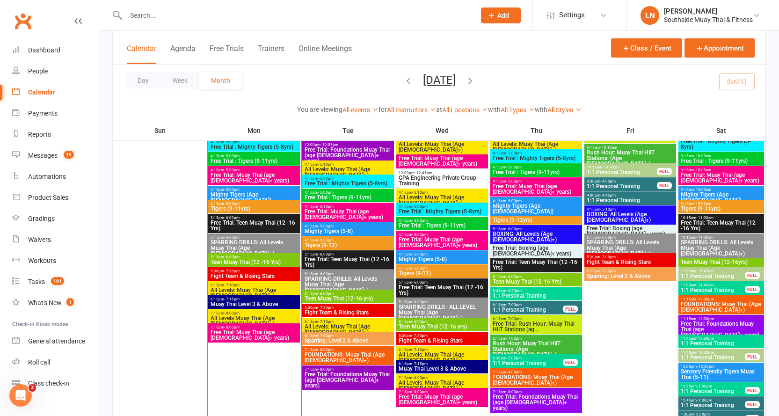
click at [712, 355] on span "1:1 Personal Training" at bounding box center [712, 357] width 65 height 6
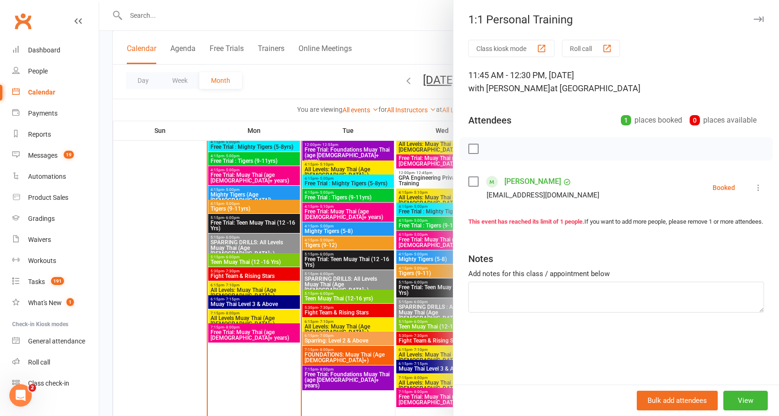
click at [753, 22] on icon "button" at bounding box center [758, 19] width 10 height 6
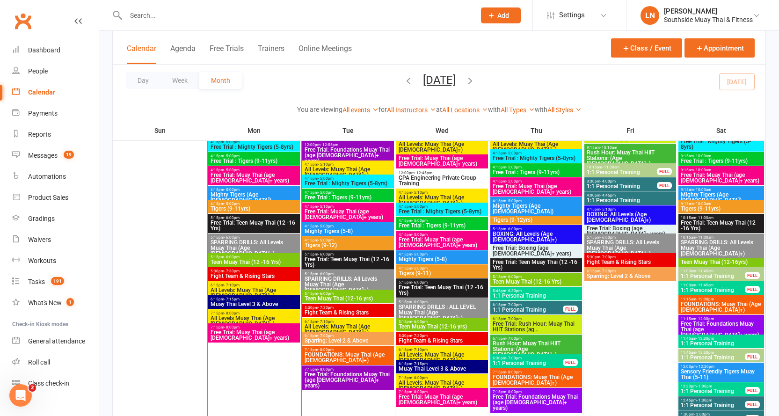
scroll to position [1160, 0]
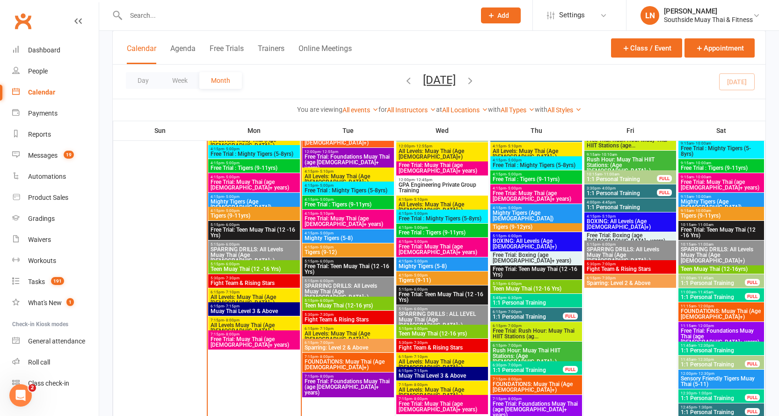
click at [720, 279] on span "11:00am - 11:45am" at bounding box center [712, 278] width 65 height 4
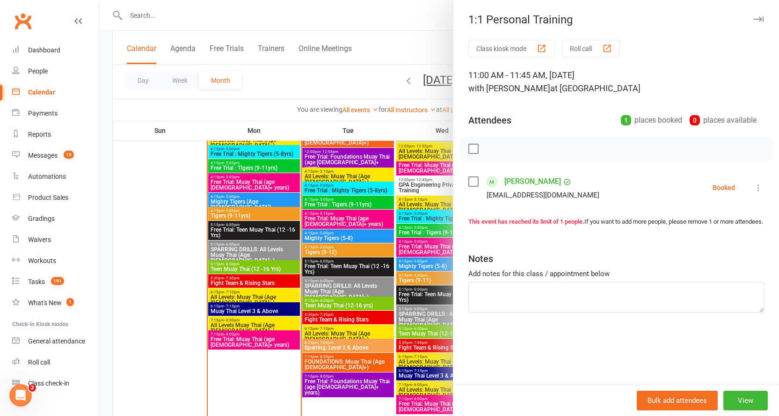
click at [755, 17] on icon "button" at bounding box center [758, 19] width 10 height 6
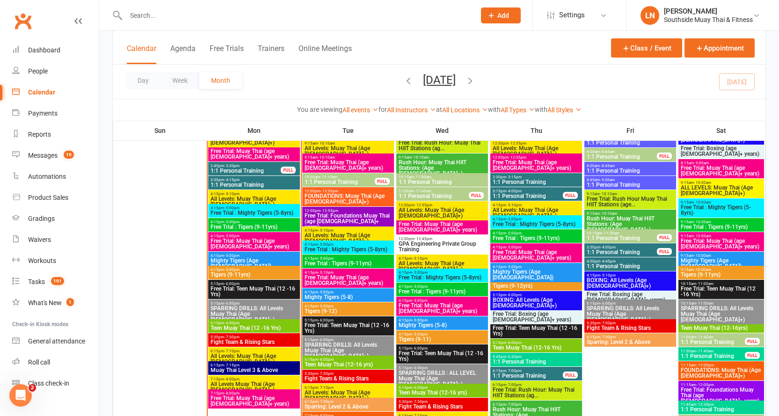
scroll to position [1226, 0]
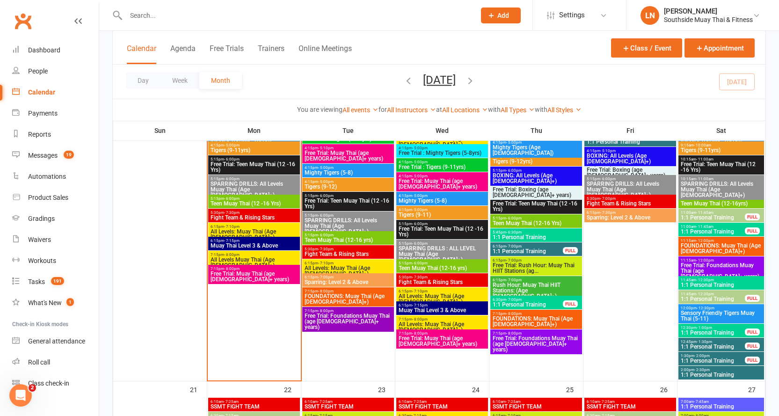
click at [699, 296] on span "1:1 Personal Training" at bounding box center [712, 299] width 65 height 6
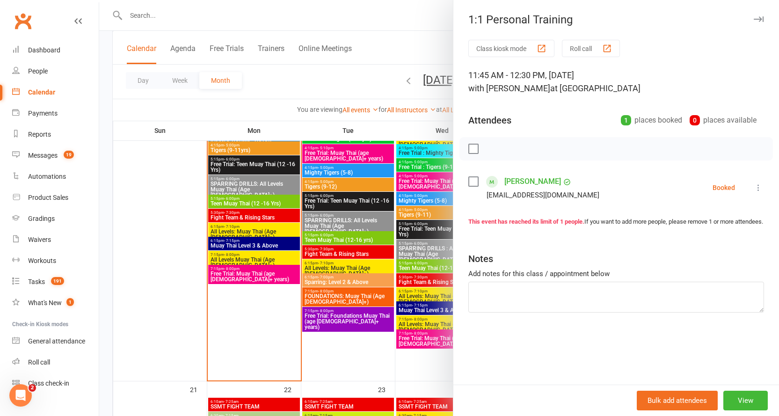
click at [753, 19] on icon "button" at bounding box center [758, 19] width 10 height 6
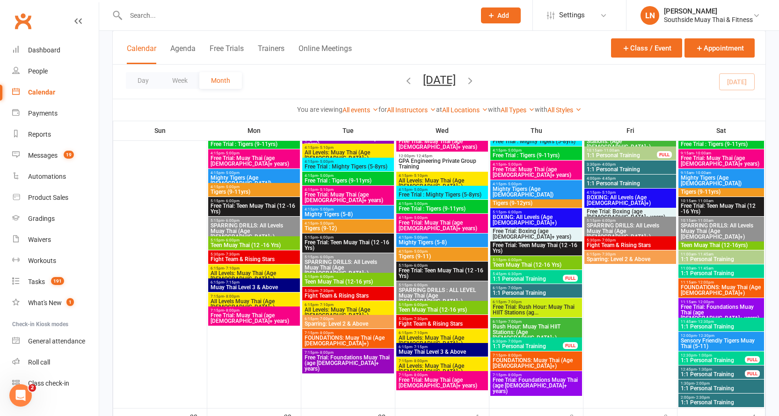
scroll to position [1659, 0]
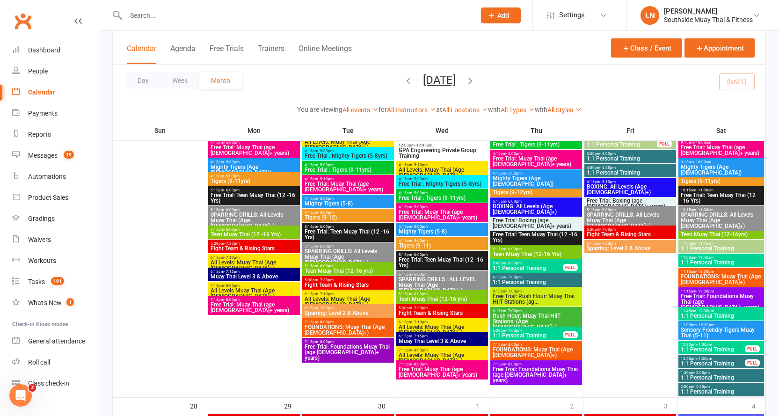
click at [711, 246] on span "1:1 Personal Training" at bounding box center [721, 249] width 82 height 6
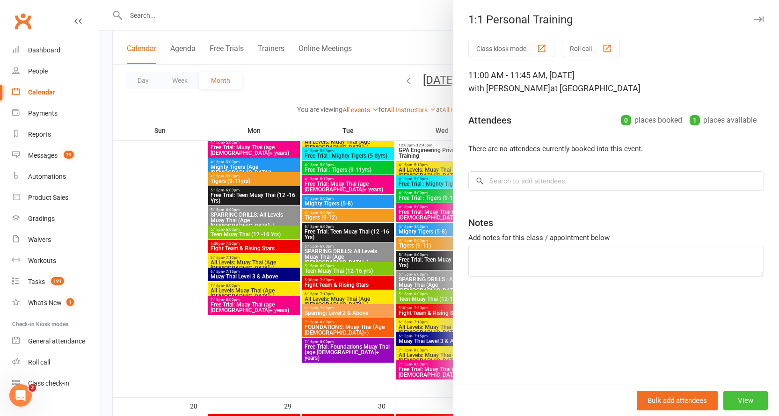
click at [746, 400] on button "View" at bounding box center [745, 400] width 44 height 20
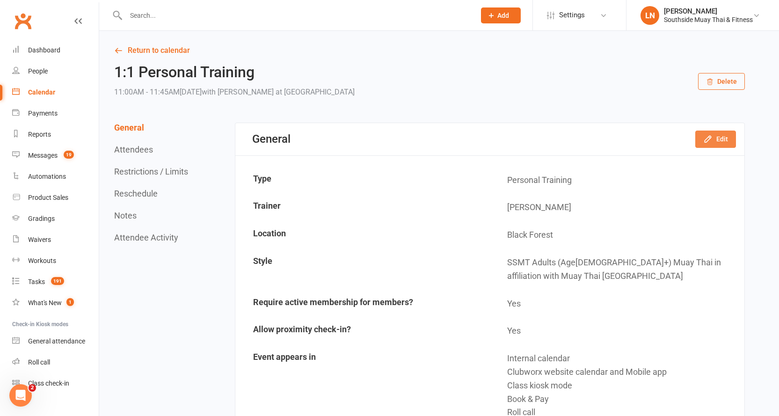
click at [719, 138] on button "Edit" at bounding box center [715, 138] width 41 height 17
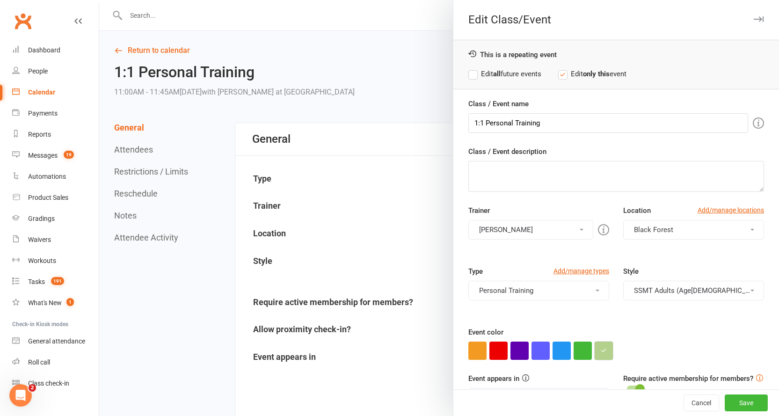
click at [600, 349] on icon "button" at bounding box center [603, 350] width 6 height 6
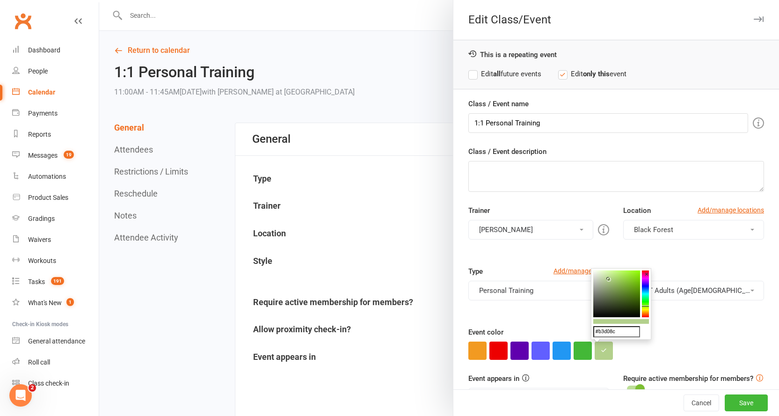
drag, startPoint x: 617, startPoint y: 331, endPoint x: 592, endPoint y: 331, distance: 25.3
click at [592, 331] on div "#b3d08c ×" at bounding box center [621, 304] width 60 height 72
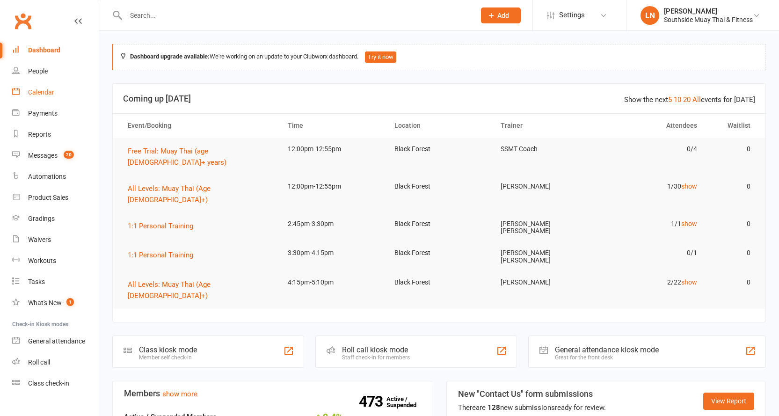
click at [58, 92] on link "Calendar" at bounding box center [55, 92] width 87 height 21
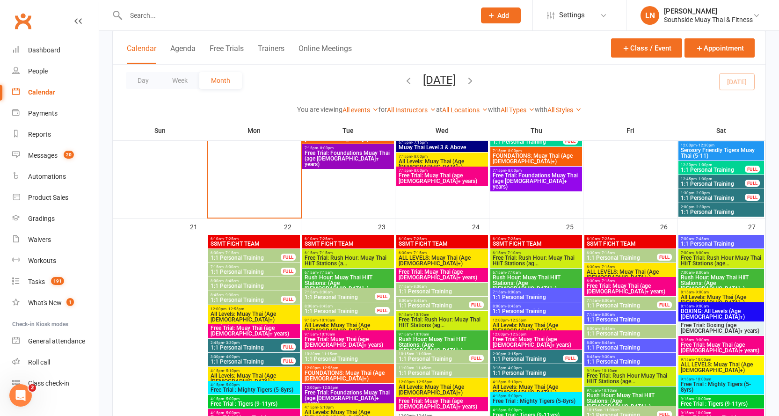
scroll to position [1368, 0]
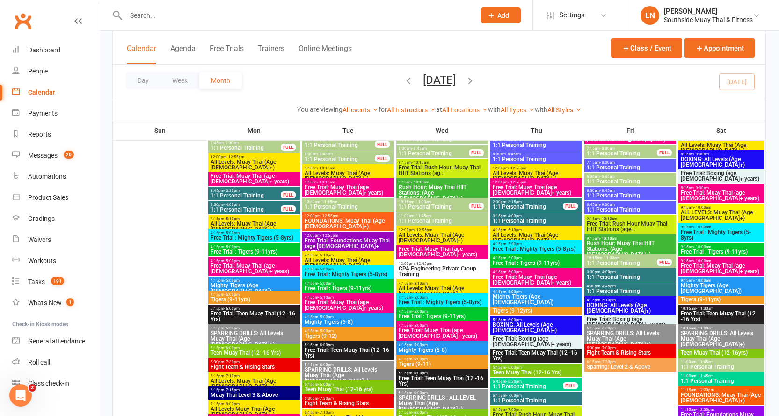
scroll to position [1617, 0]
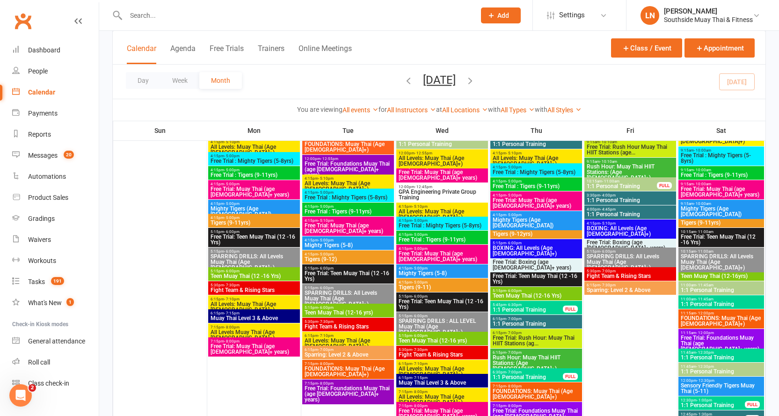
click at [710, 369] on span "1:1 Personal Training" at bounding box center [721, 371] width 82 height 6
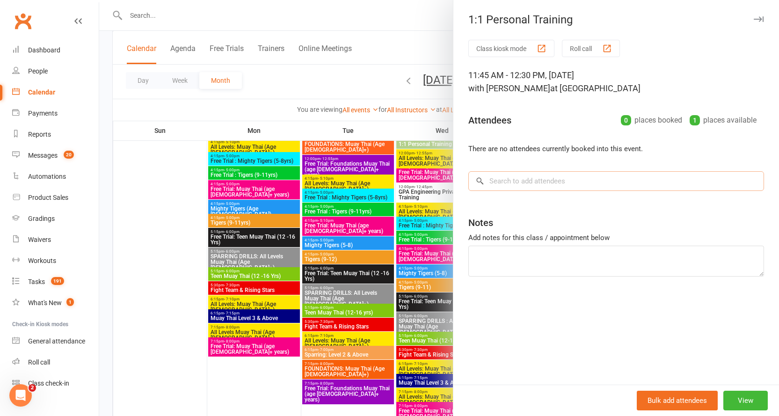
click at [542, 180] on input "search" at bounding box center [616, 181] width 296 height 20
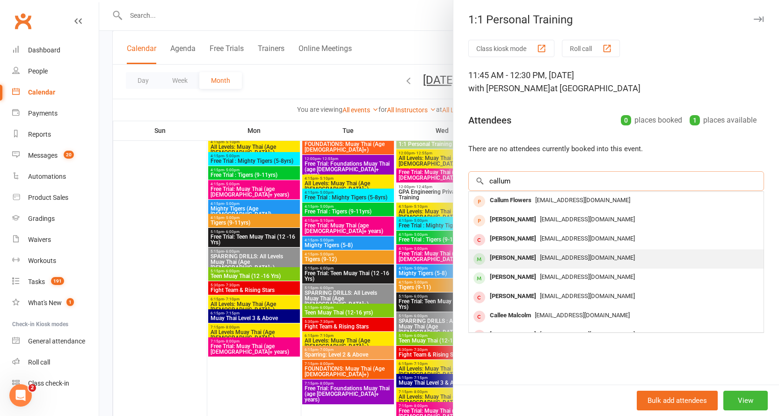
type input "callum"
click at [518, 262] on div "[PERSON_NAME]" at bounding box center [513, 258] width 54 height 14
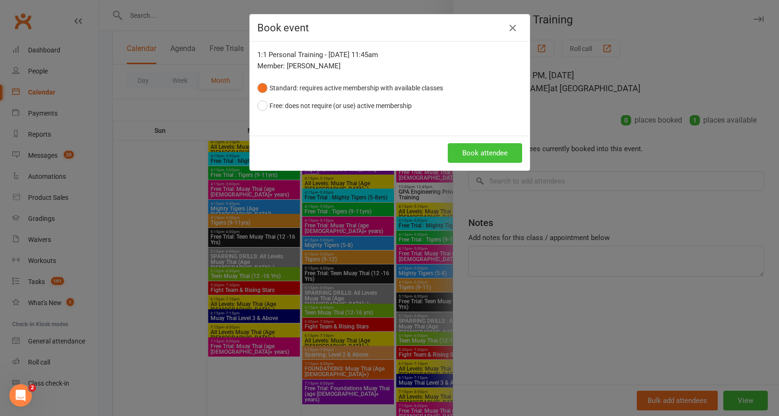
click at [490, 150] on button "Book attendee" at bounding box center [485, 153] width 74 height 20
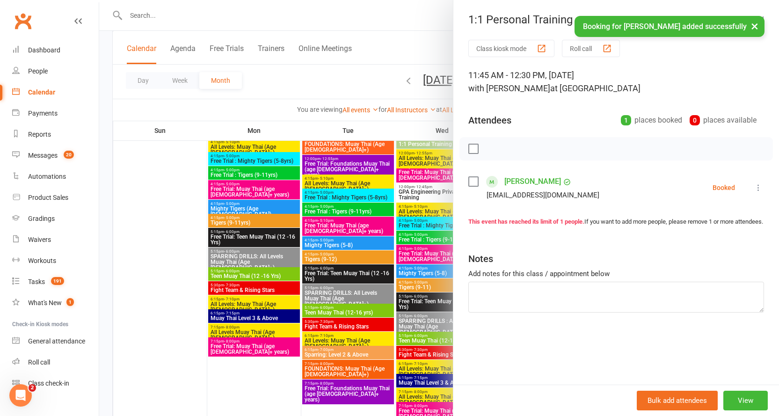
click at [756, 26] on button "×" at bounding box center [754, 26] width 17 height 20
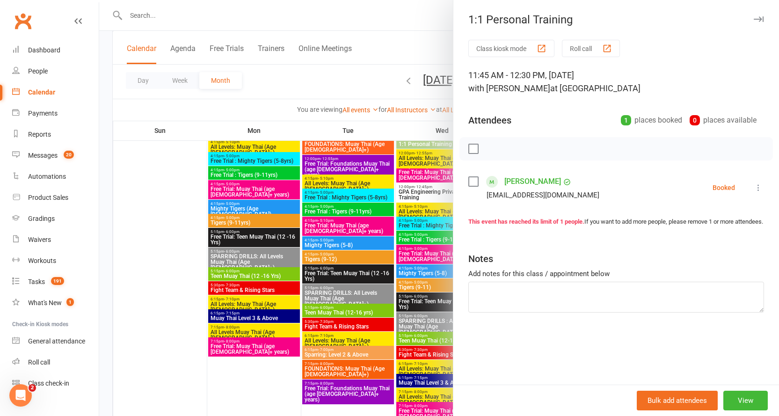
click at [754, 17] on icon "button" at bounding box center [758, 19] width 10 height 6
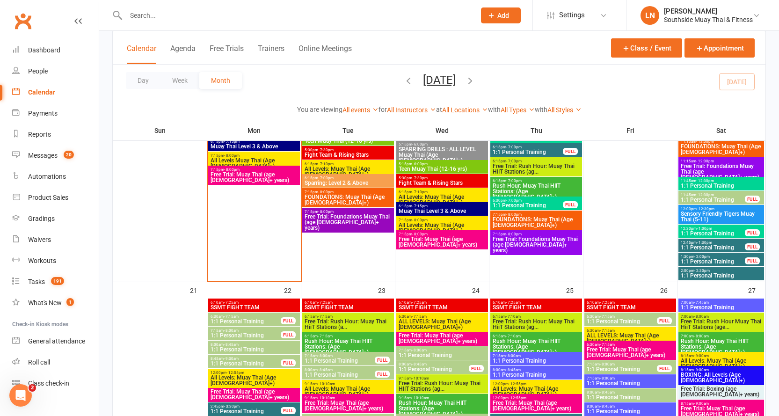
scroll to position [1307, 0]
